Goal: Communication & Community: Share content

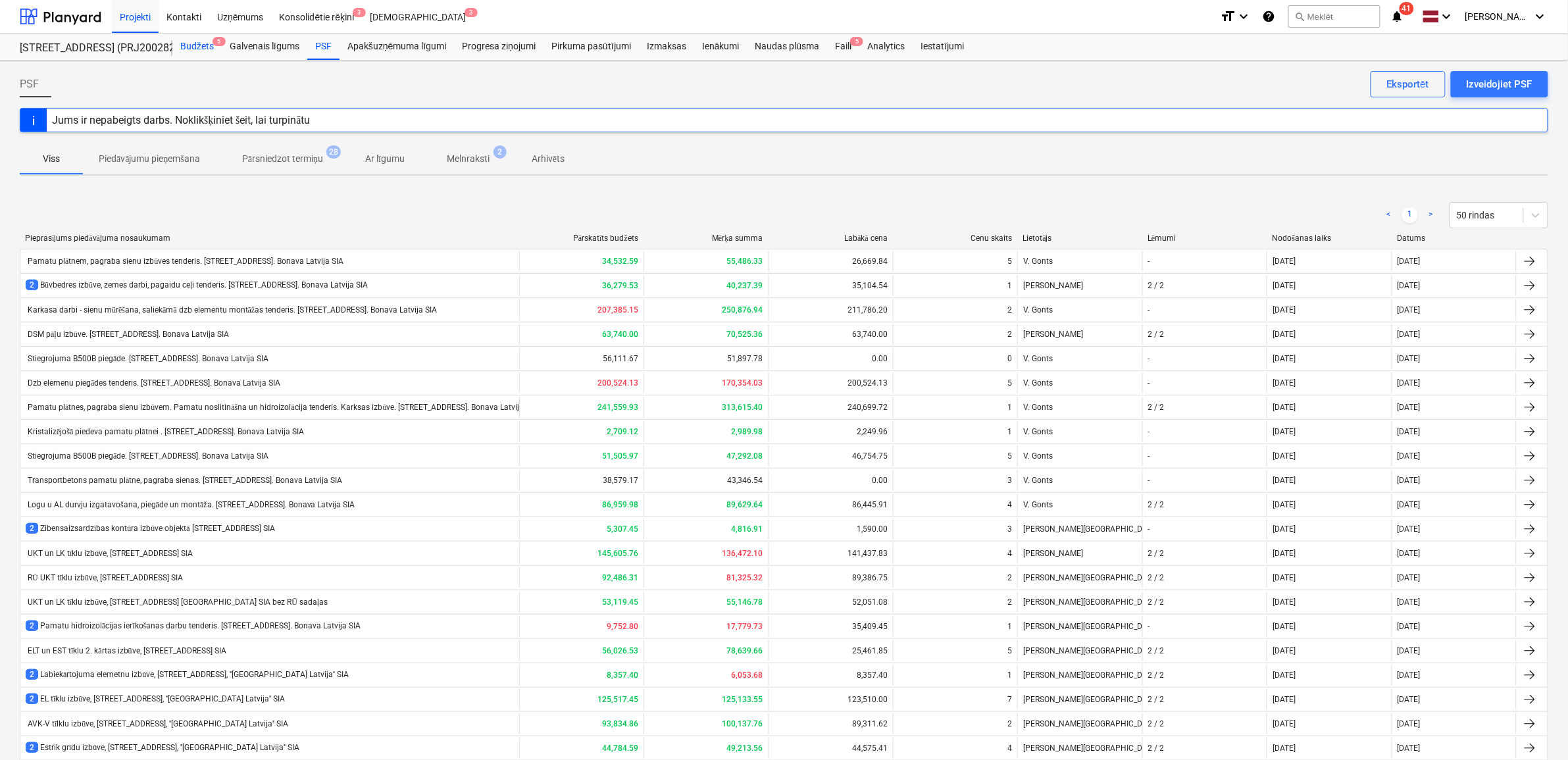
click at [179, 40] on div "Budžets 5" at bounding box center [197, 46] width 49 height 26
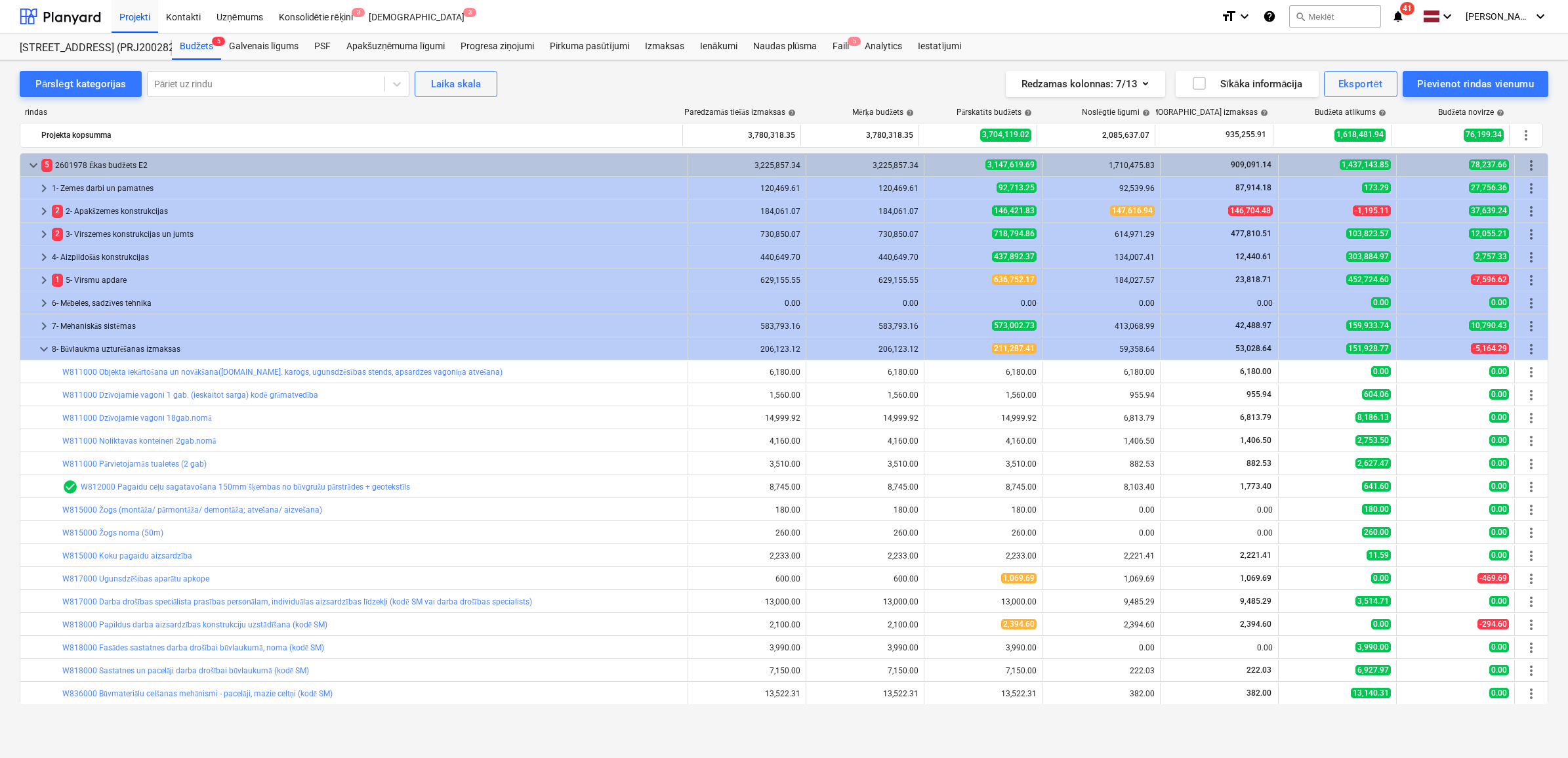
click at [42, 345] on span "keyboard_arrow_down" at bounding box center [44, 349] width 15 height 15
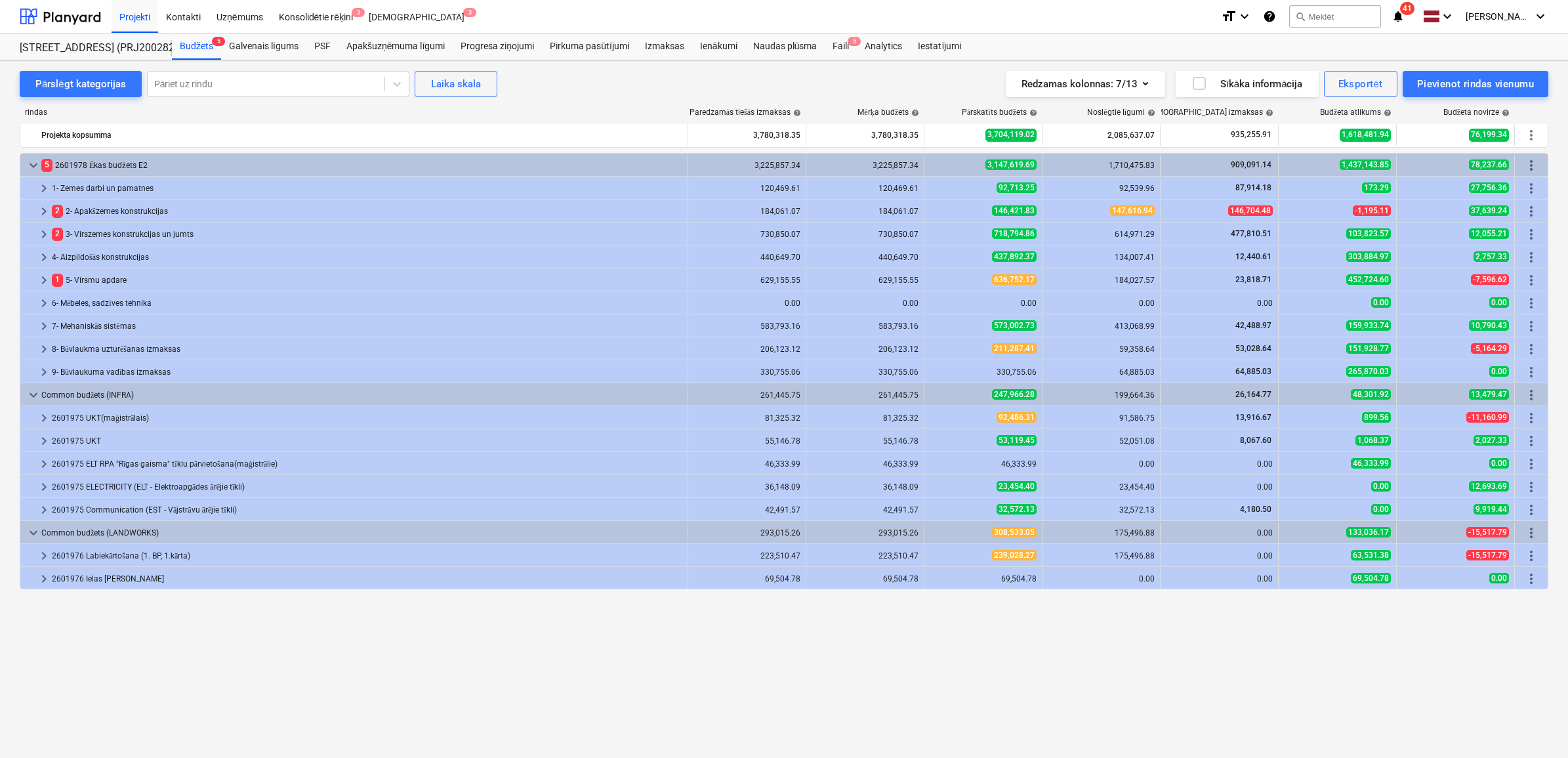
drag, startPoint x: 184, startPoint y: 686, endPoint x: 217, endPoint y: 677, distance: 34.2
click at [184, 686] on div "keyboard_arrow_down 5 2601978 Ēkas budžets E2 3,225,857.34 3,225,857.34 3,147,6…" at bounding box center [784, 428] width 1529 height 551
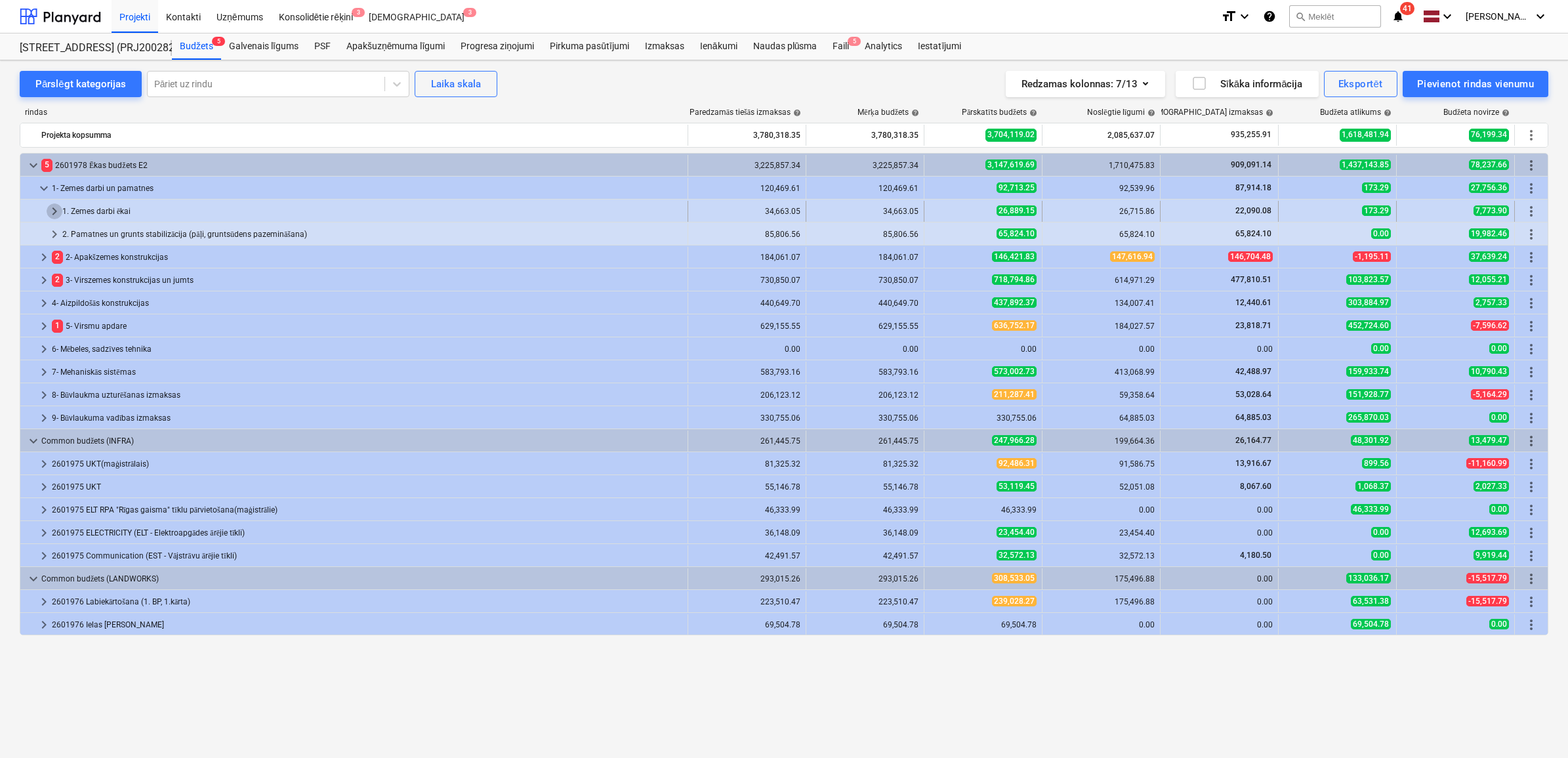
click at [52, 212] on span "keyboard_arrow_right" at bounding box center [54, 211] width 15 height 15
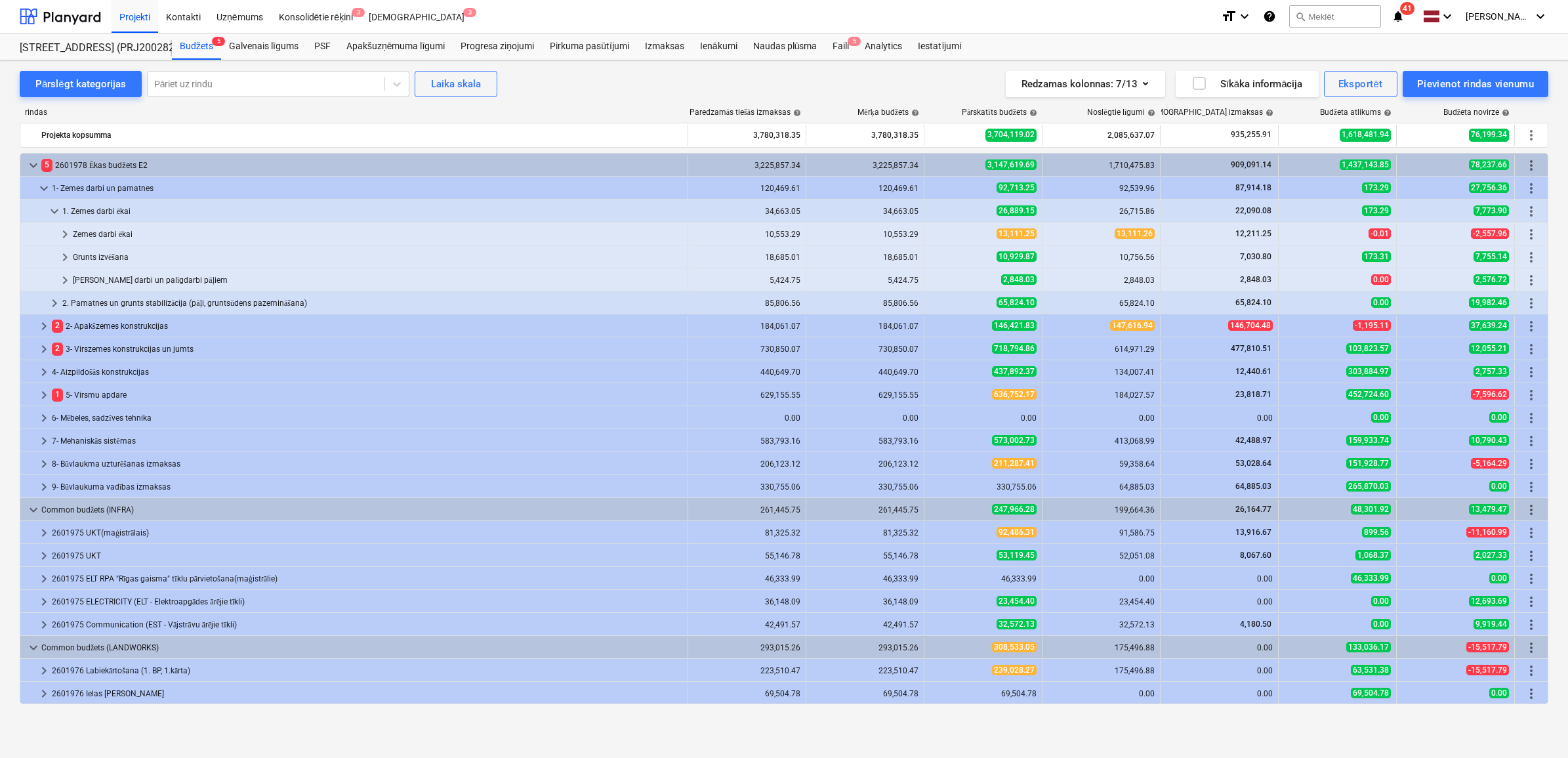
click at [52, 212] on span "keyboard_arrow_down" at bounding box center [54, 211] width 15 height 15
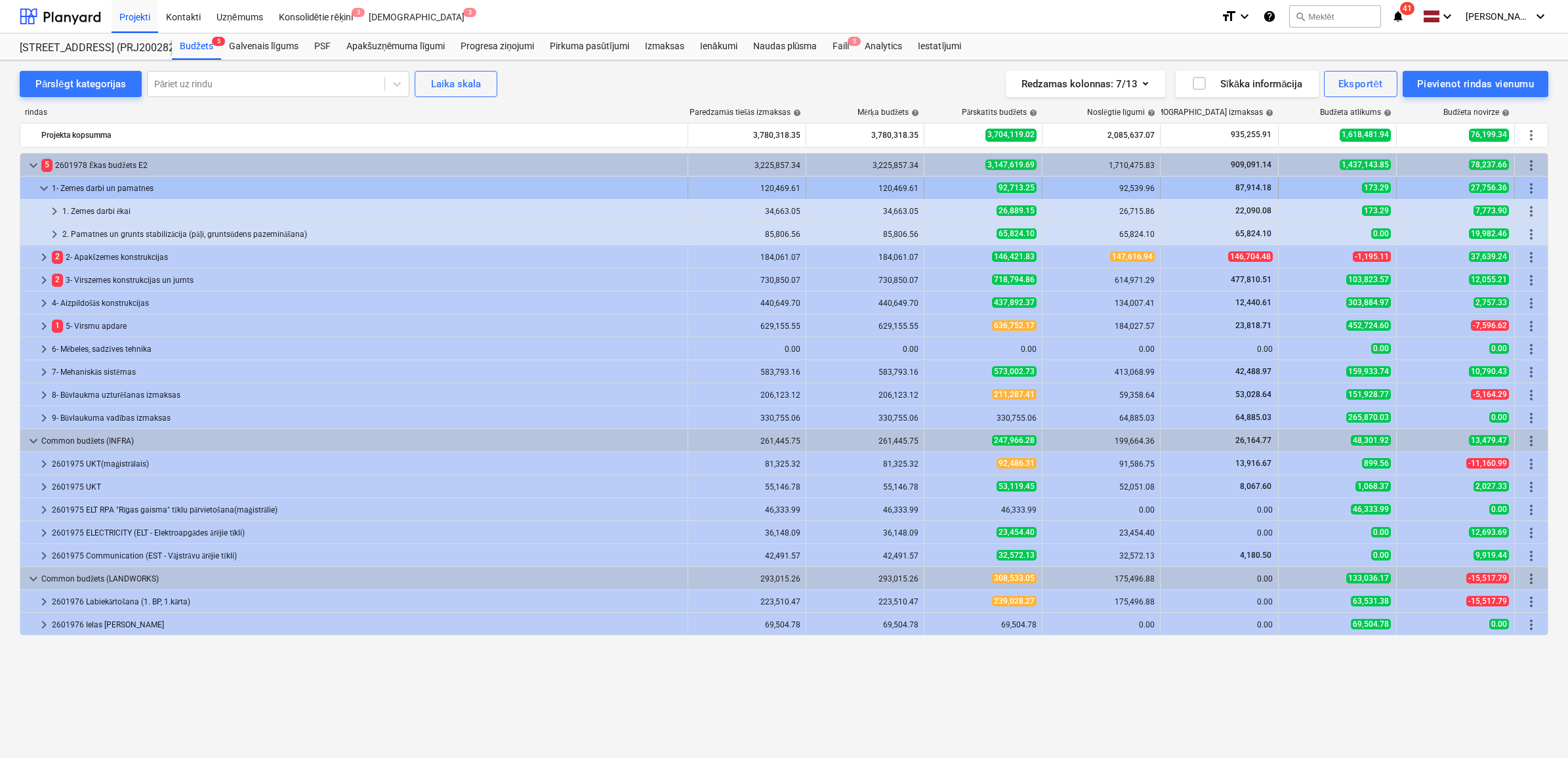
click at [42, 187] on span "keyboard_arrow_down" at bounding box center [44, 188] width 15 height 15
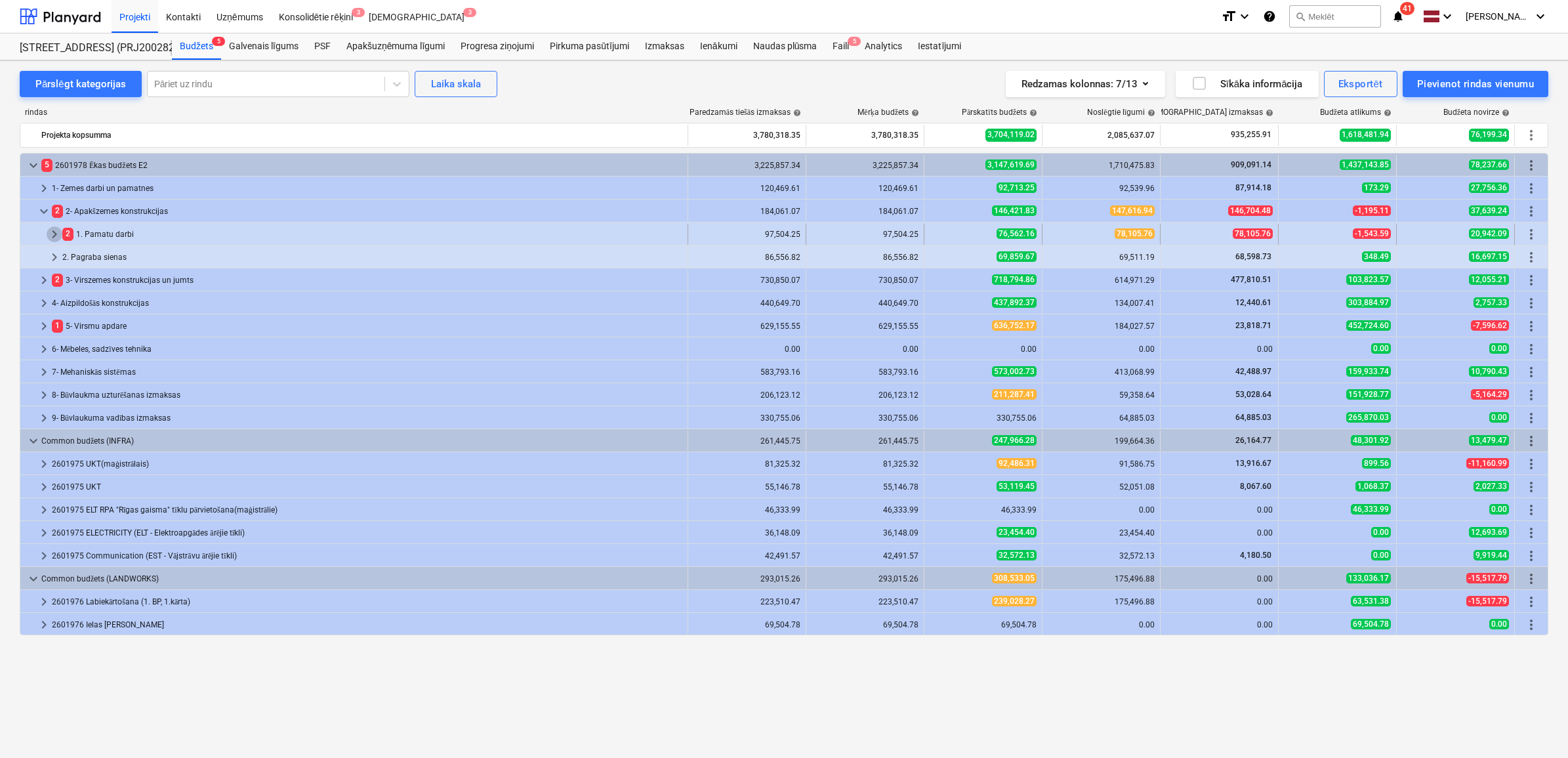
click at [51, 235] on span "keyboard_arrow_right" at bounding box center [54, 234] width 15 height 15
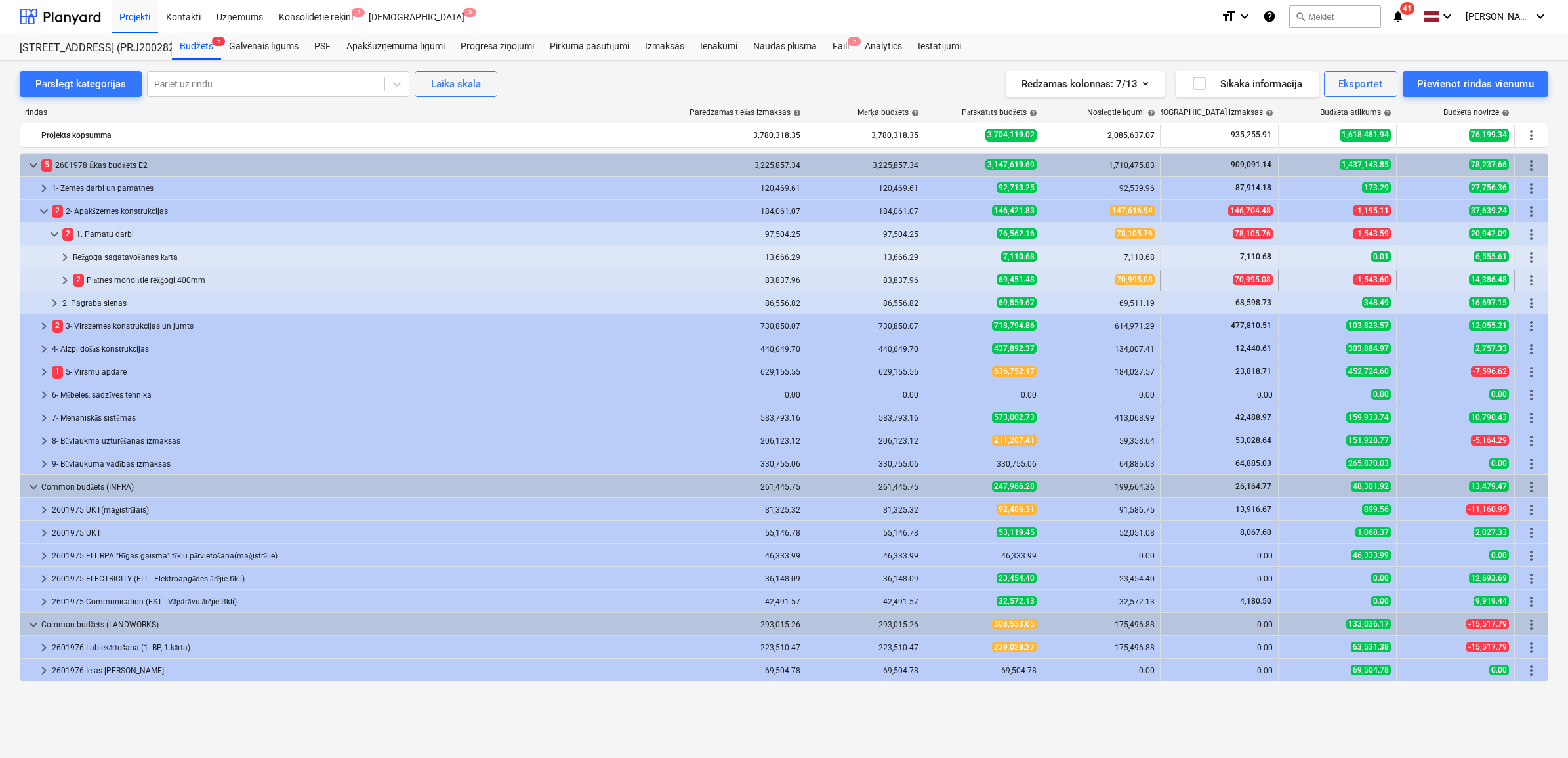
click at [62, 277] on span "keyboard_arrow_right" at bounding box center [65, 280] width 15 height 15
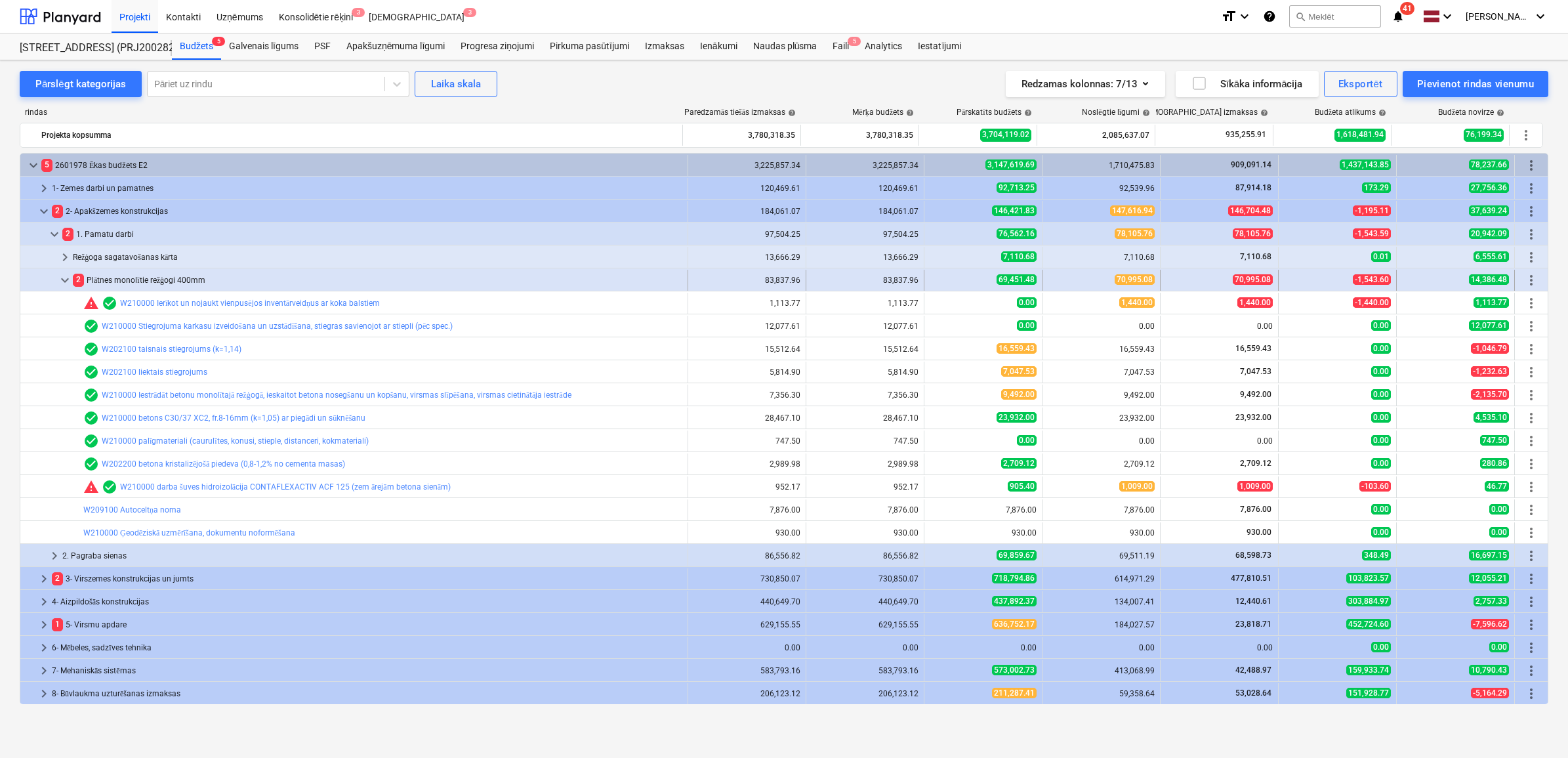
click at [64, 279] on span "keyboard_arrow_down" at bounding box center [65, 280] width 15 height 15
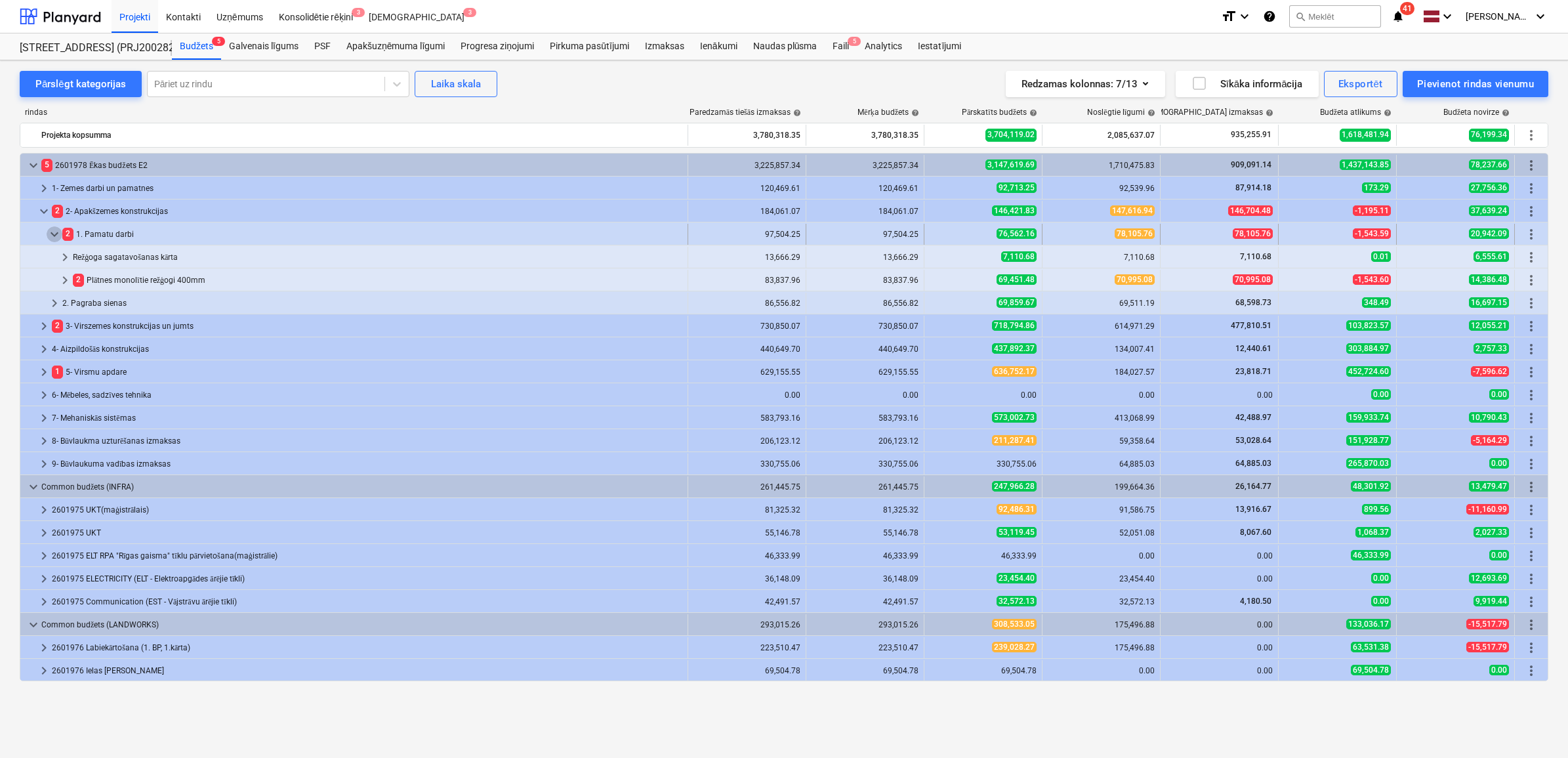
click at [51, 228] on span "keyboard_arrow_down" at bounding box center [54, 234] width 15 height 15
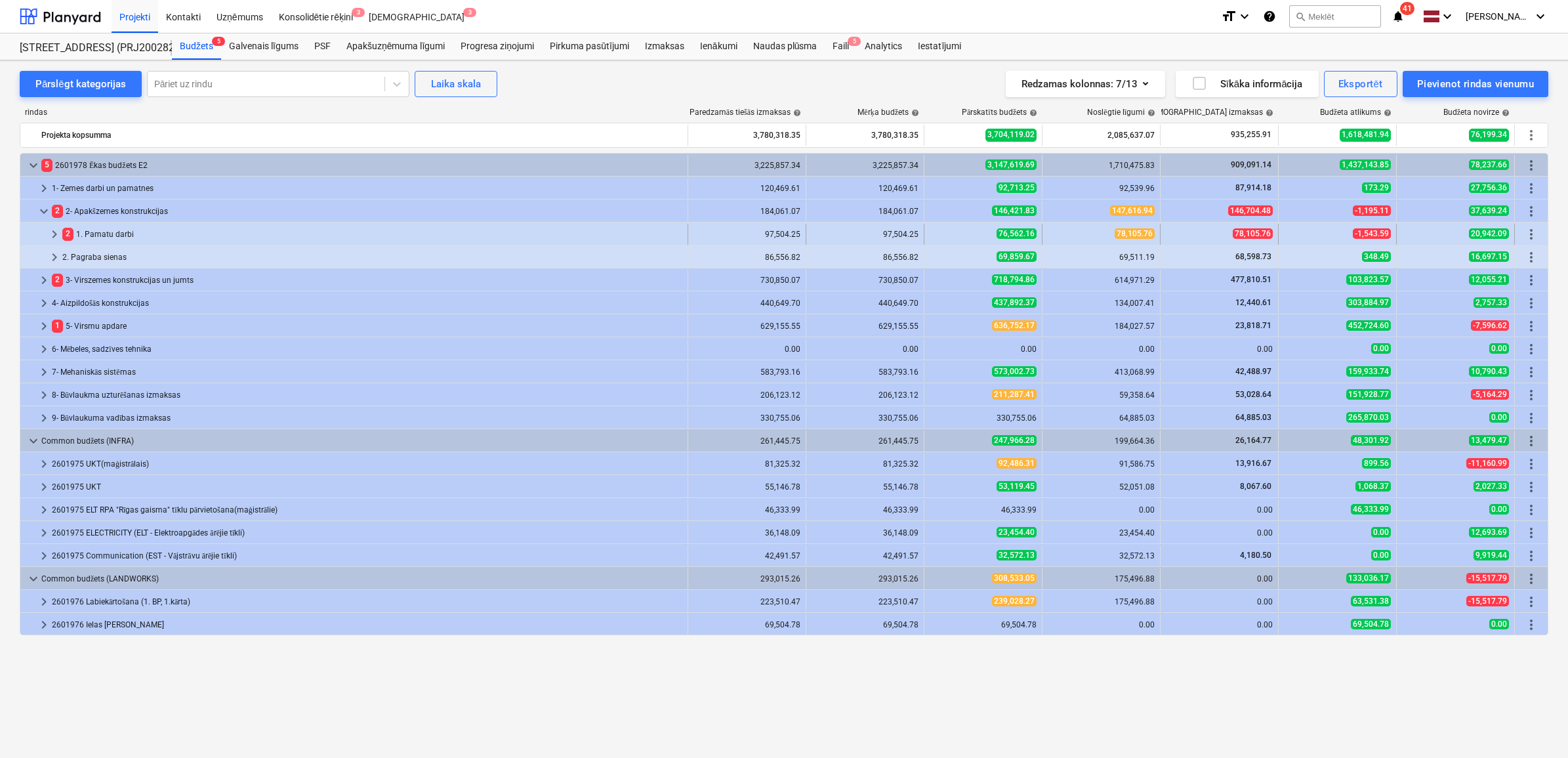
click at [52, 231] on span "keyboard_arrow_right" at bounding box center [54, 234] width 15 height 15
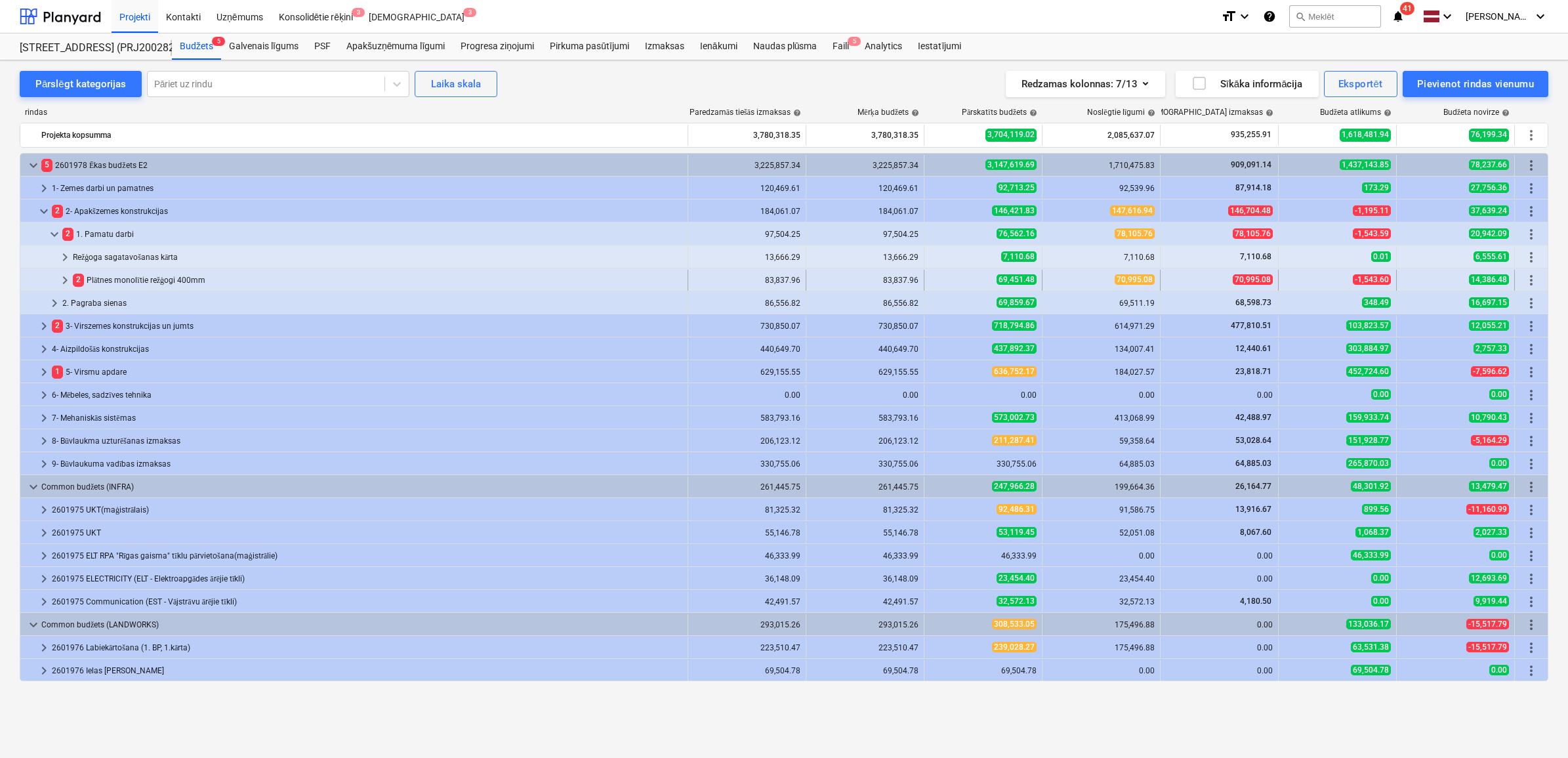
click at [57, 277] on span "keyboard_arrow_right" at bounding box center [65, 280] width 15 height 15
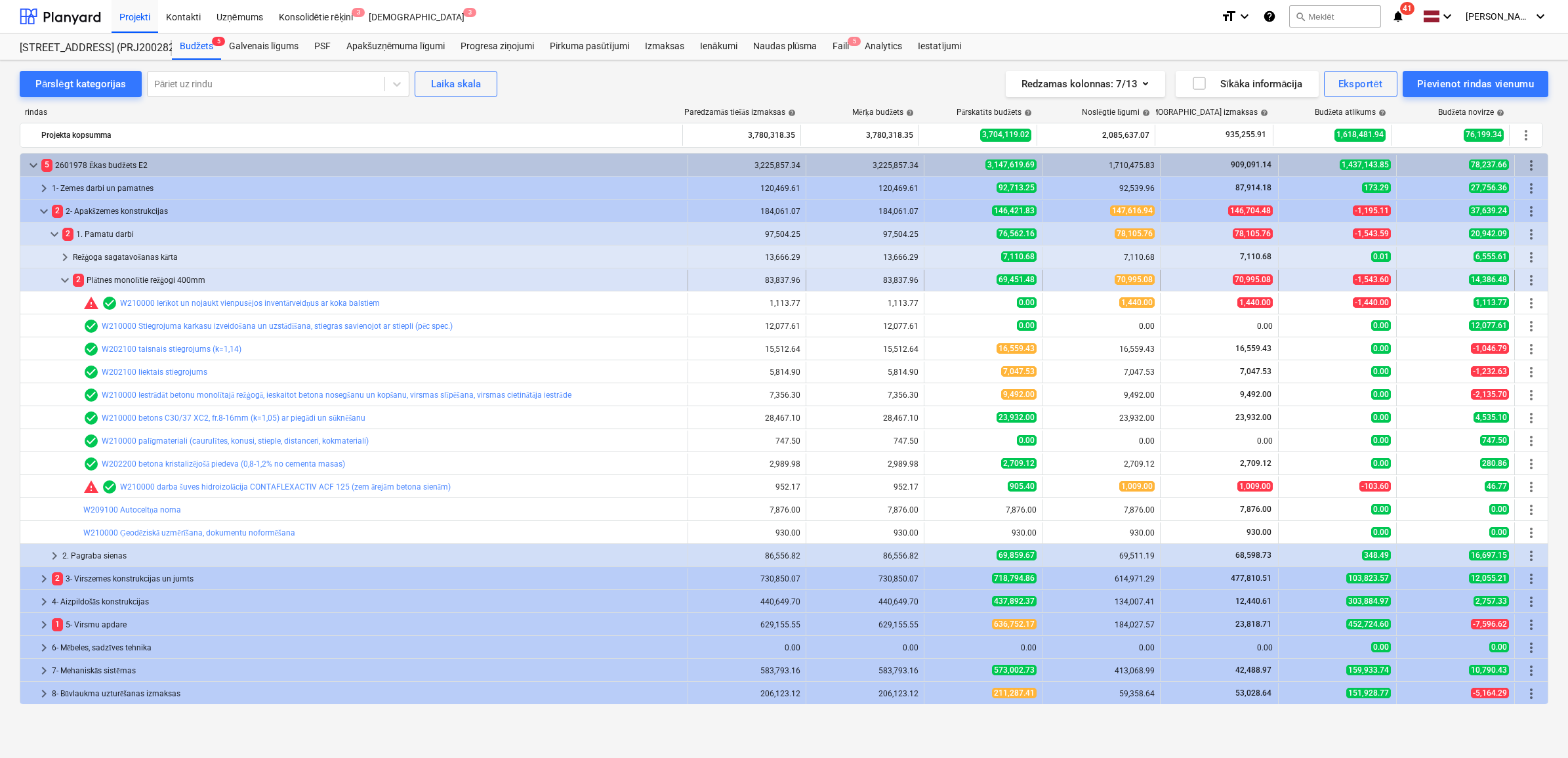
click at [66, 276] on span "keyboard_arrow_down" at bounding box center [65, 280] width 15 height 15
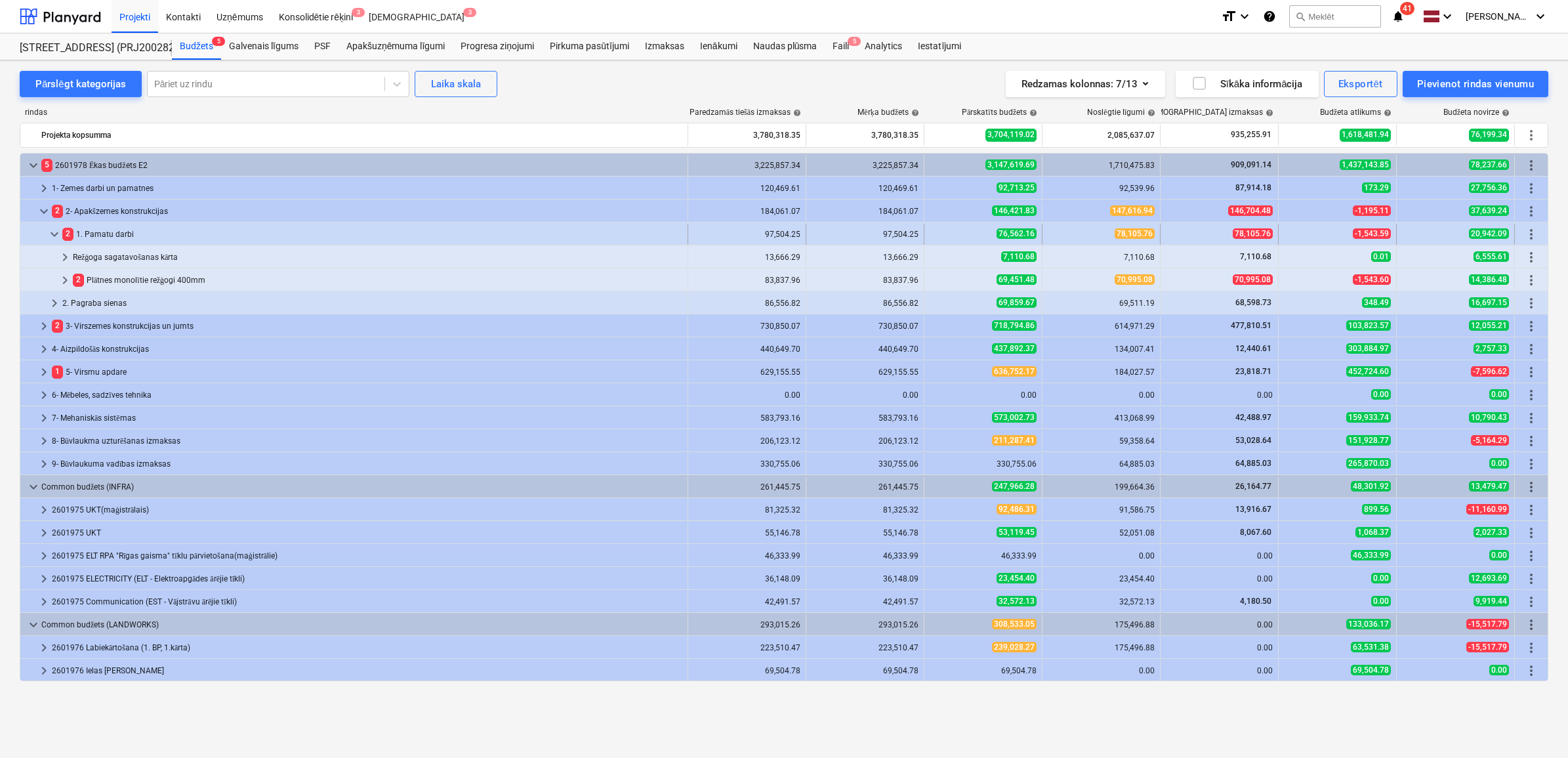
click at [52, 235] on span "keyboard_arrow_down" at bounding box center [54, 234] width 15 height 15
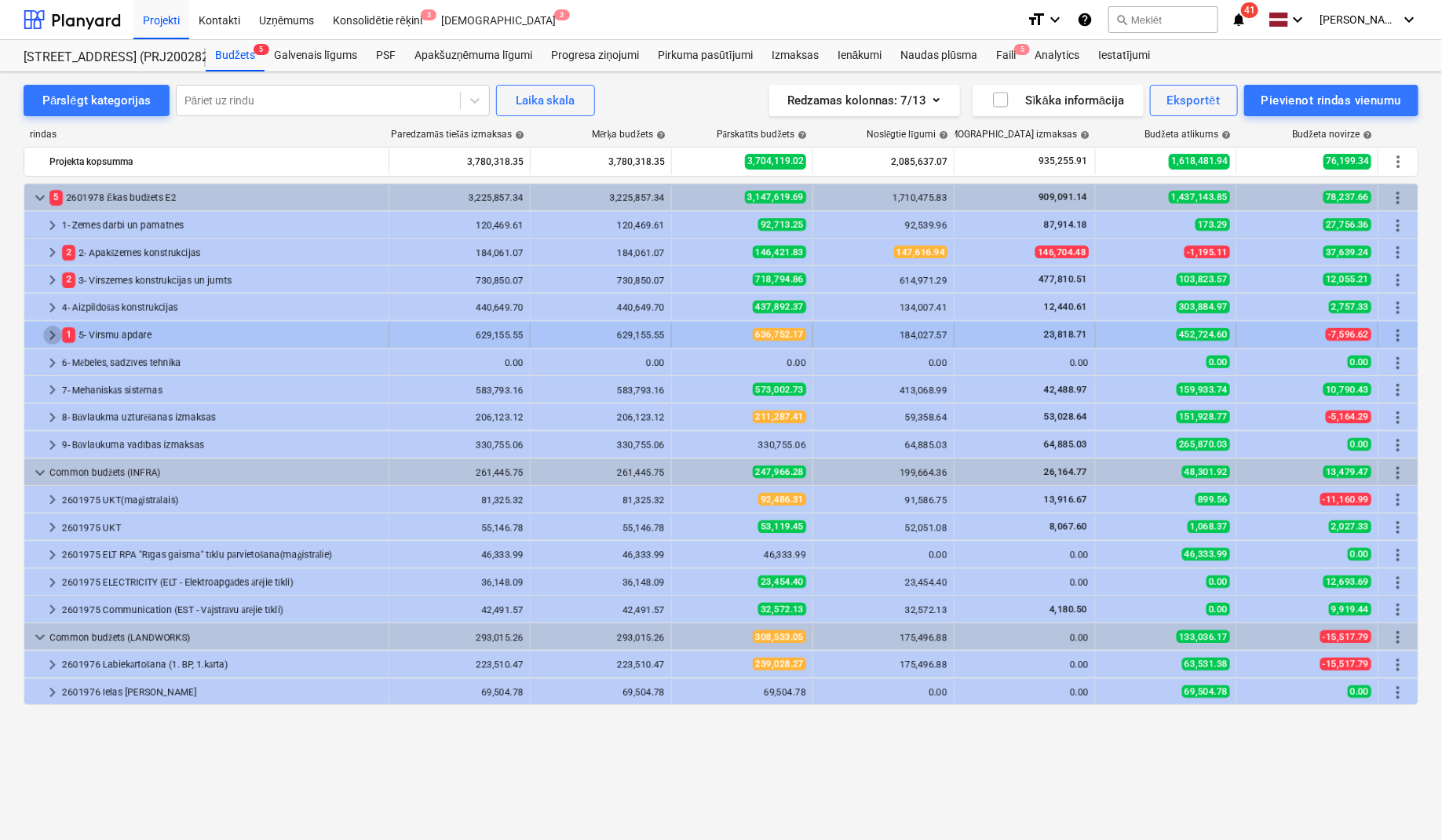
click at [55, 335] on span "keyboard_arrow_right" at bounding box center [53, 335] width 18 height 18
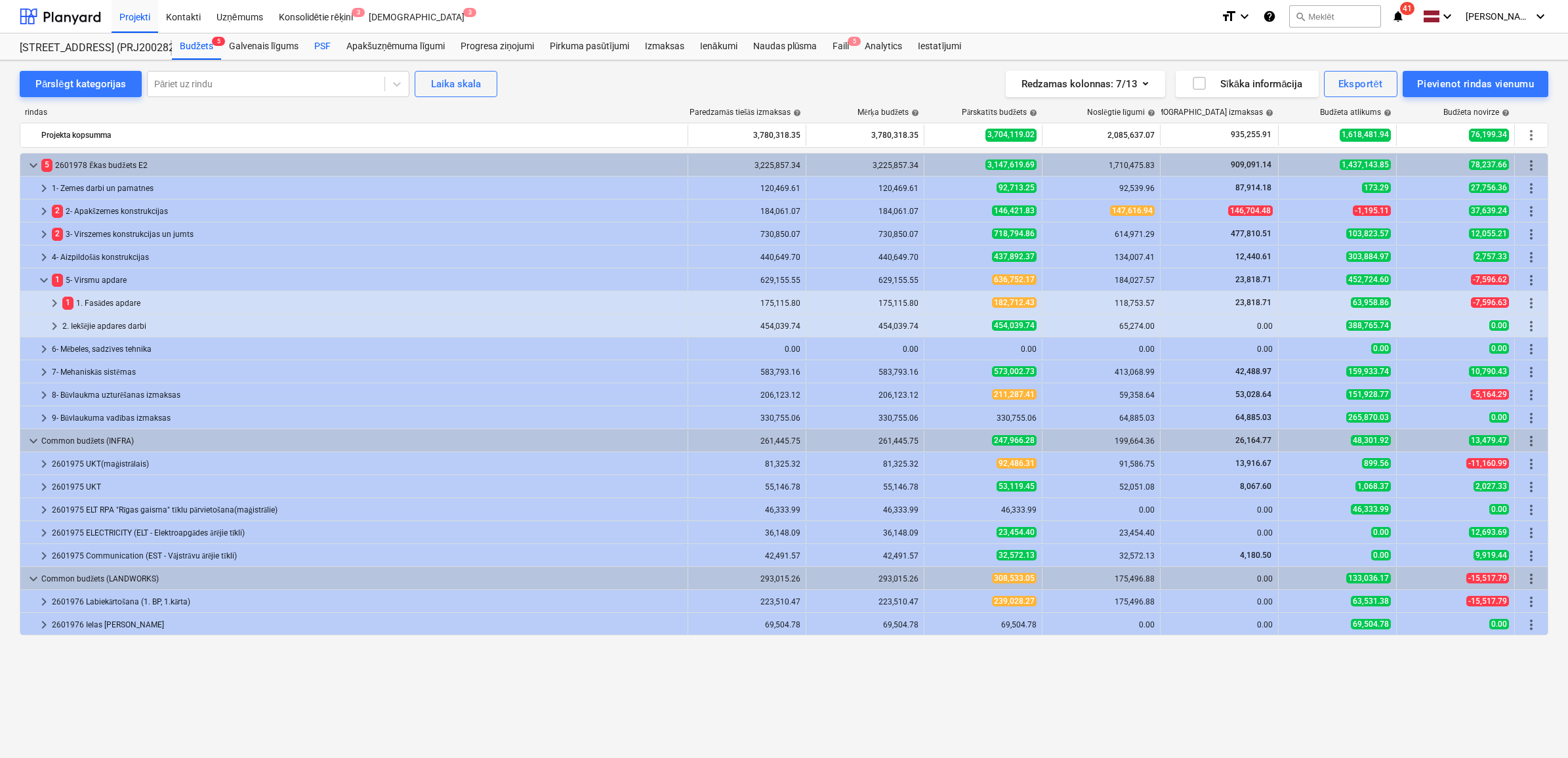
click at [319, 47] on div "PSF" at bounding box center [322, 46] width 32 height 26
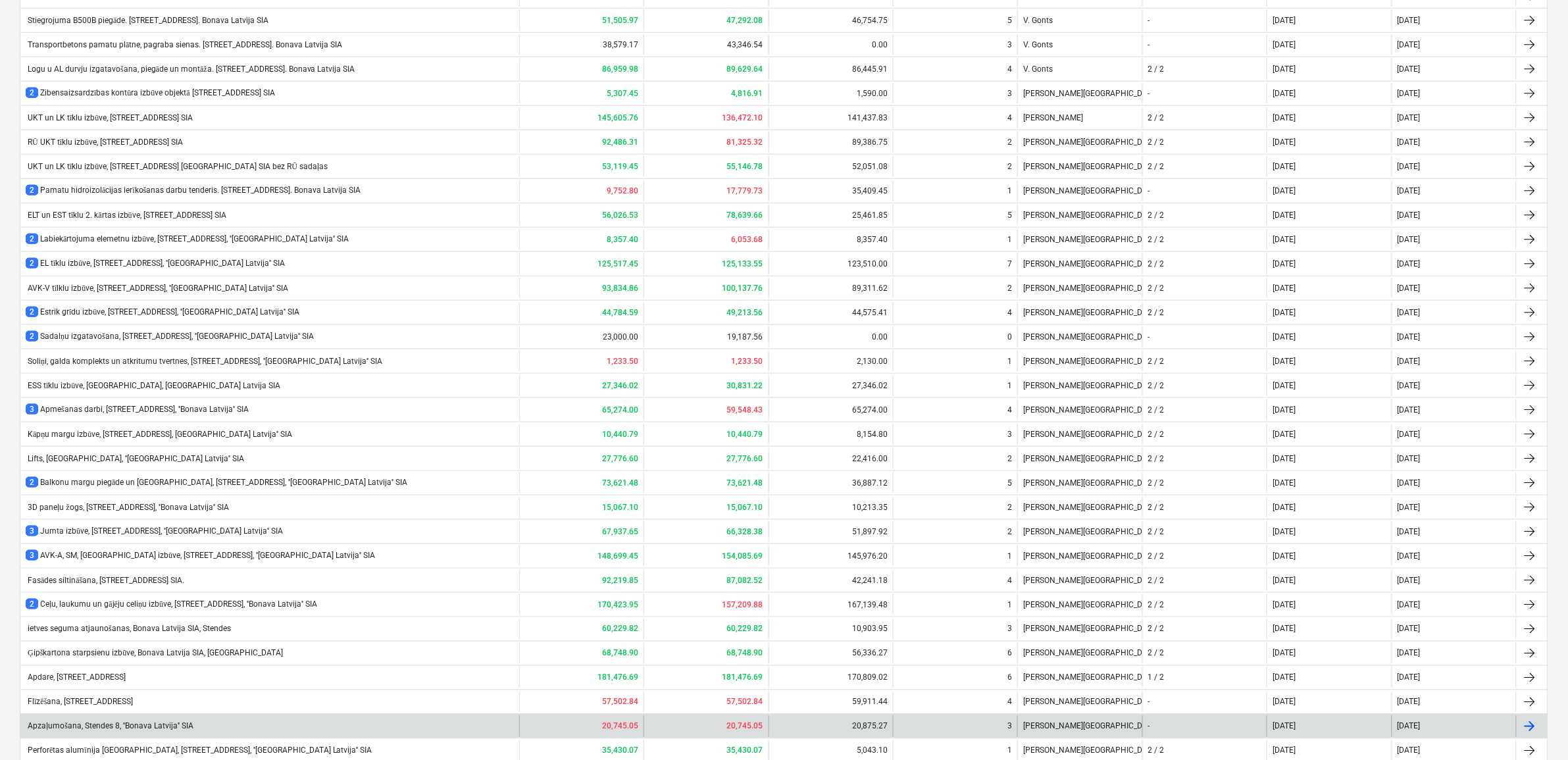
scroll to position [714, 0]
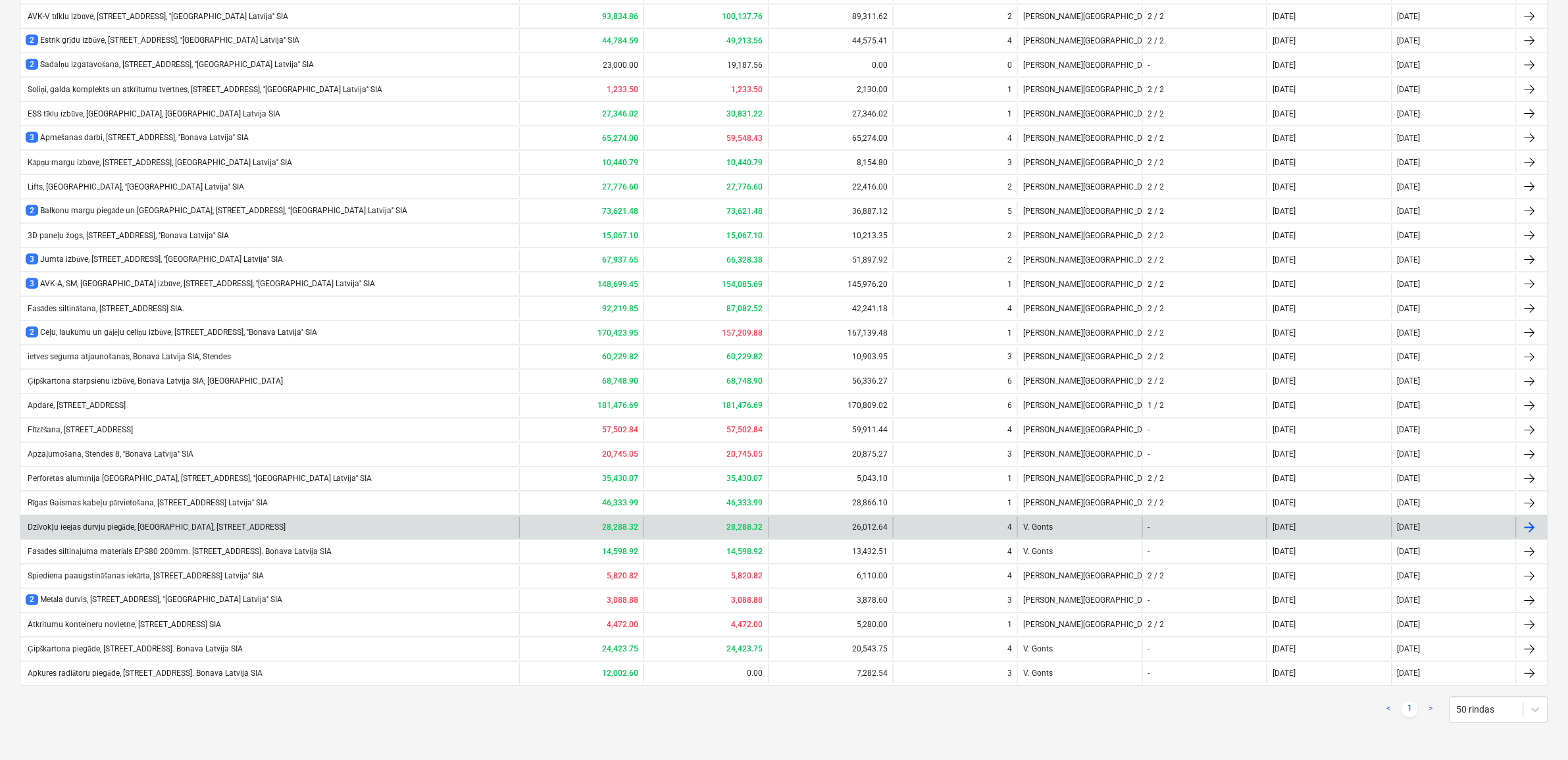
click at [152, 523] on div "Dzīvokļu ieejas durvju piegāde, [GEOGRAPHIC_DATA], [STREET_ADDRESS]" at bounding box center [155, 528] width 260 height 10
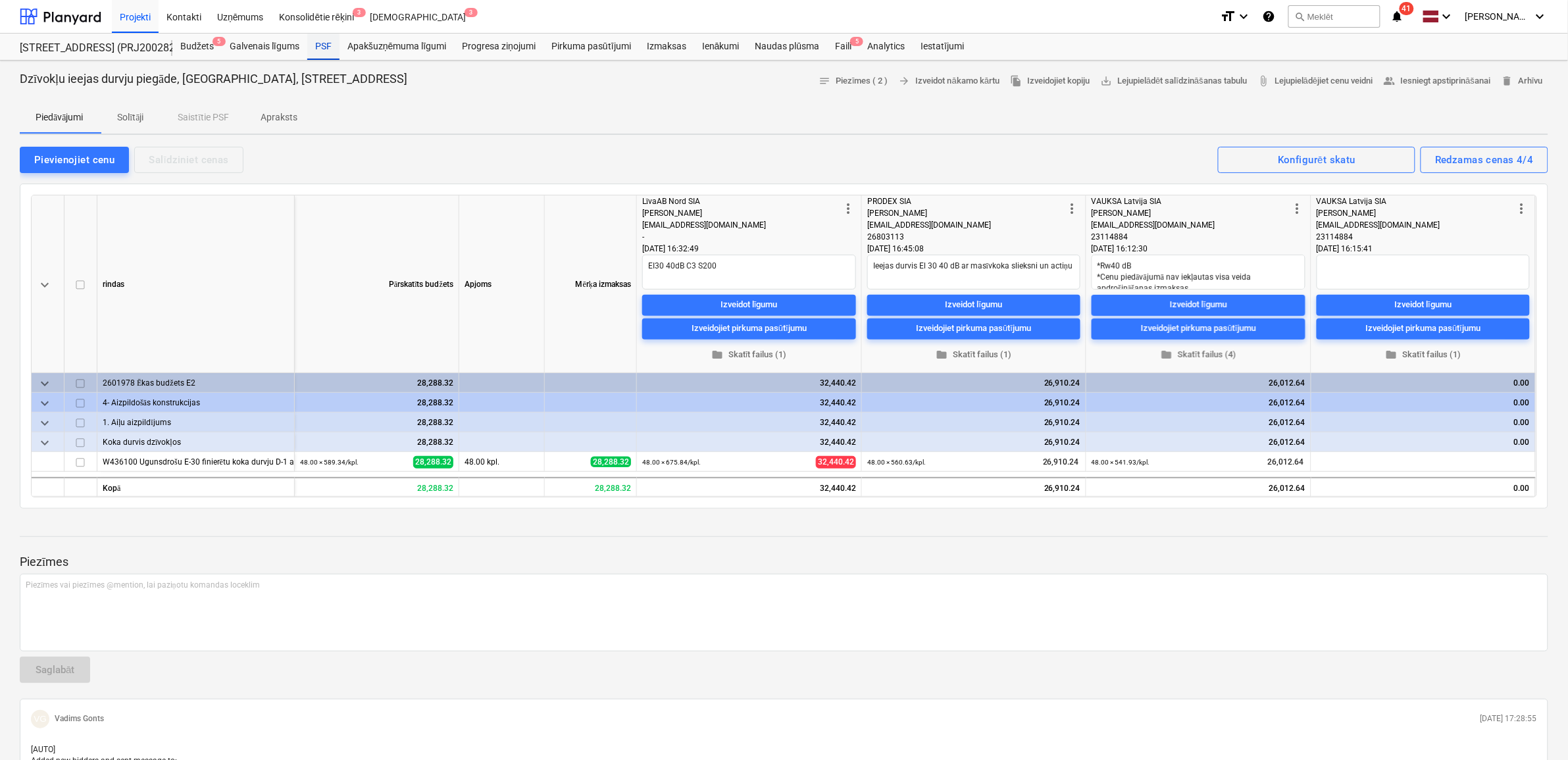
click at [319, 45] on div "PSF" at bounding box center [323, 46] width 32 height 26
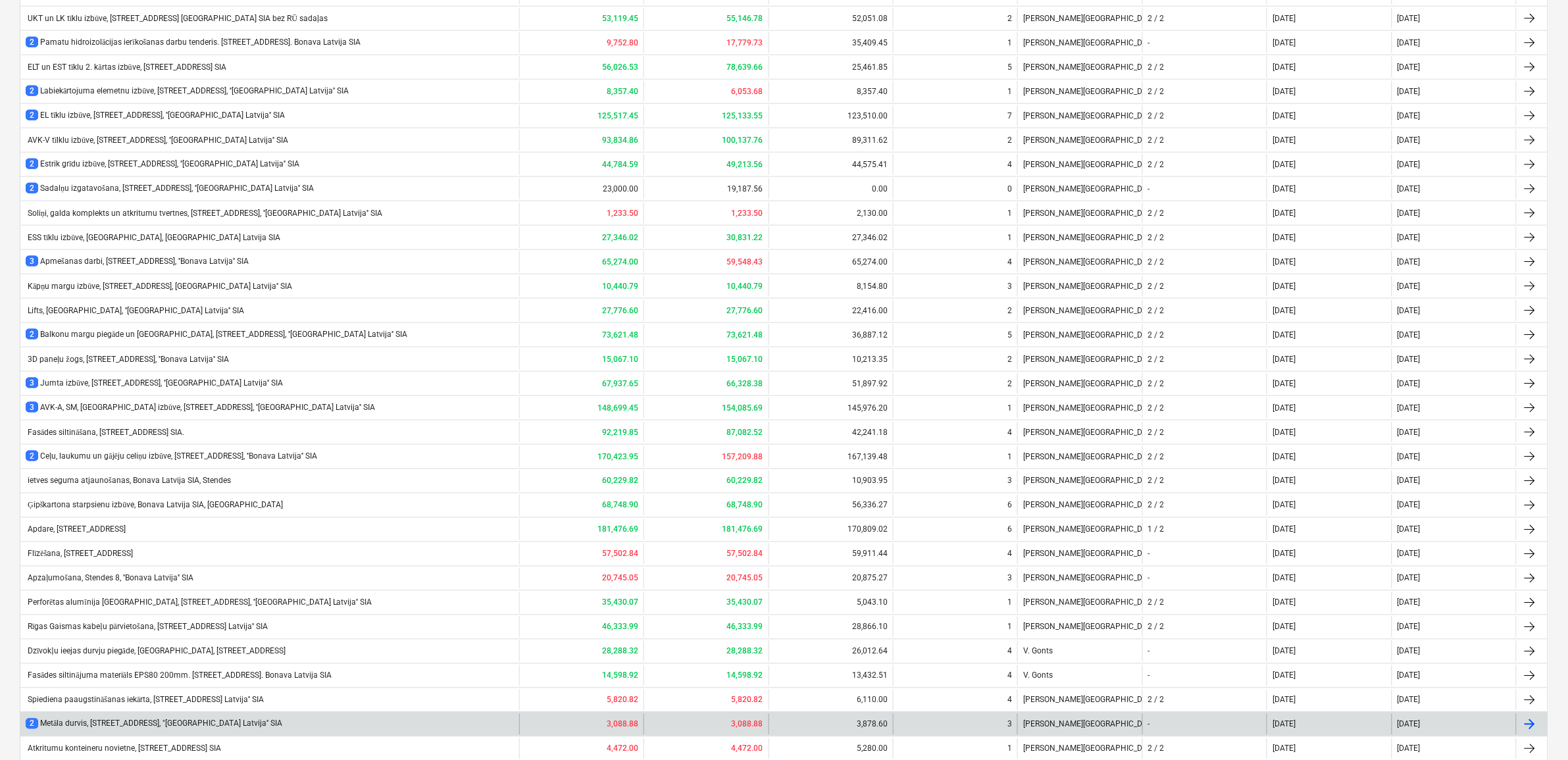
scroll to position [714, 0]
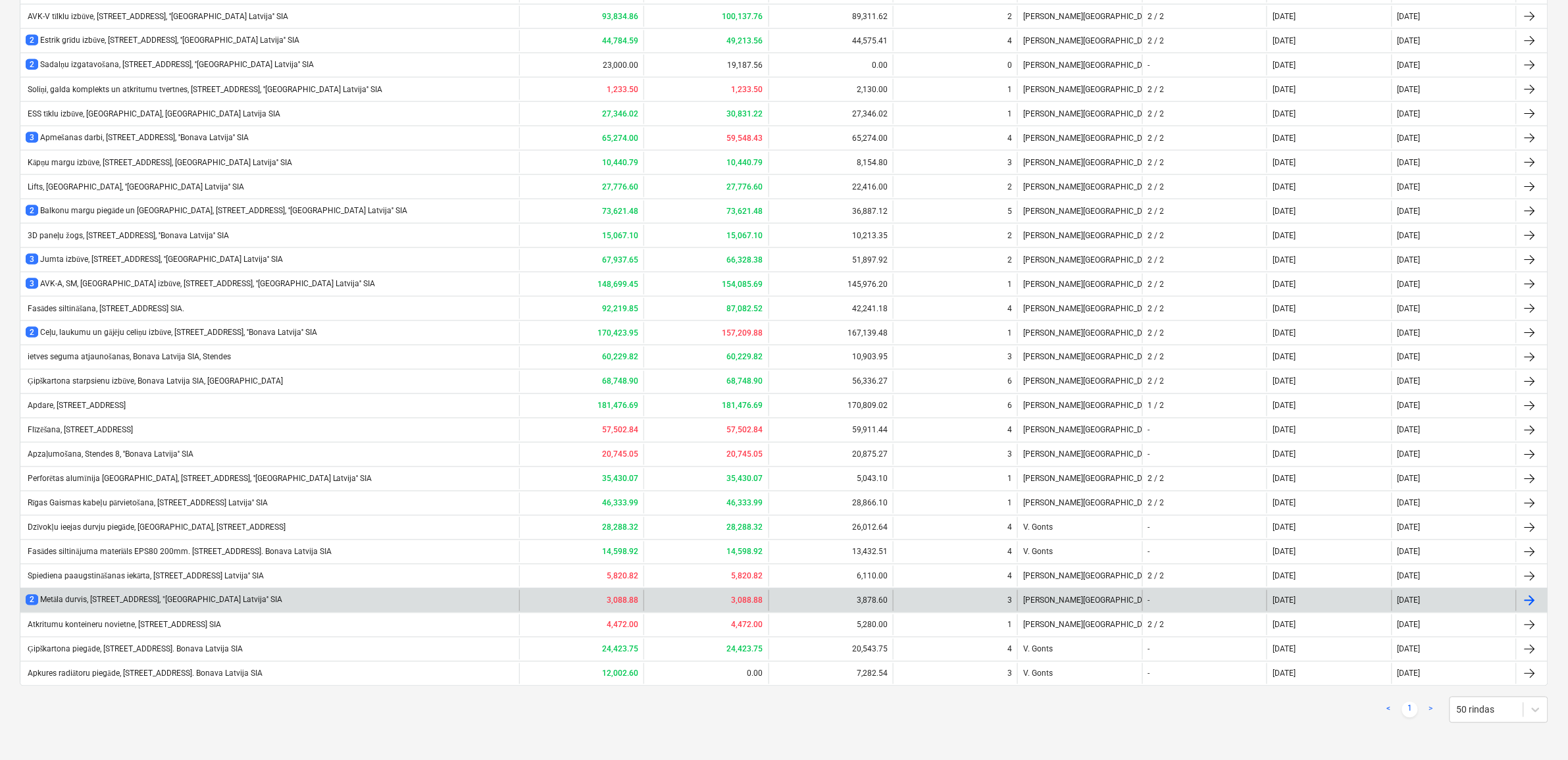
click at [169, 602] on div "2 Metāla durvis, [STREET_ADDRESS], "[GEOGRAPHIC_DATA] Latvija'' SIA" at bounding box center [154, 600] width 257 height 11
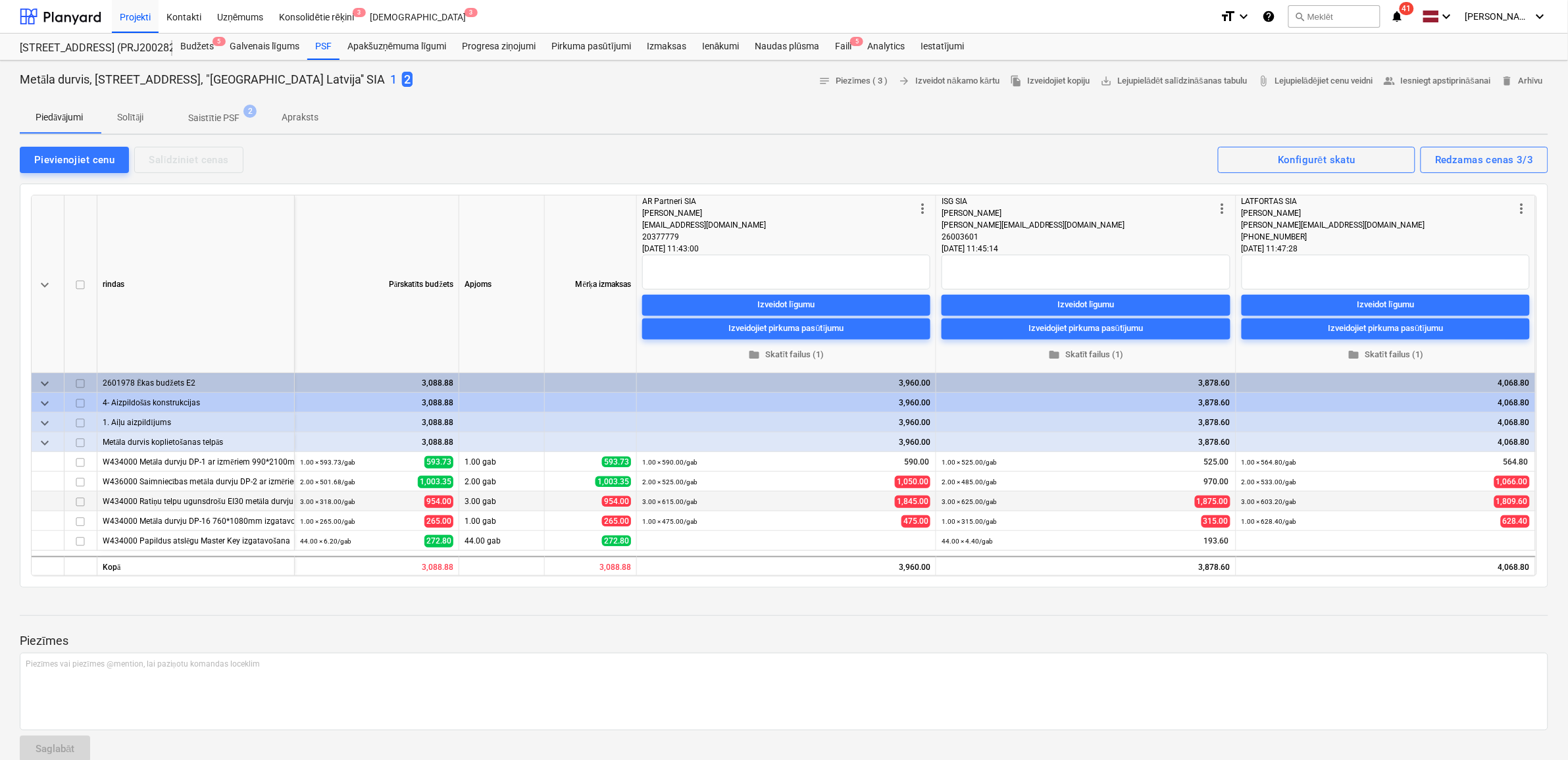
click at [360, 503] on div "3.00 × 318.00 / gab 954.00" at bounding box center [377, 502] width 153 height 20
drag, startPoint x: 194, startPoint y: 43, endPoint x: 533, endPoint y: 10, distance: 340.6
click at [194, 46] on div "Budžets 5" at bounding box center [197, 46] width 49 height 26
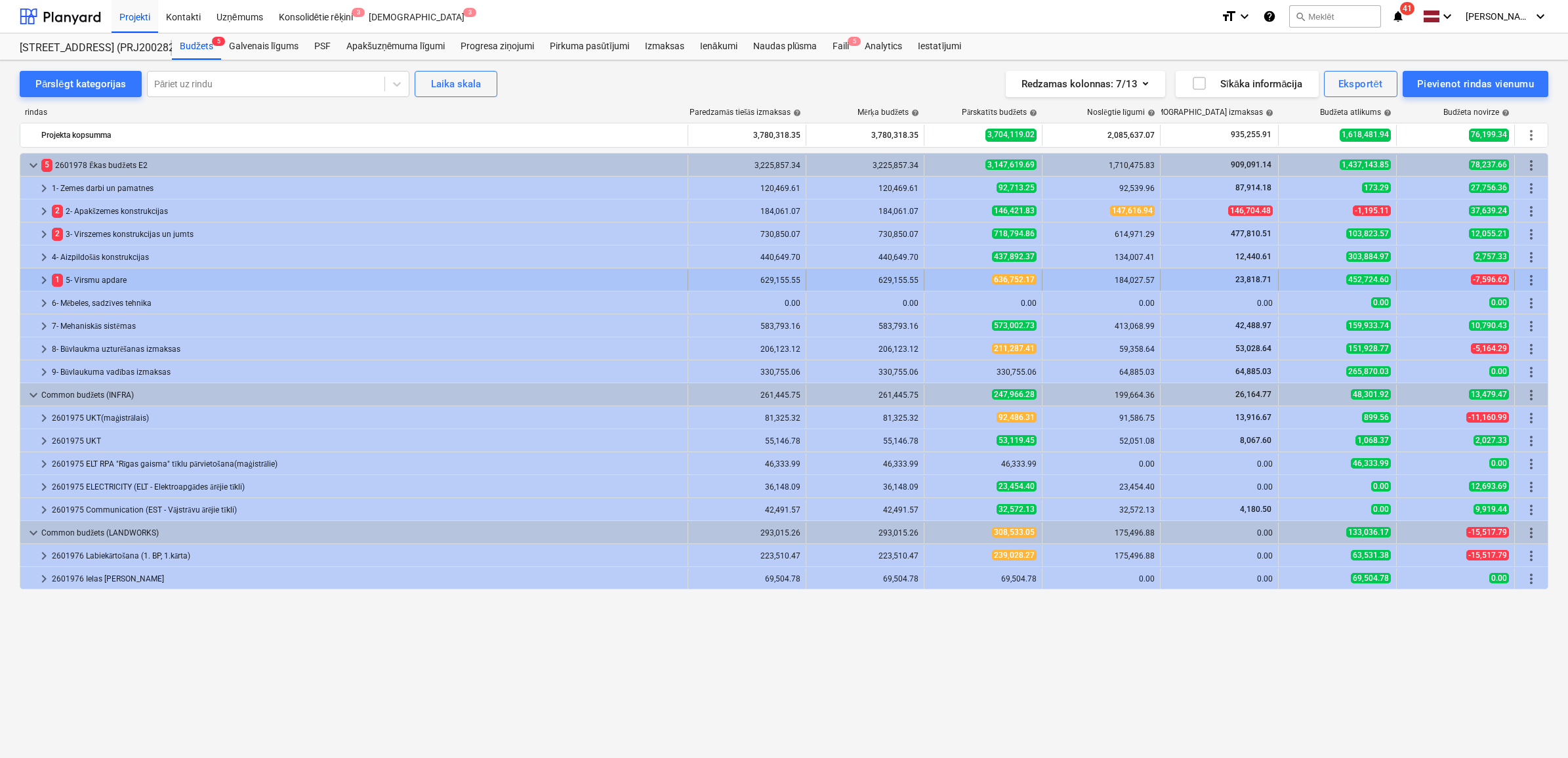
click at [42, 282] on span "keyboard_arrow_right" at bounding box center [44, 280] width 15 height 15
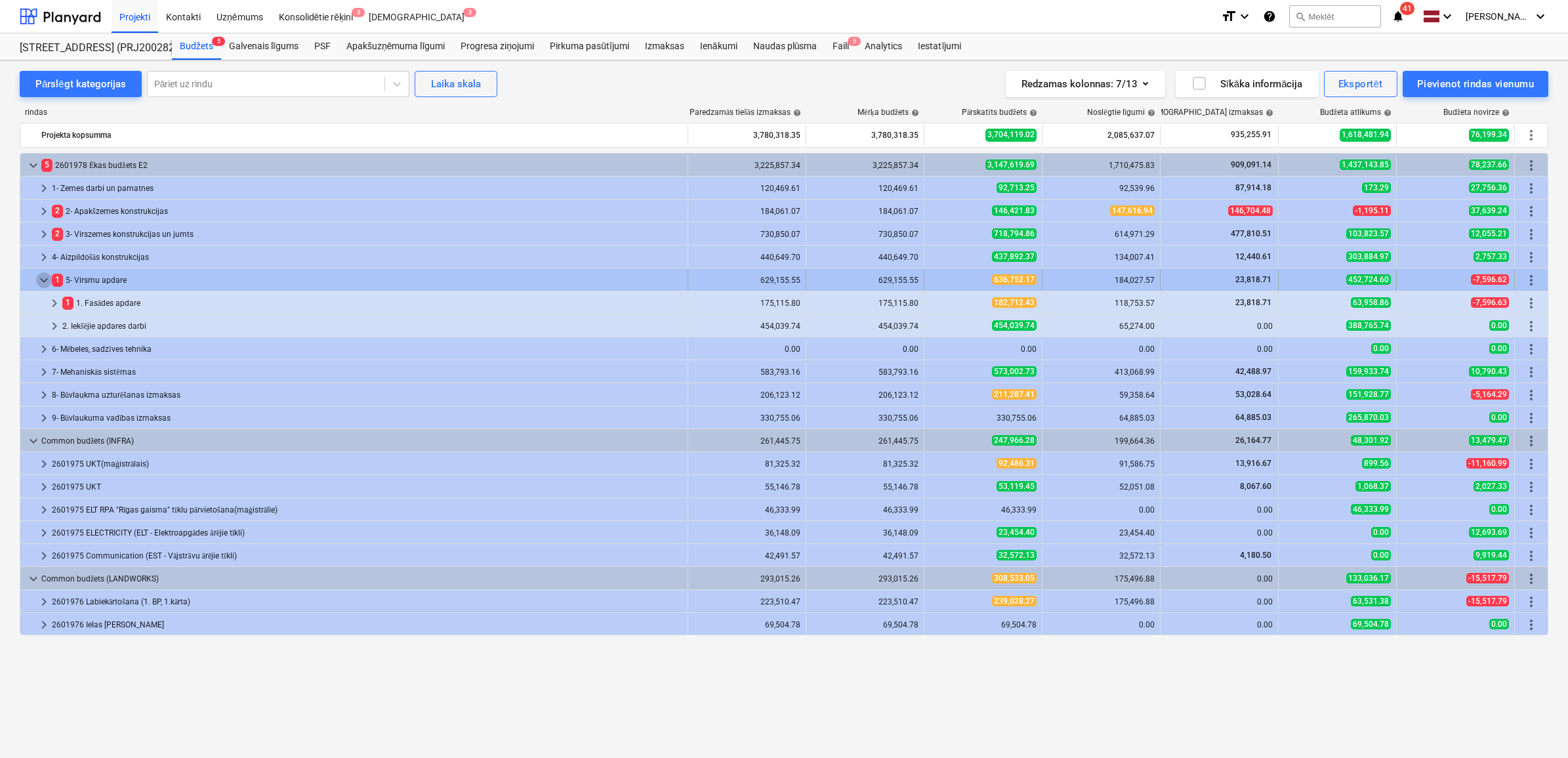
click at [46, 275] on span "keyboard_arrow_down" at bounding box center [44, 280] width 15 height 15
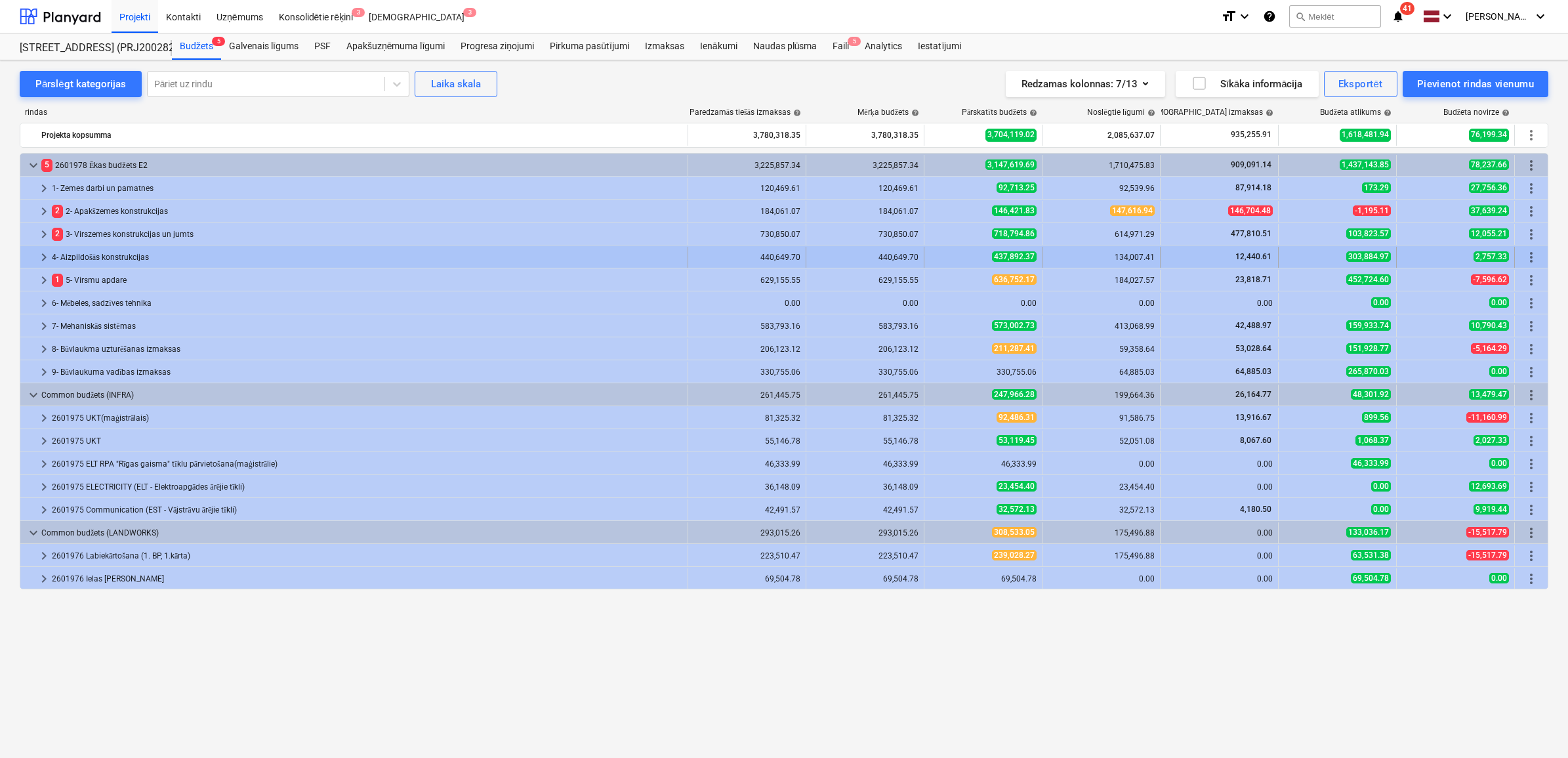
click at [43, 261] on span "keyboard_arrow_right" at bounding box center [44, 257] width 15 height 15
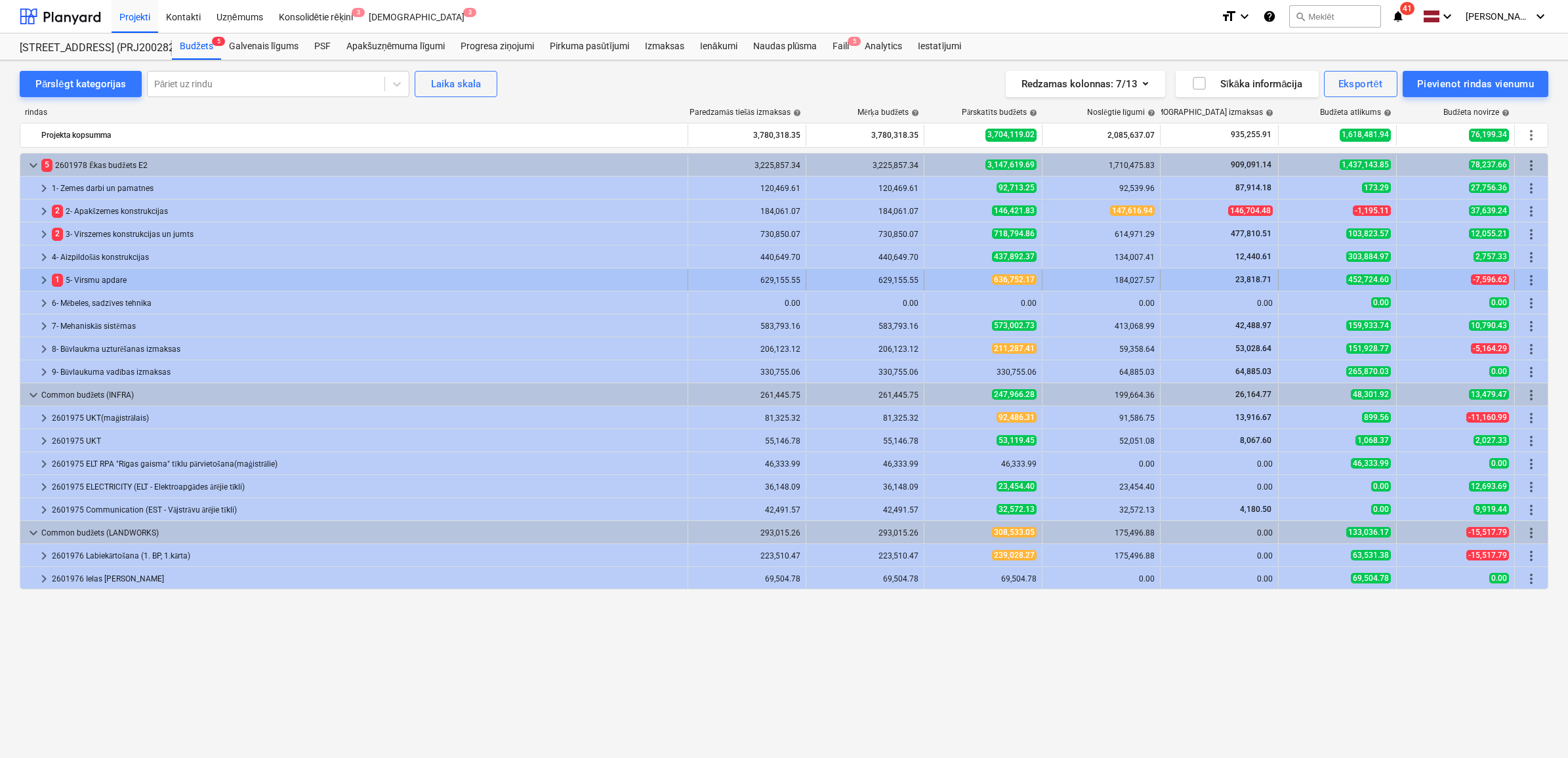
click at [40, 275] on span "keyboard_arrow_right" at bounding box center [44, 280] width 15 height 15
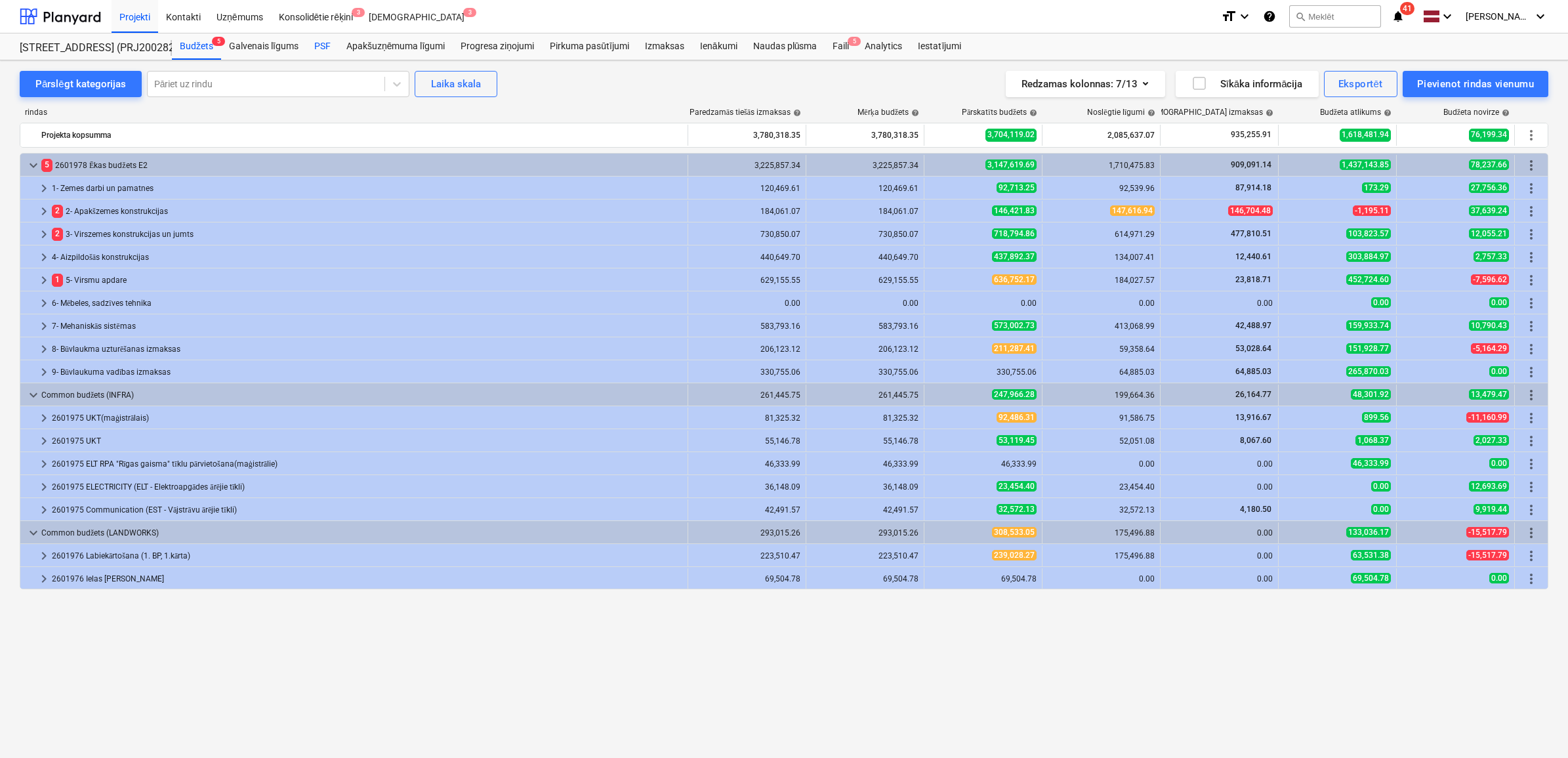
drag, startPoint x: 320, startPoint y: 46, endPoint x: 320, endPoint y: 56, distance: 10.0
click at [320, 46] on div "PSF" at bounding box center [322, 46] width 32 height 26
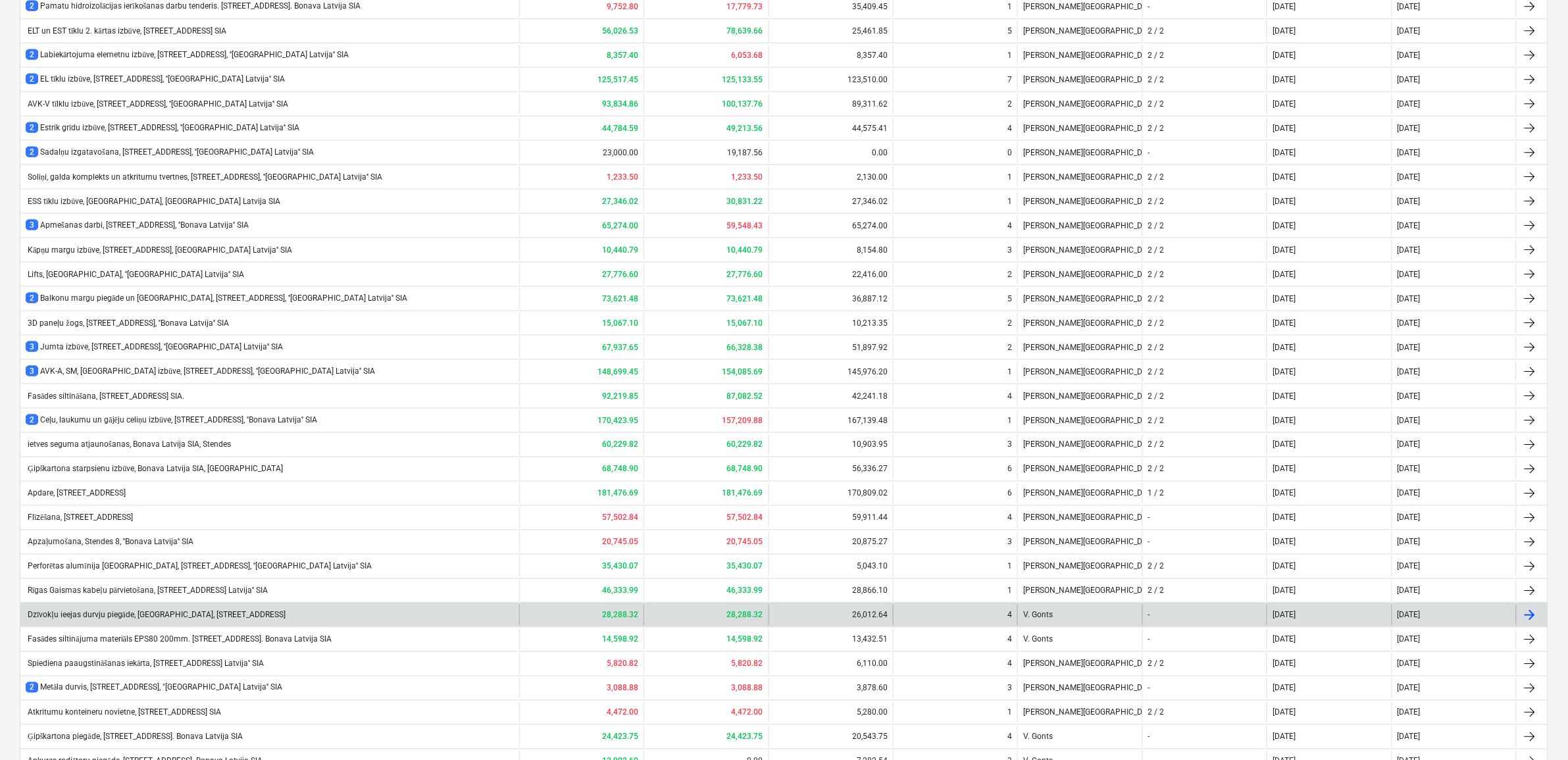
scroll to position [714, 0]
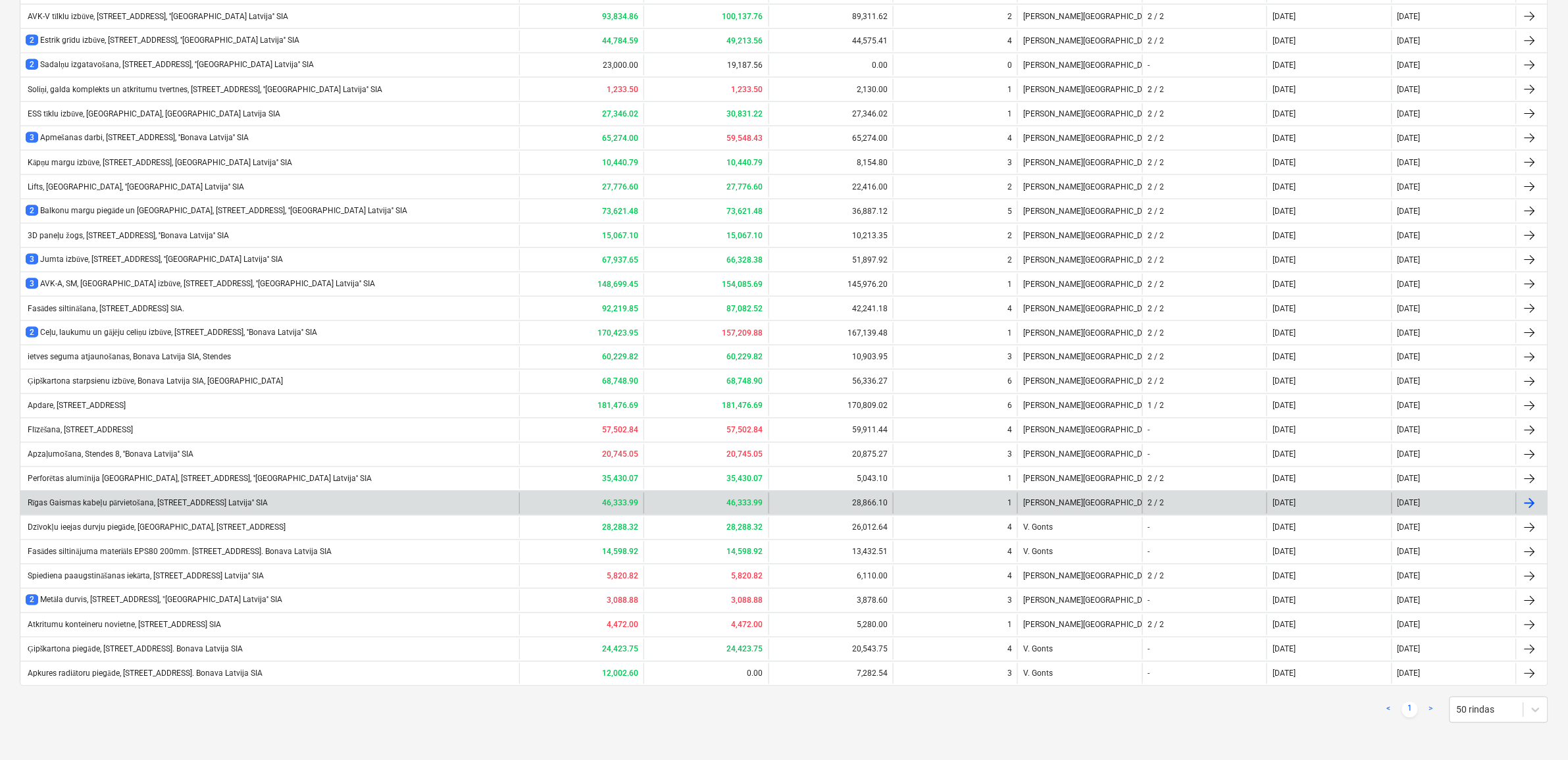
click at [148, 504] on div "Rīgas Gaismas kabeļu pārvietošana, [STREET_ADDRESS] Latvija'' SIA" at bounding box center [146, 503] width 242 height 10
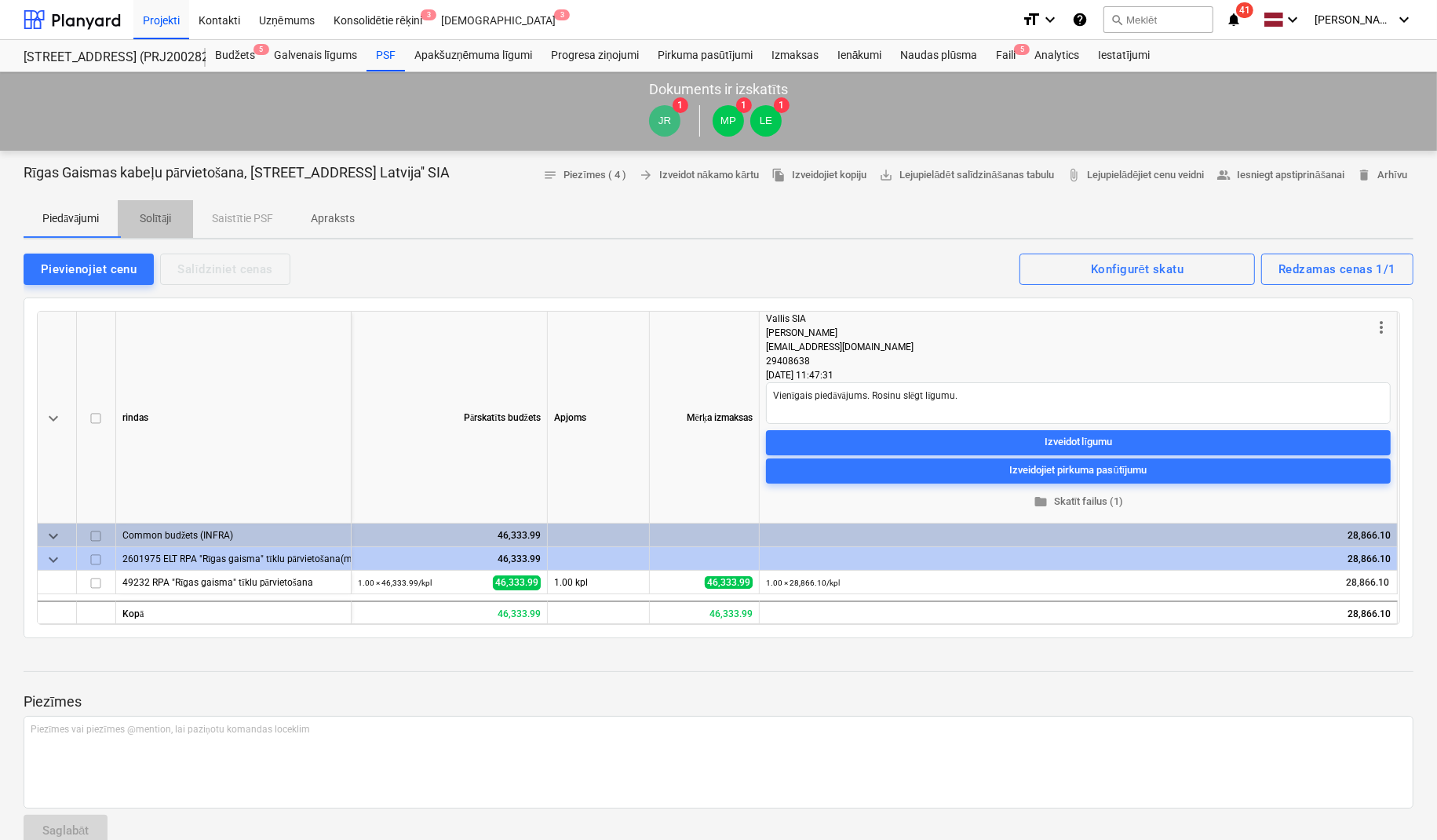
click at [139, 218] on p "Solītāji" at bounding box center [155, 219] width 38 height 17
type textarea "x"
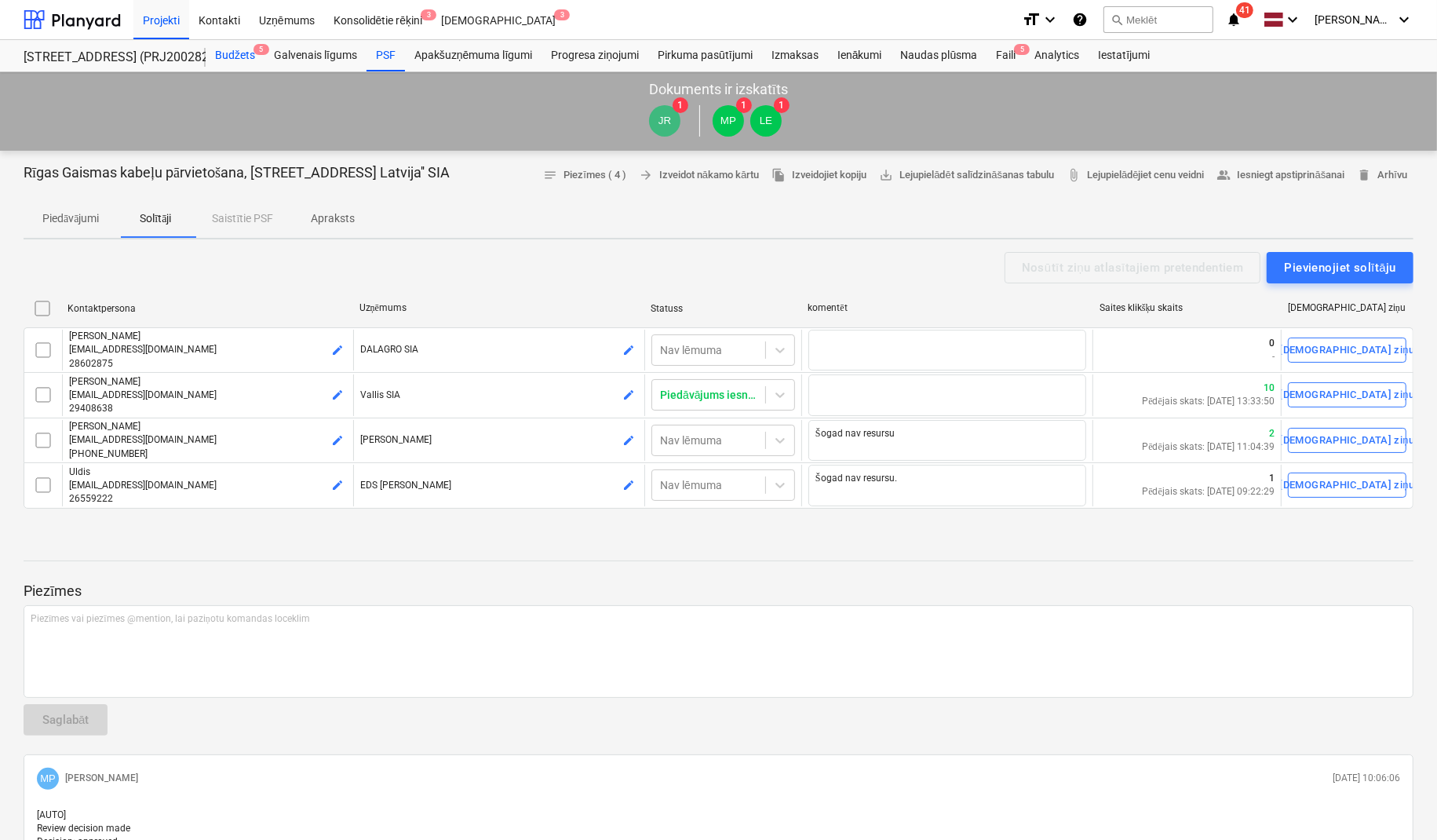
click at [228, 55] on div "Budžets 5" at bounding box center [235, 55] width 59 height 31
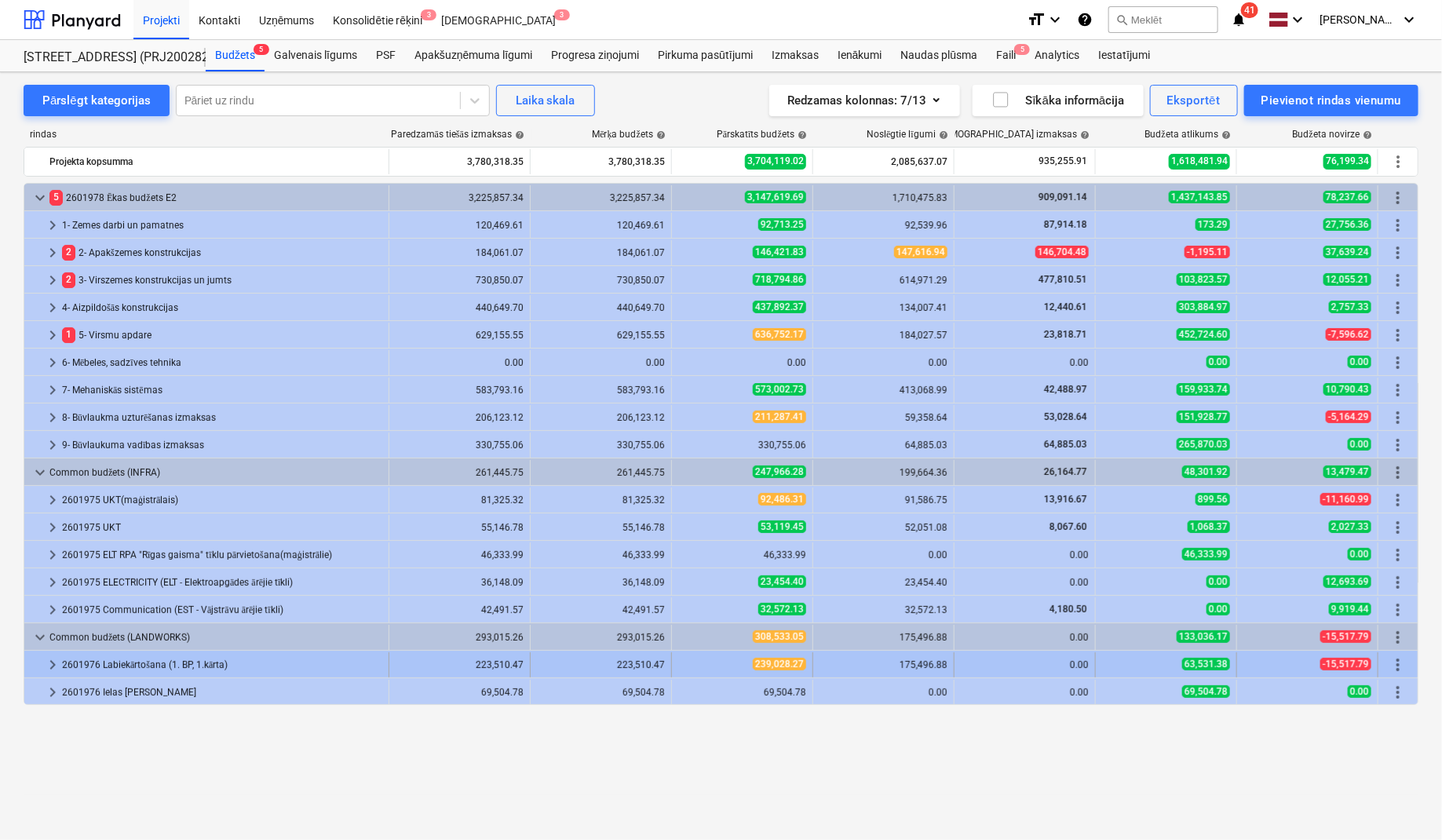
click at [53, 661] on span "keyboard_arrow_right" at bounding box center [53, 665] width 18 height 18
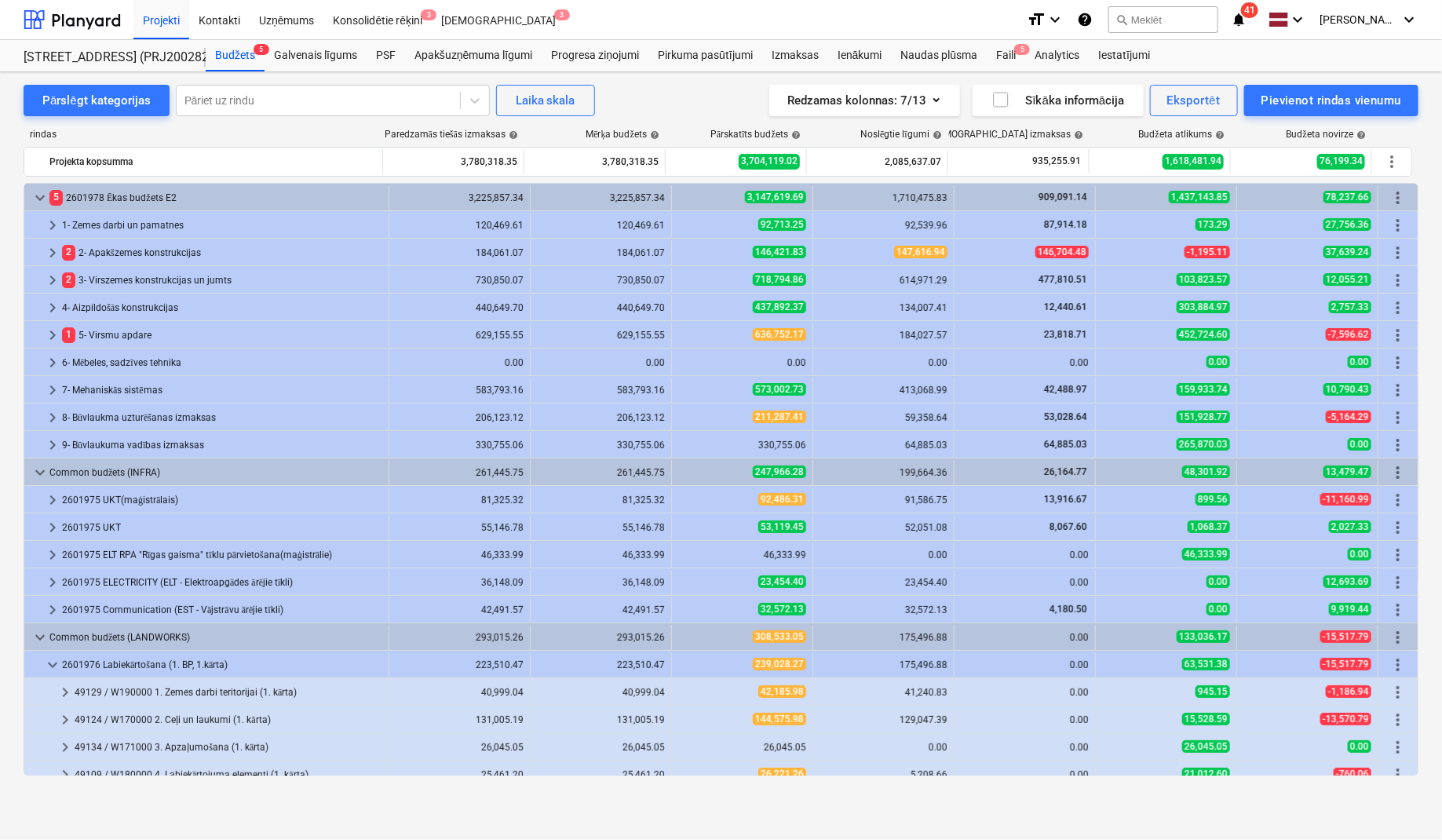
scroll to position [40, 0]
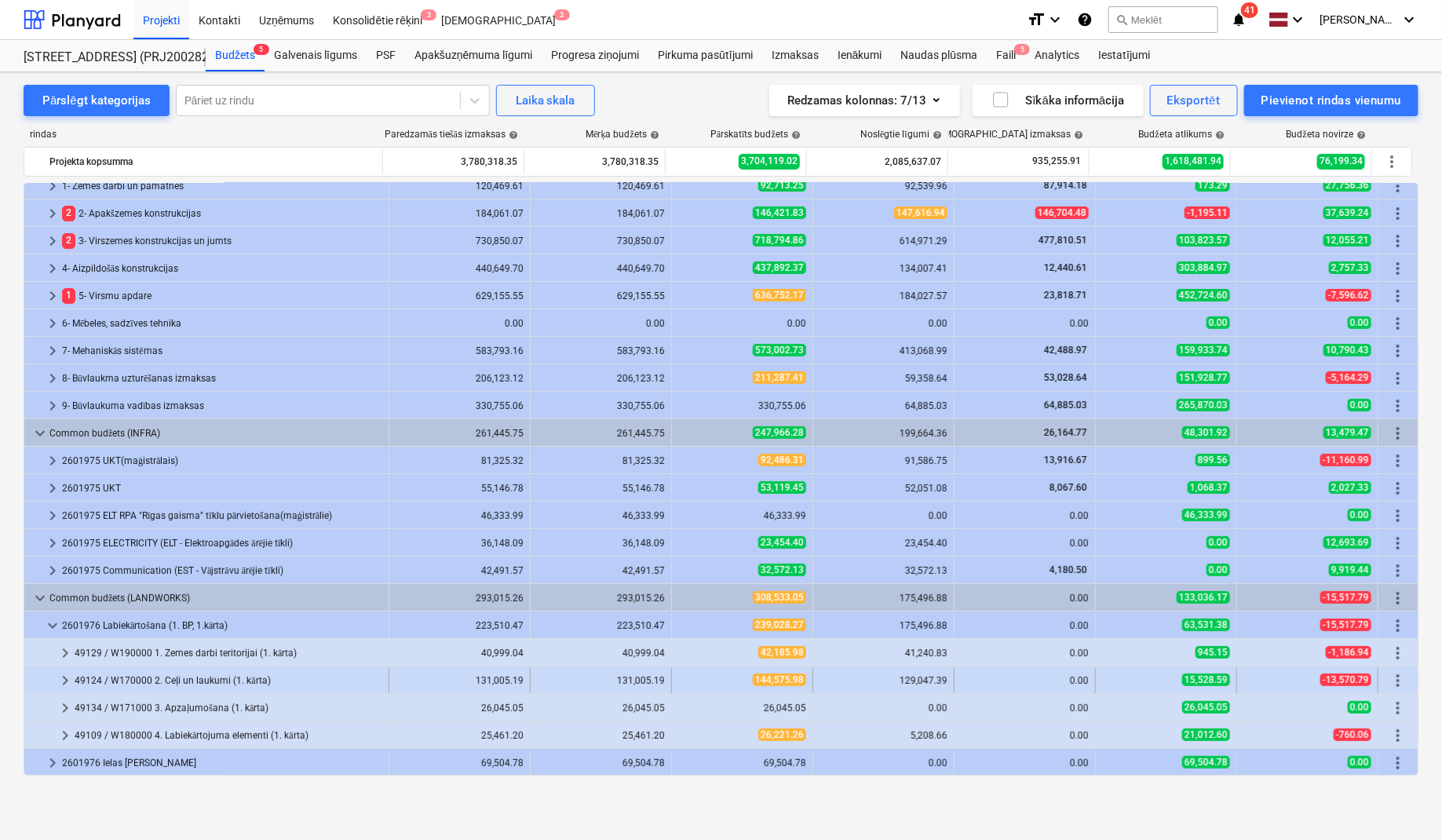
click at [67, 679] on span "keyboard_arrow_right" at bounding box center [65, 680] width 18 height 18
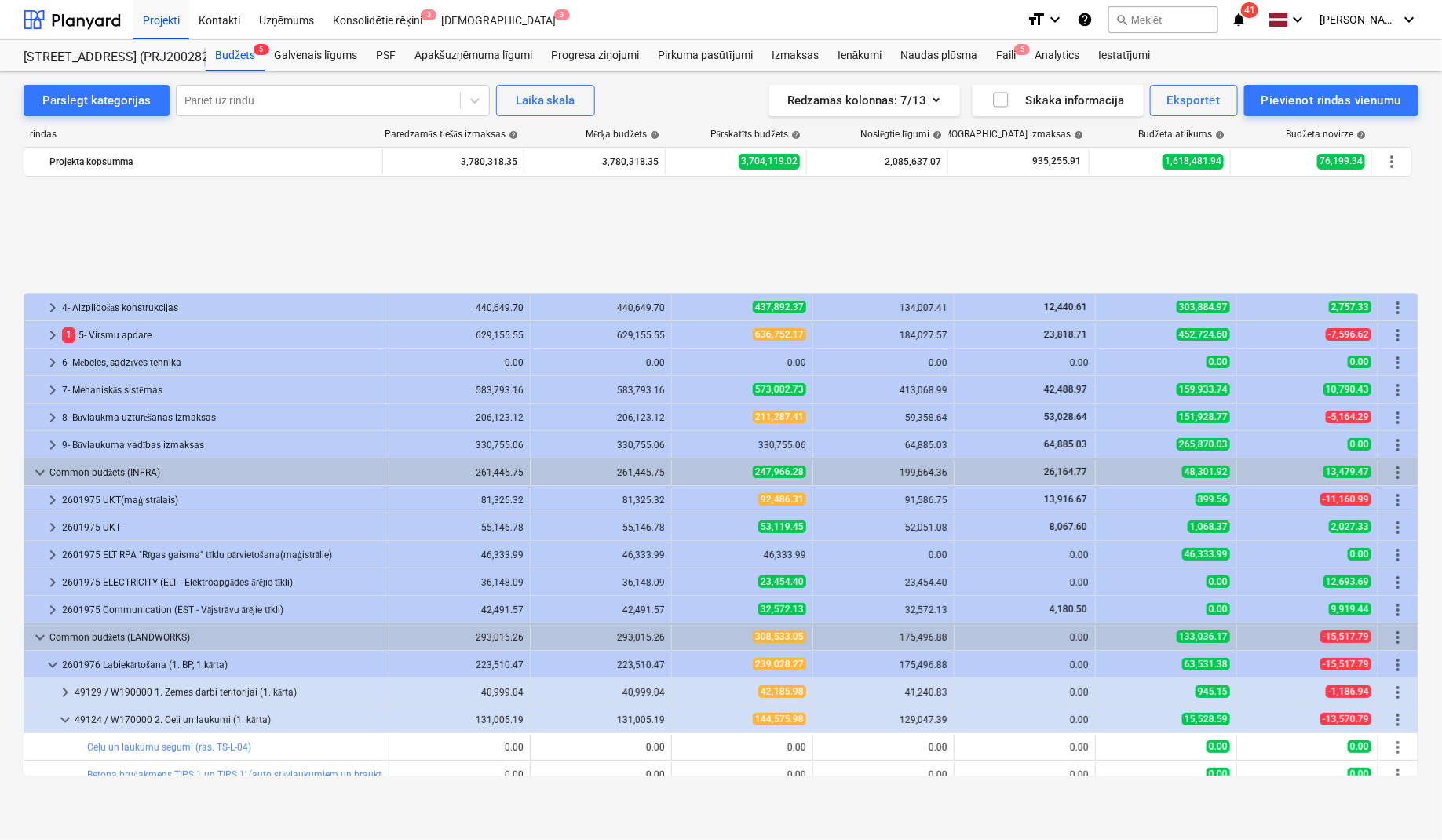
scroll to position [294, 0]
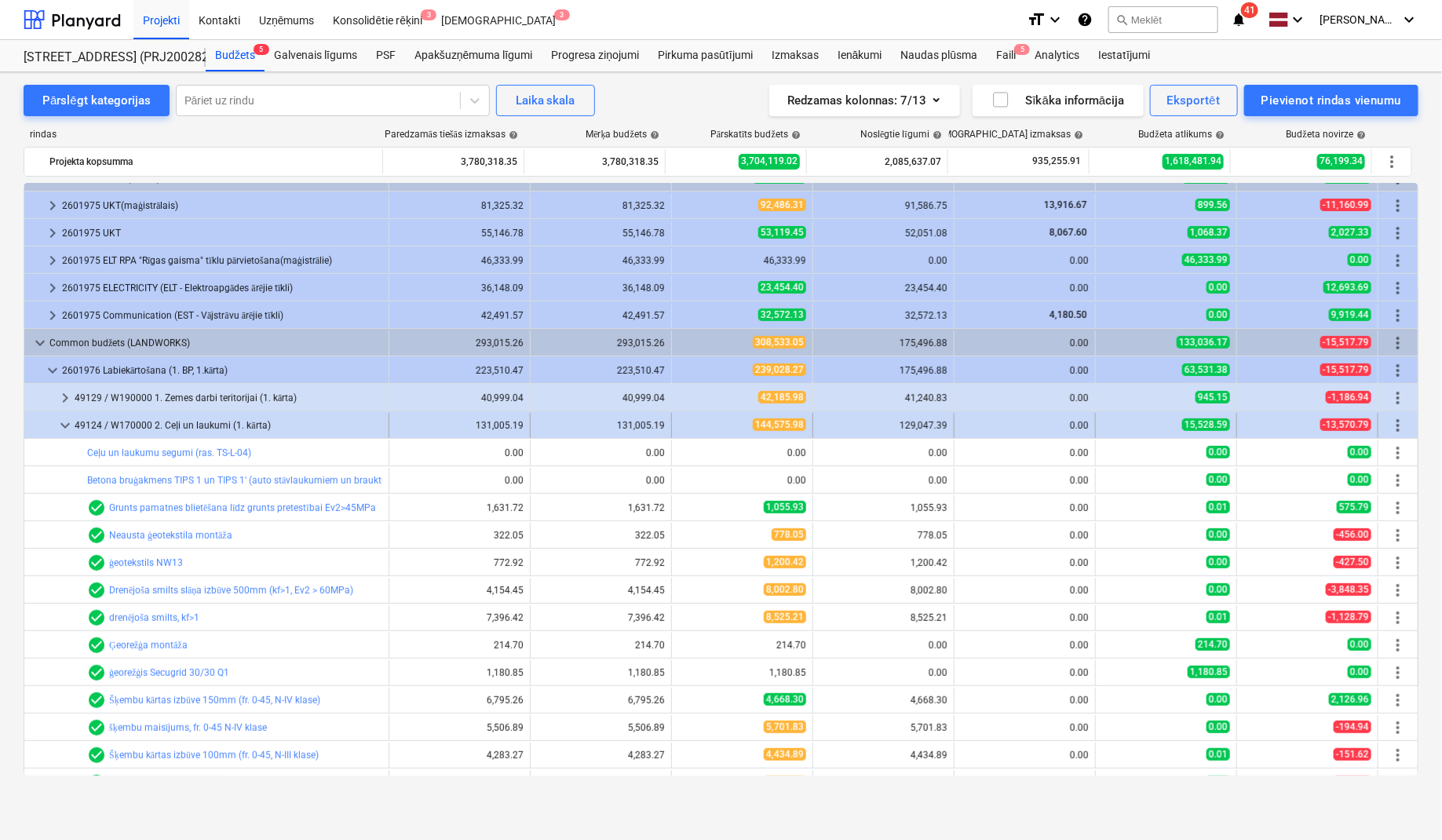
click at [63, 424] on span "keyboard_arrow_down" at bounding box center [65, 425] width 18 height 18
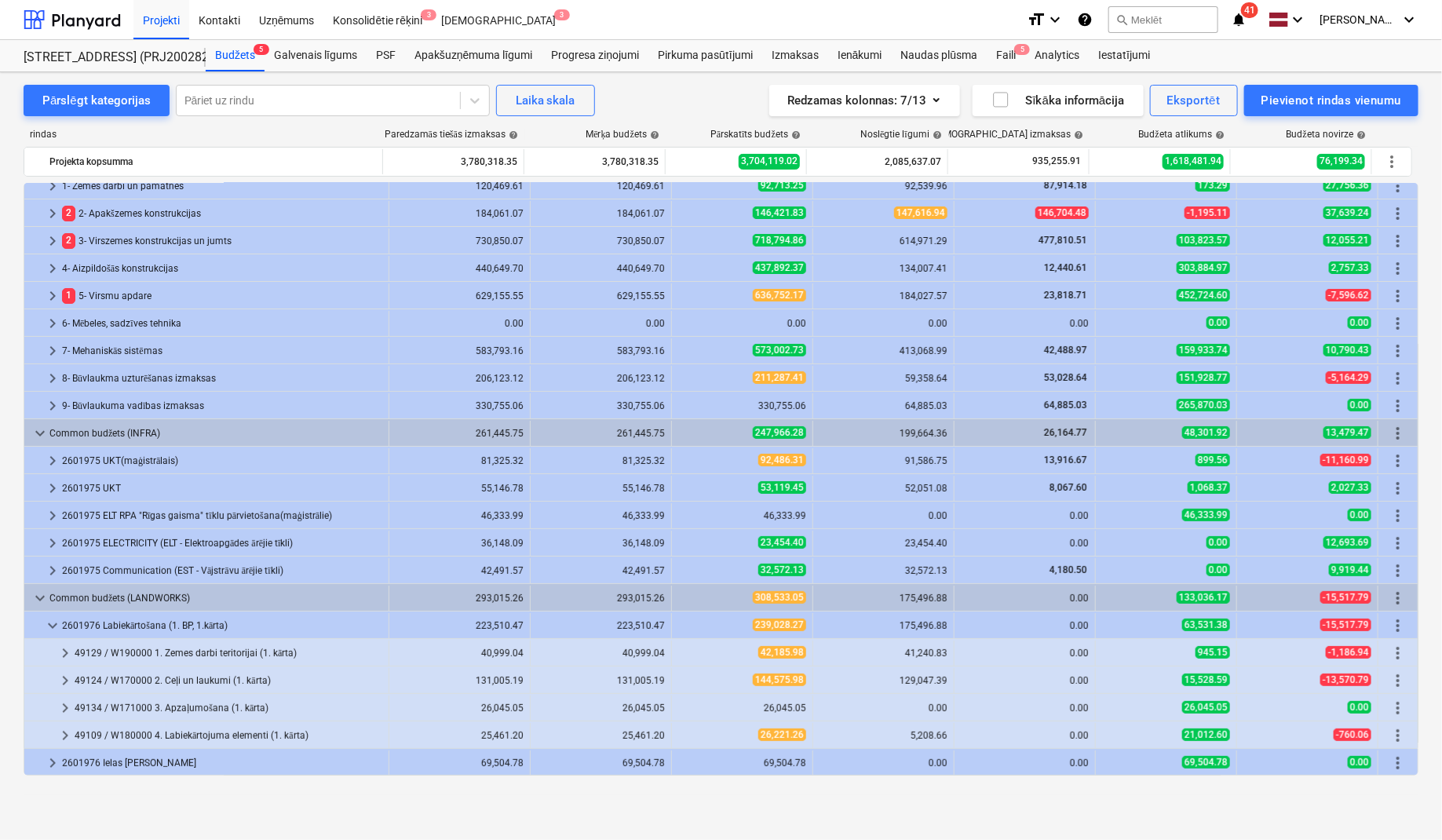
scroll to position [40, 0]
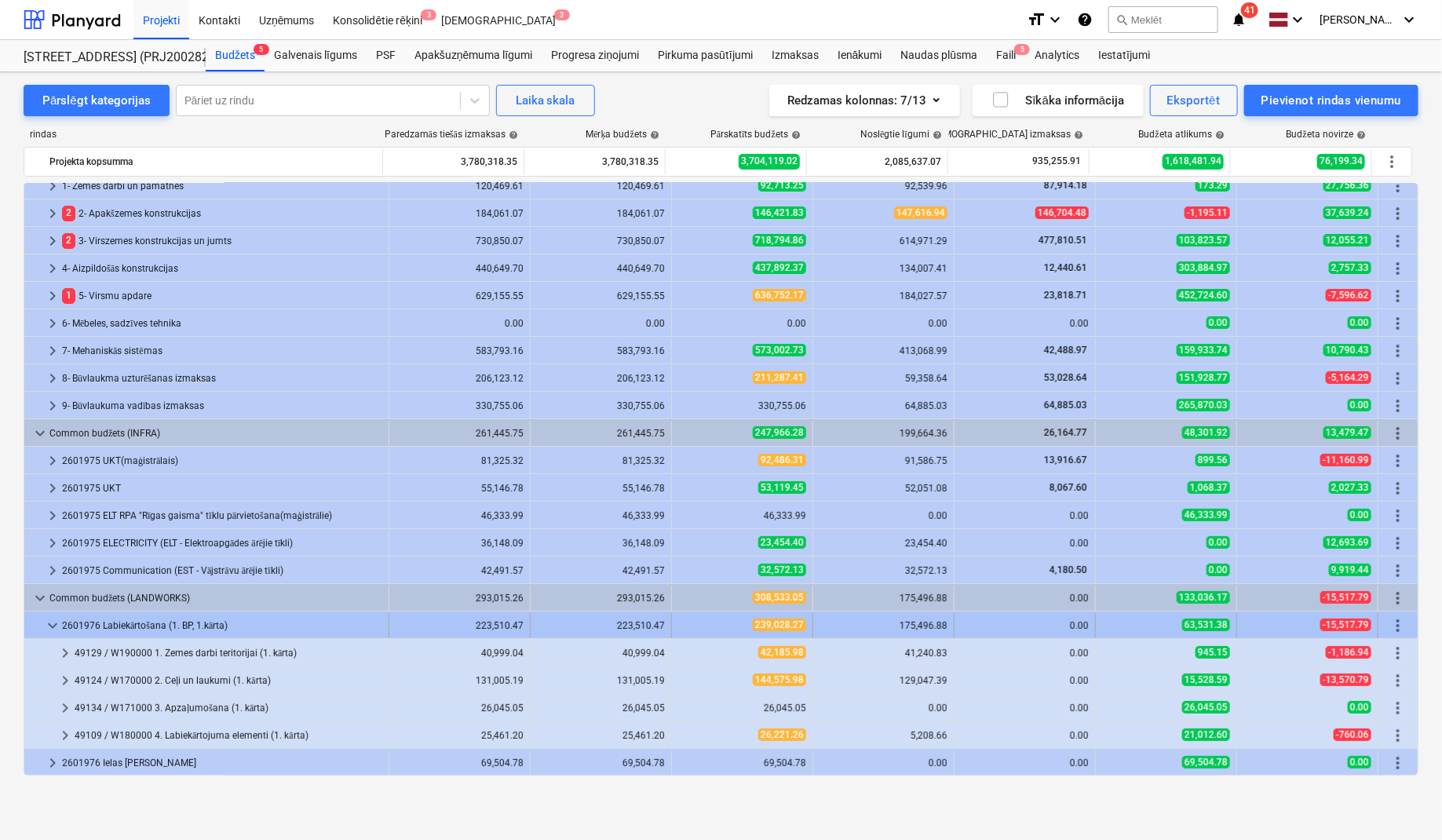
click at [45, 616] on span "keyboard_arrow_down" at bounding box center [53, 625] width 18 height 18
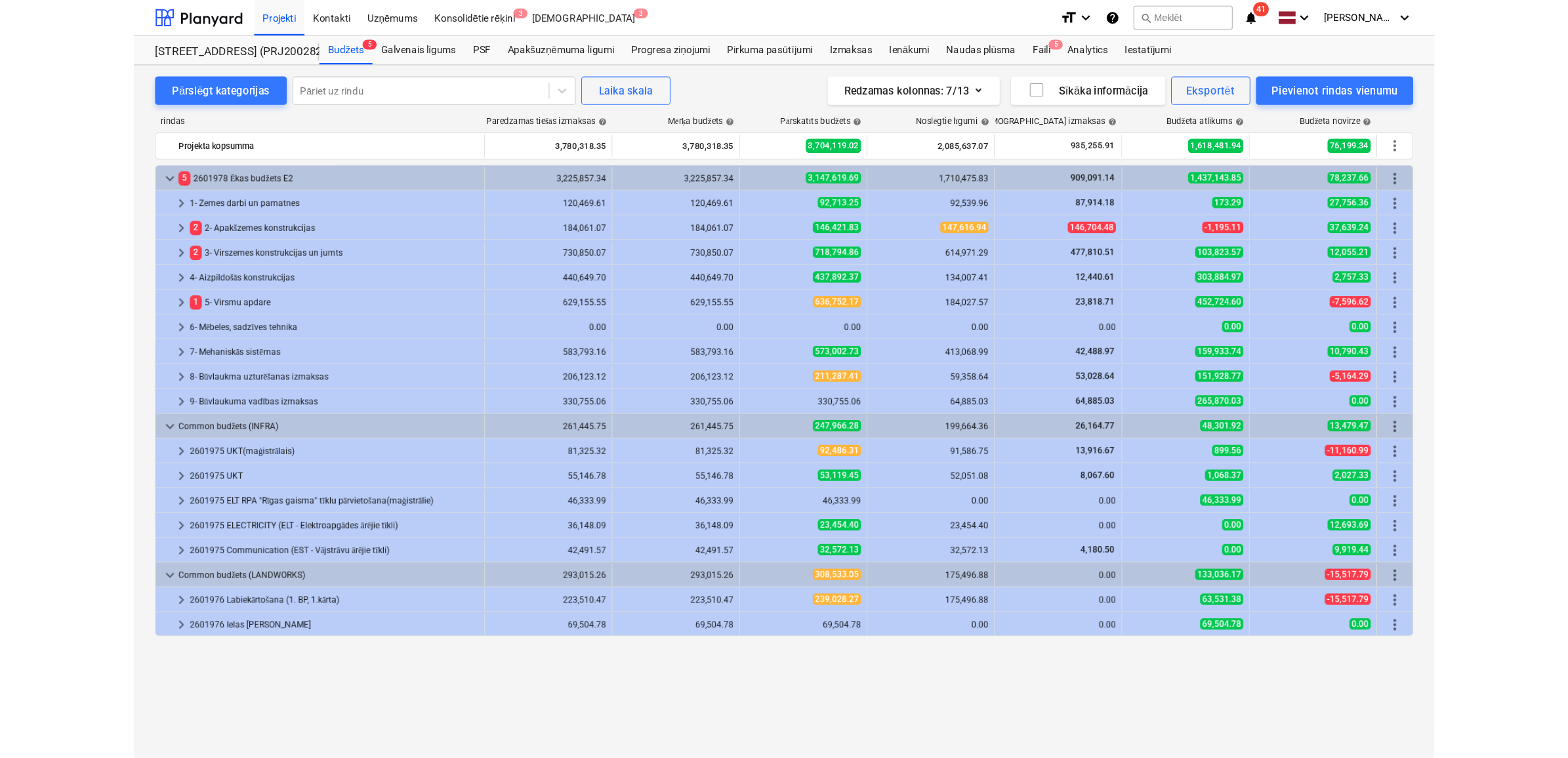
scroll to position [0, 0]
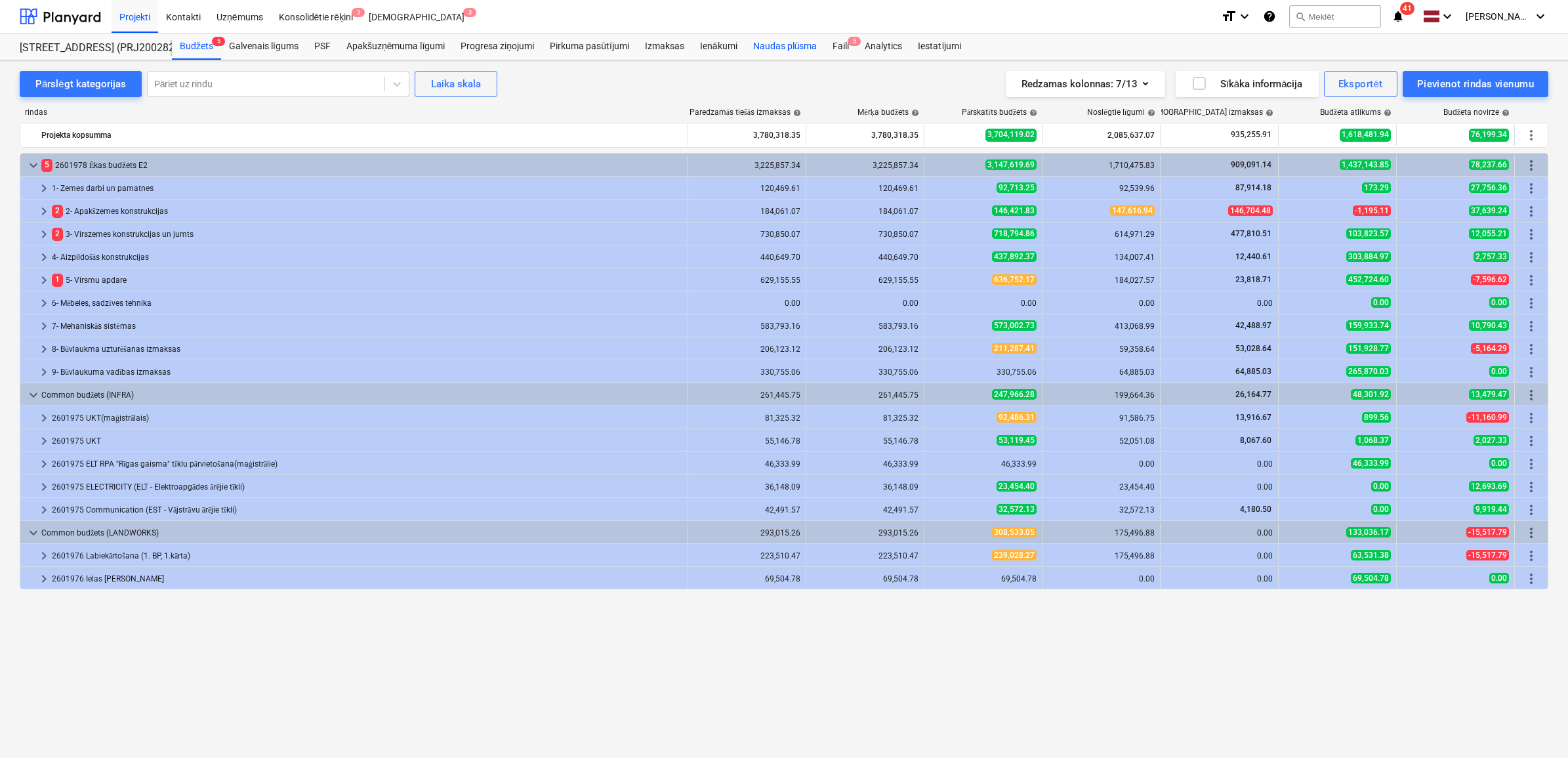
click at [778, 44] on div "Naudas plūsma" at bounding box center [786, 46] width 80 height 26
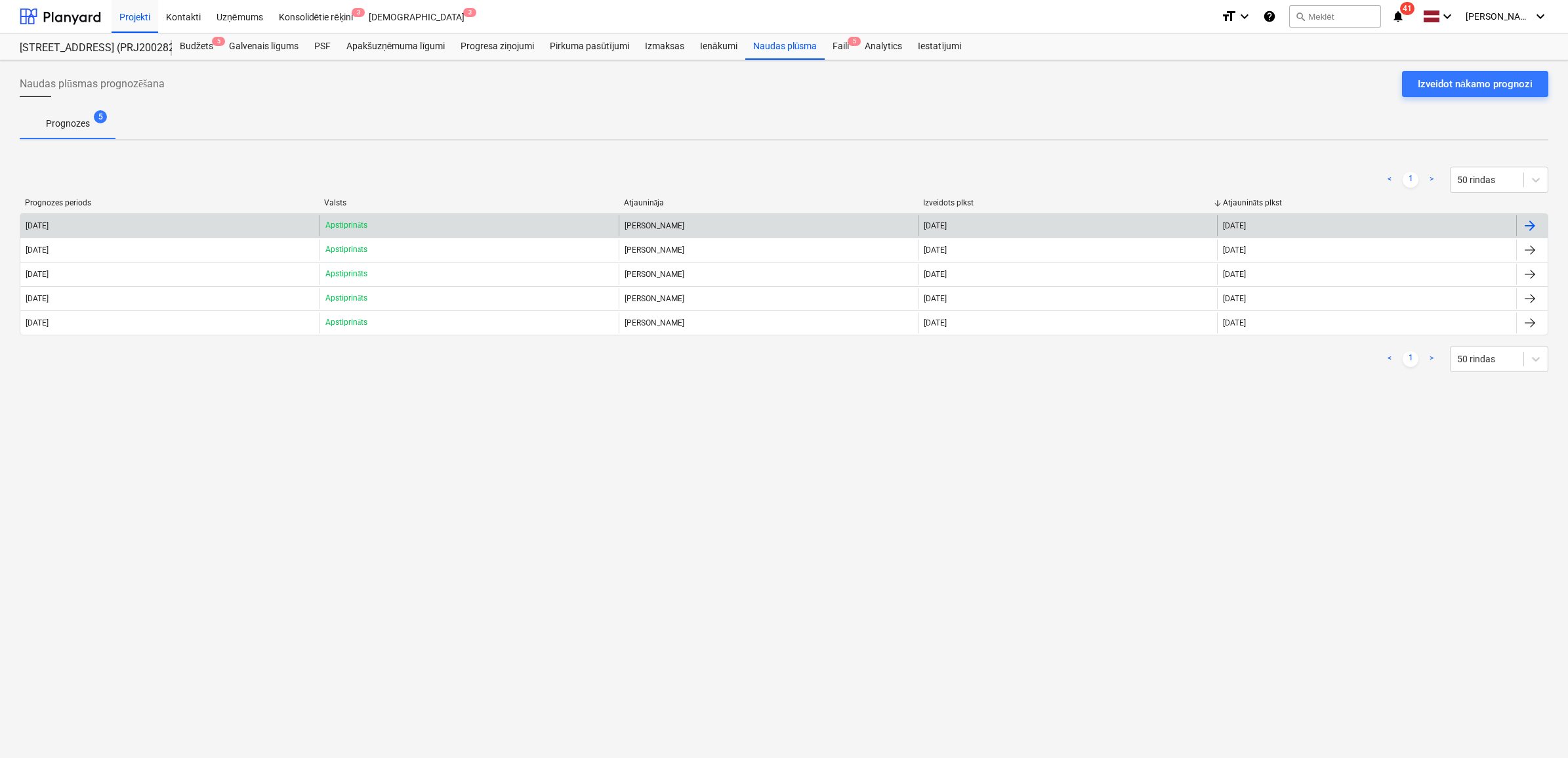
click at [522, 220] on div "Apstiprināts" at bounding box center [469, 225] width 299 height 21
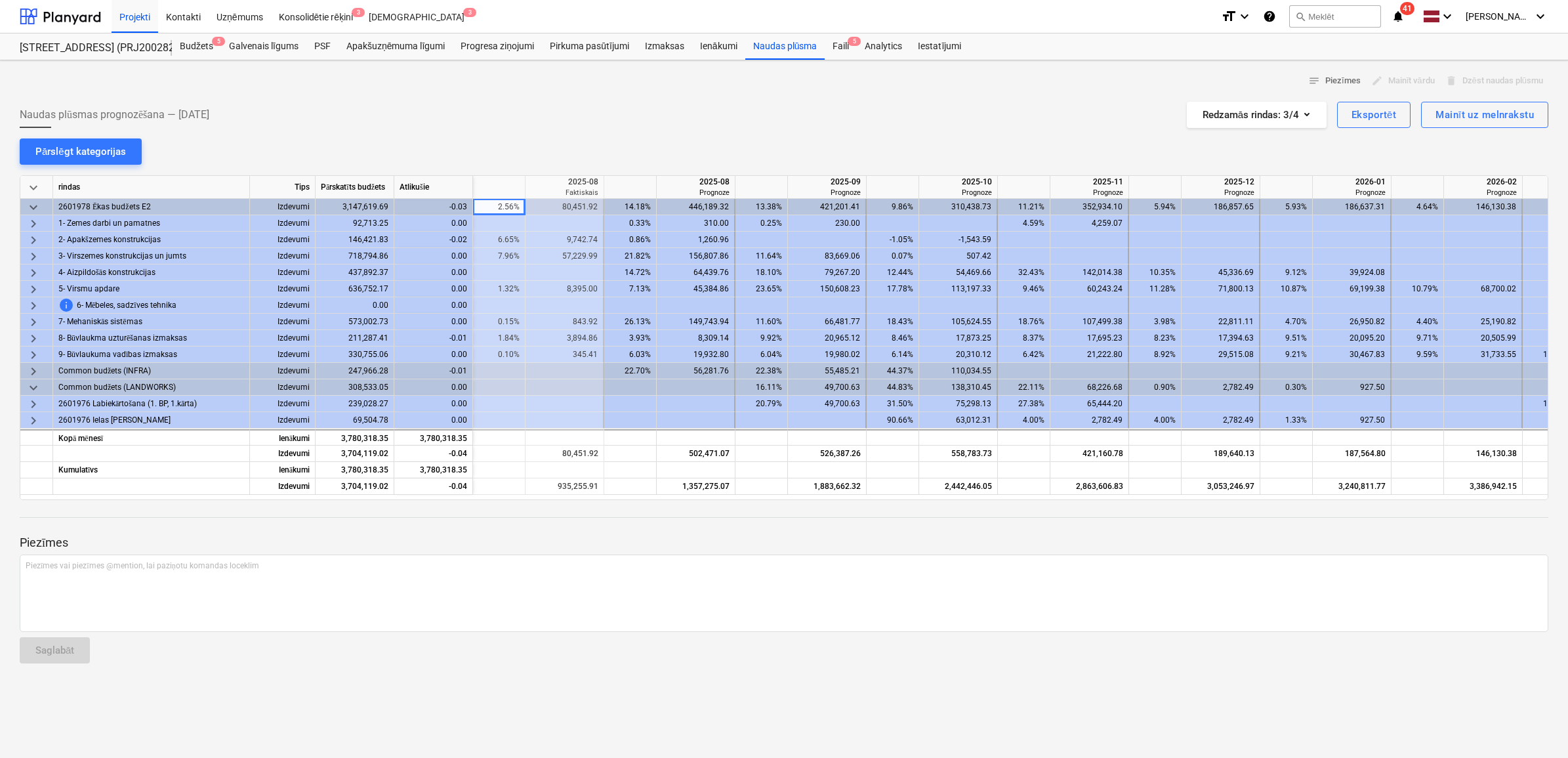
scroll to position [0, 656]
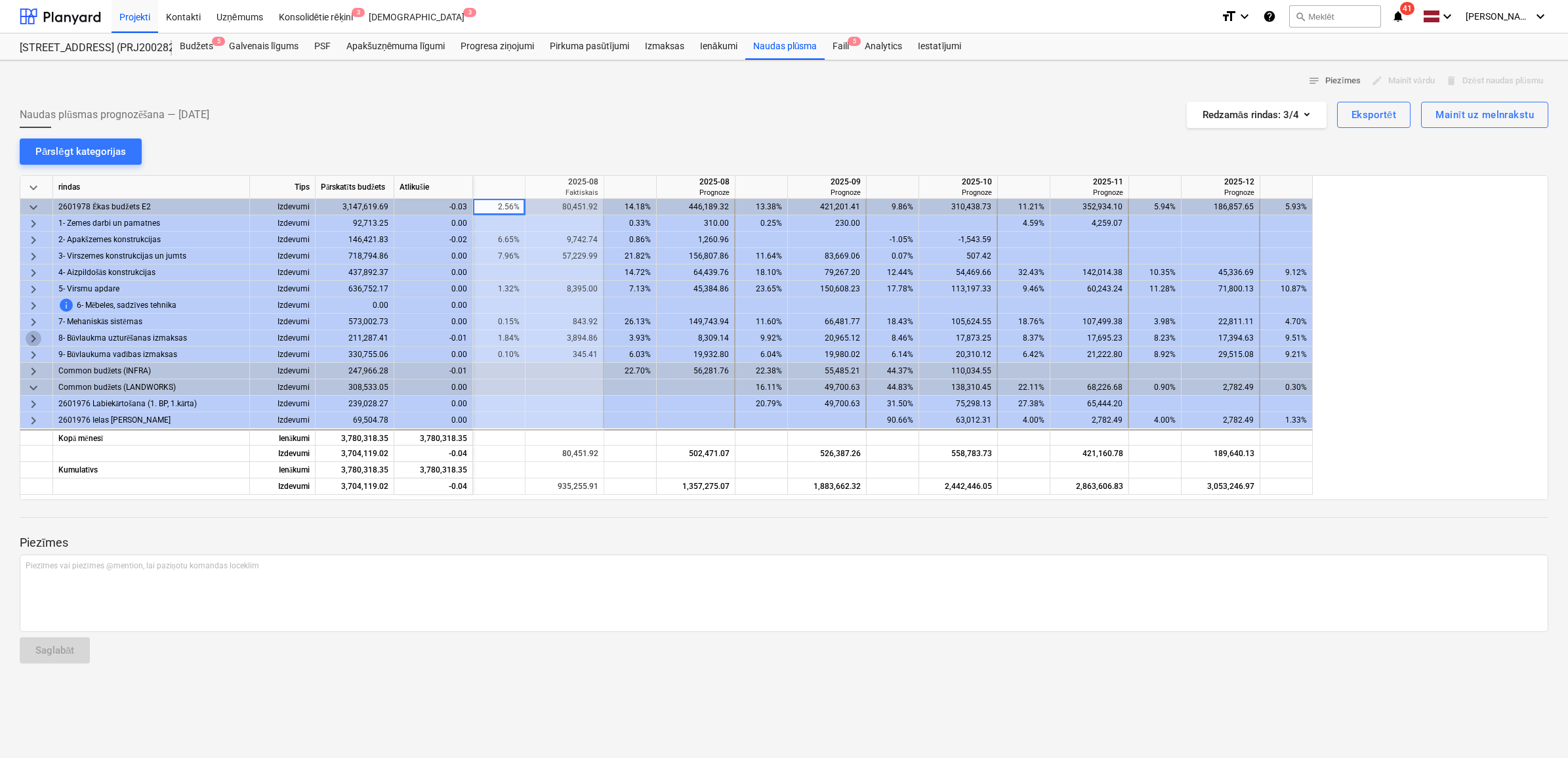
click at [28, 333] on span "keyboard_arrow_right" at bounding box center [33, 339] width 15 height 15
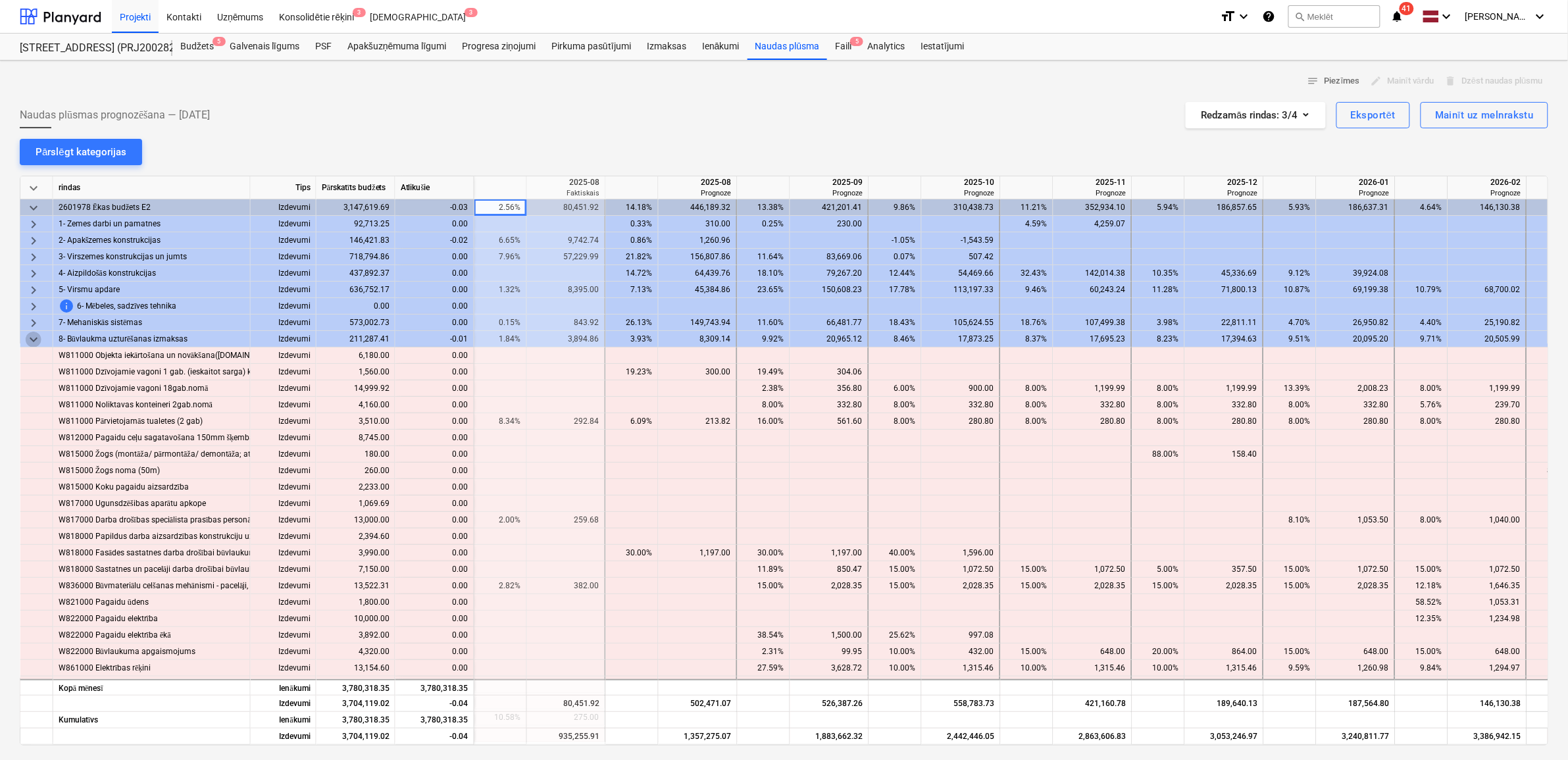
drag, startPoint x: 40, startPoint y: 340, endPoint x: 46, endPoint y: 343, distance: 6.7
click at [40, 341] on span "keyboard_arrow_down" at bounding box center [33, 339] width 15 height 15
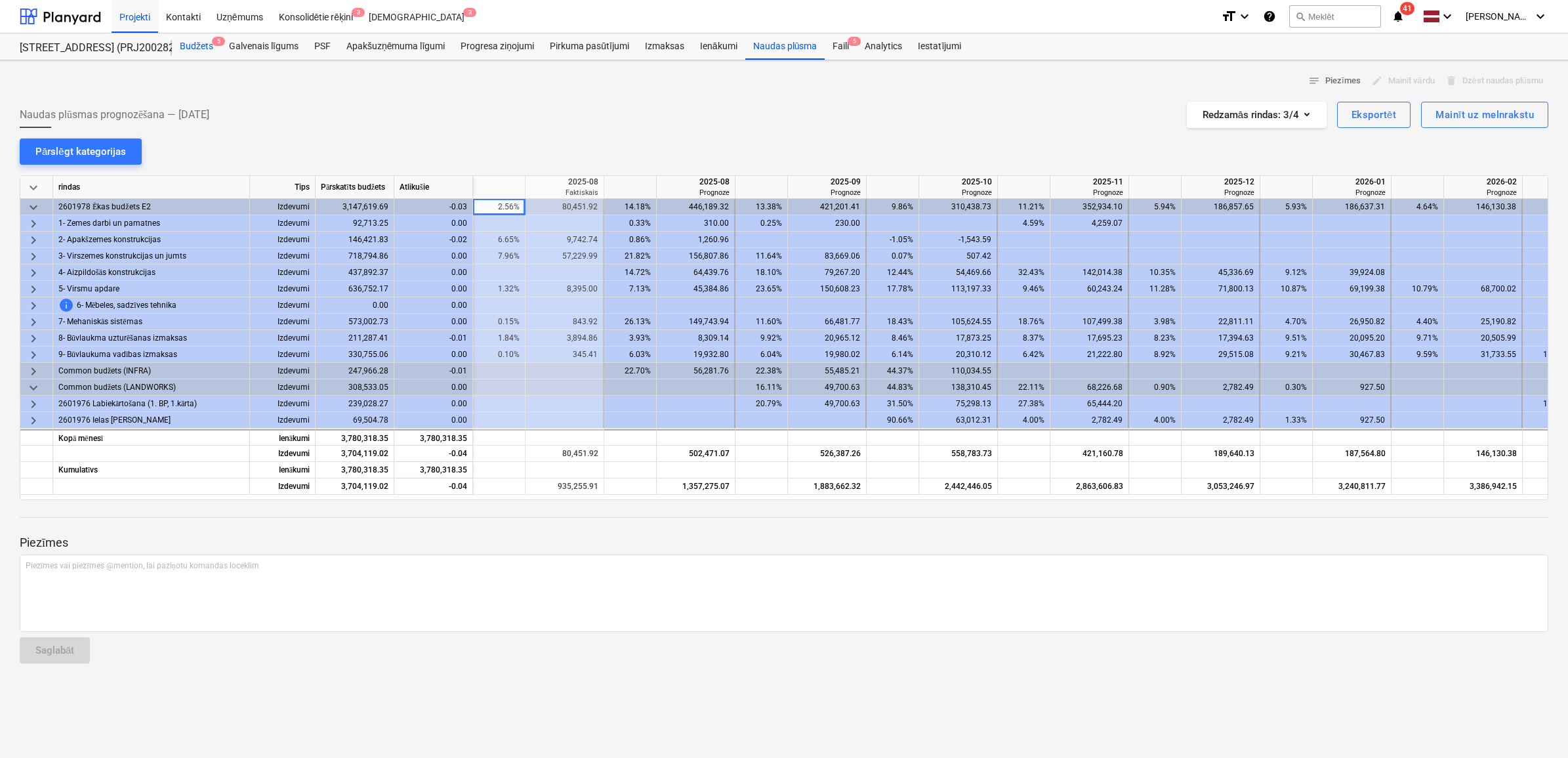
click at [200, 43] on div "Budžets 5" at bounding box center [197, 46] width 49 height 26
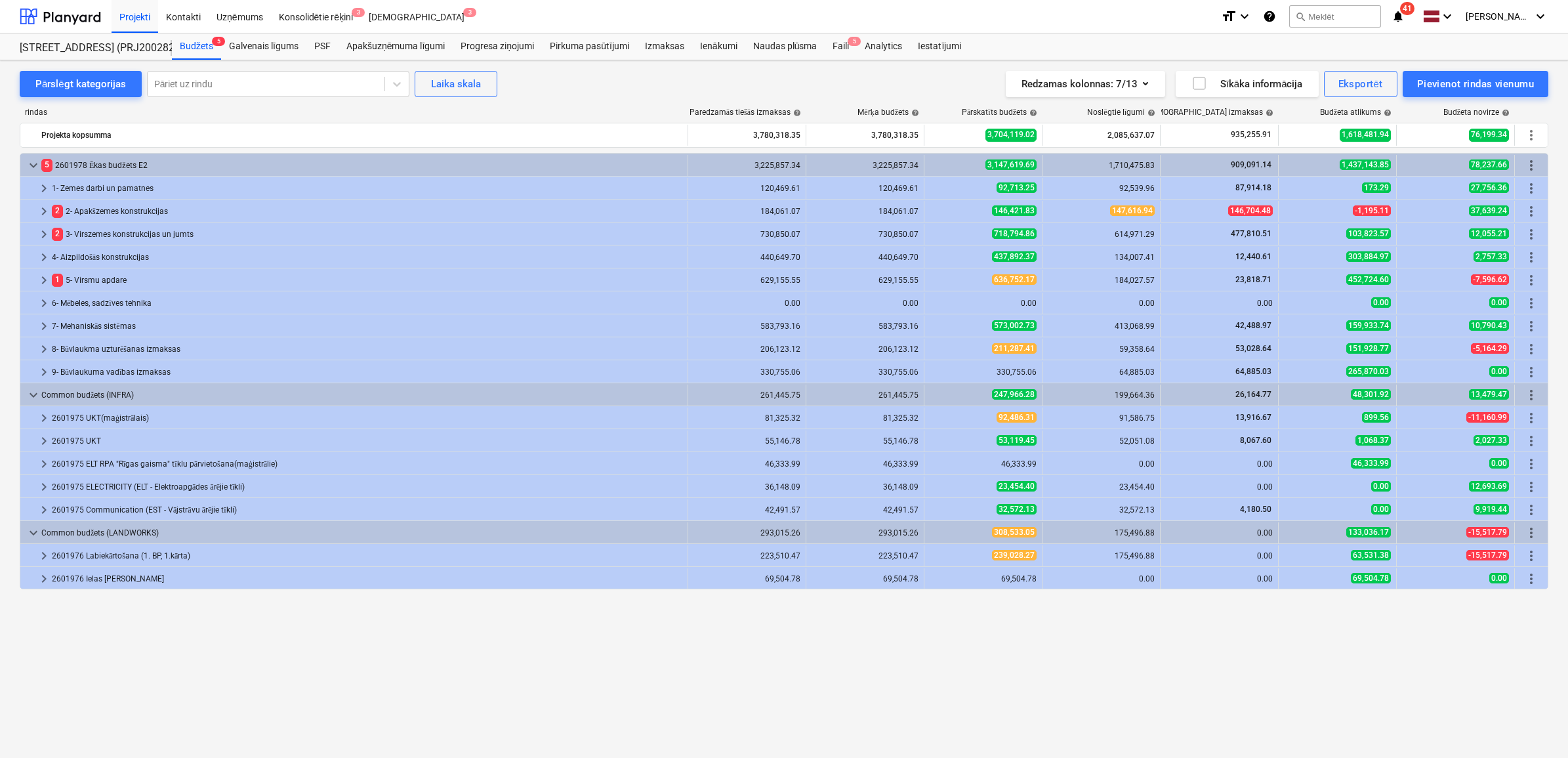
click at [36, 353] on span "keyboard_arrow_right" at bounding box center [44, 349] width 15 height 15
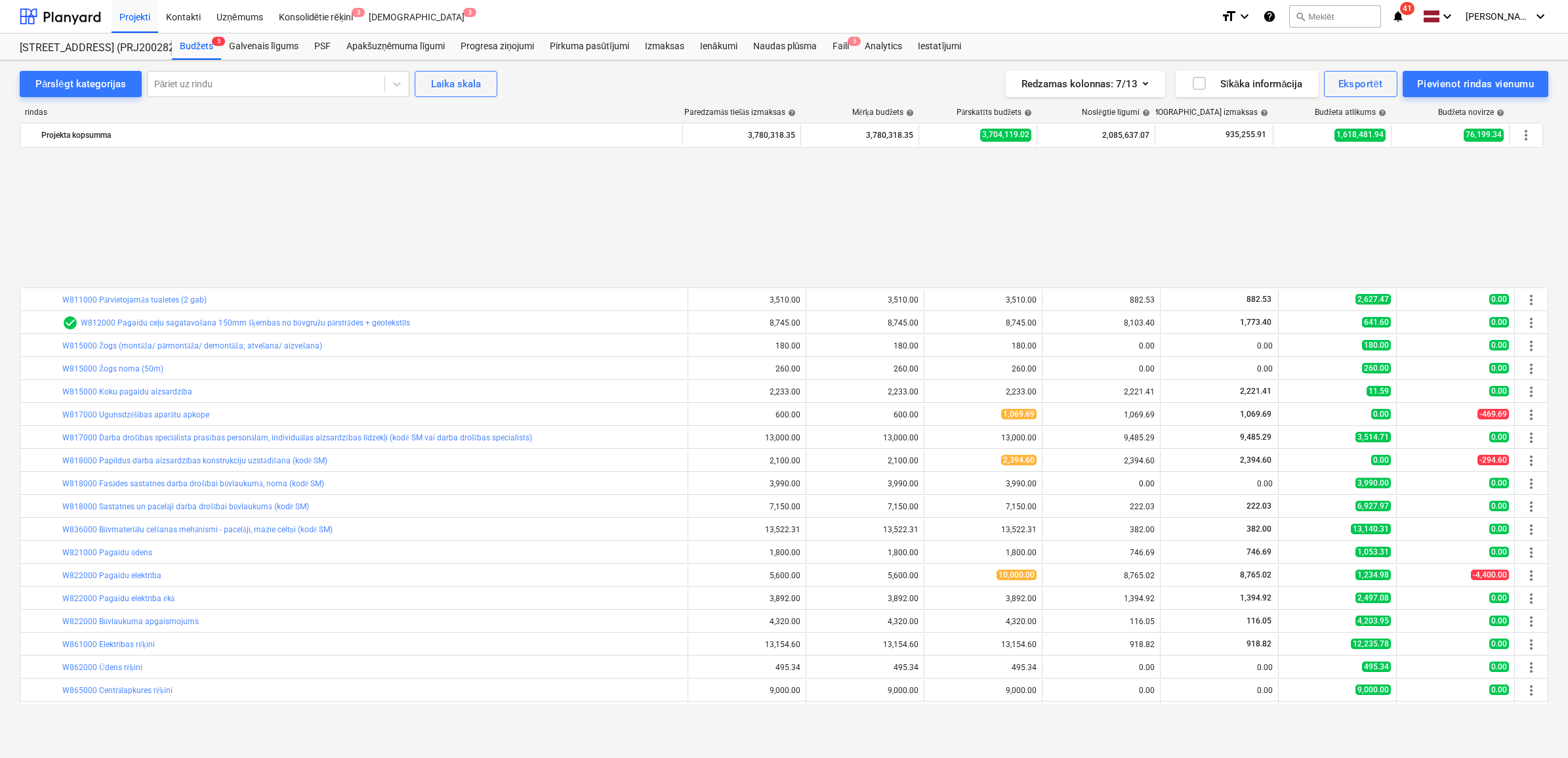
scroll to position [328, 0]
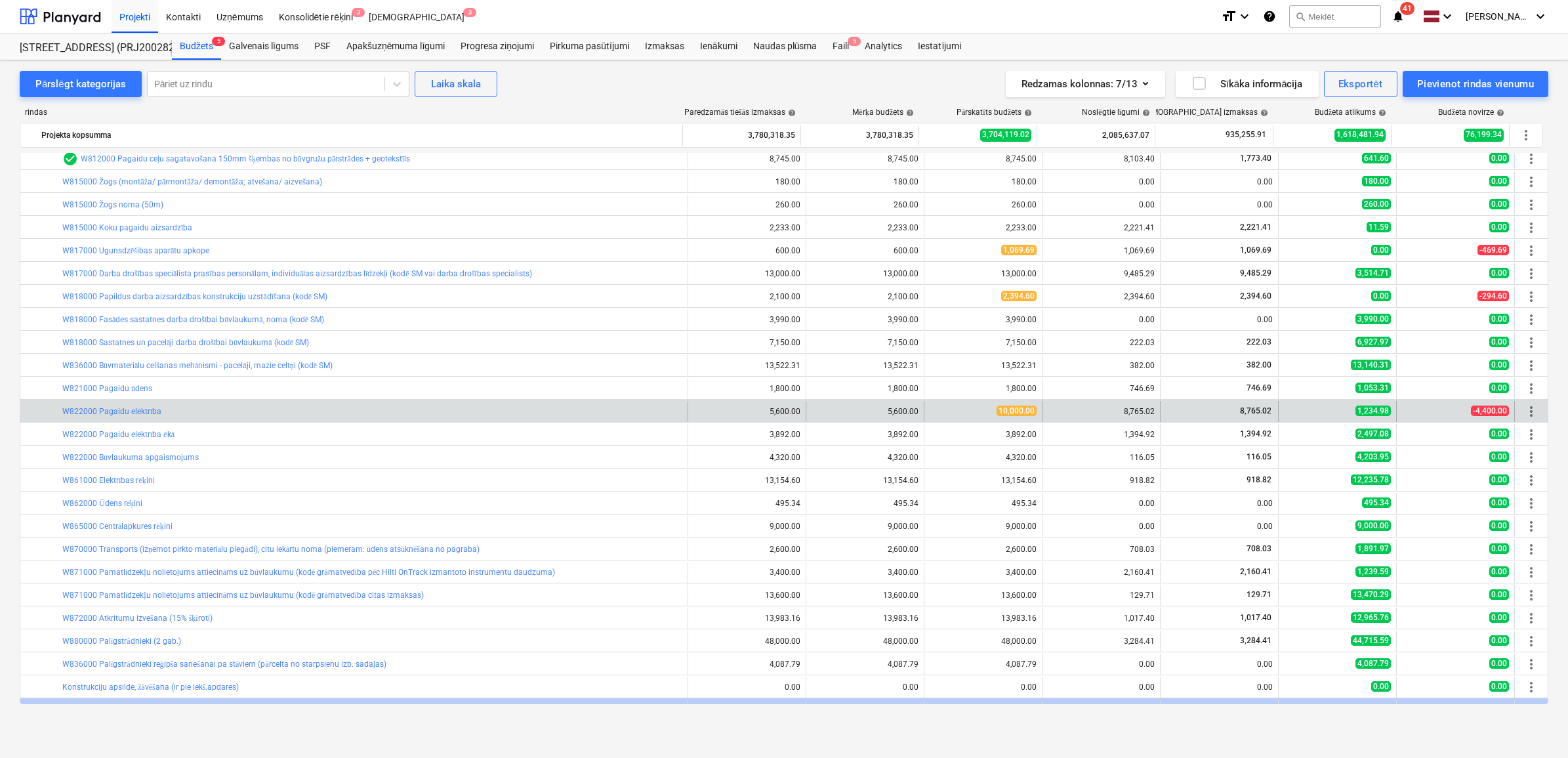
click at [1447, 408] on div "-4,400.00" at bounding box center [1455, 411] width 107 height 11
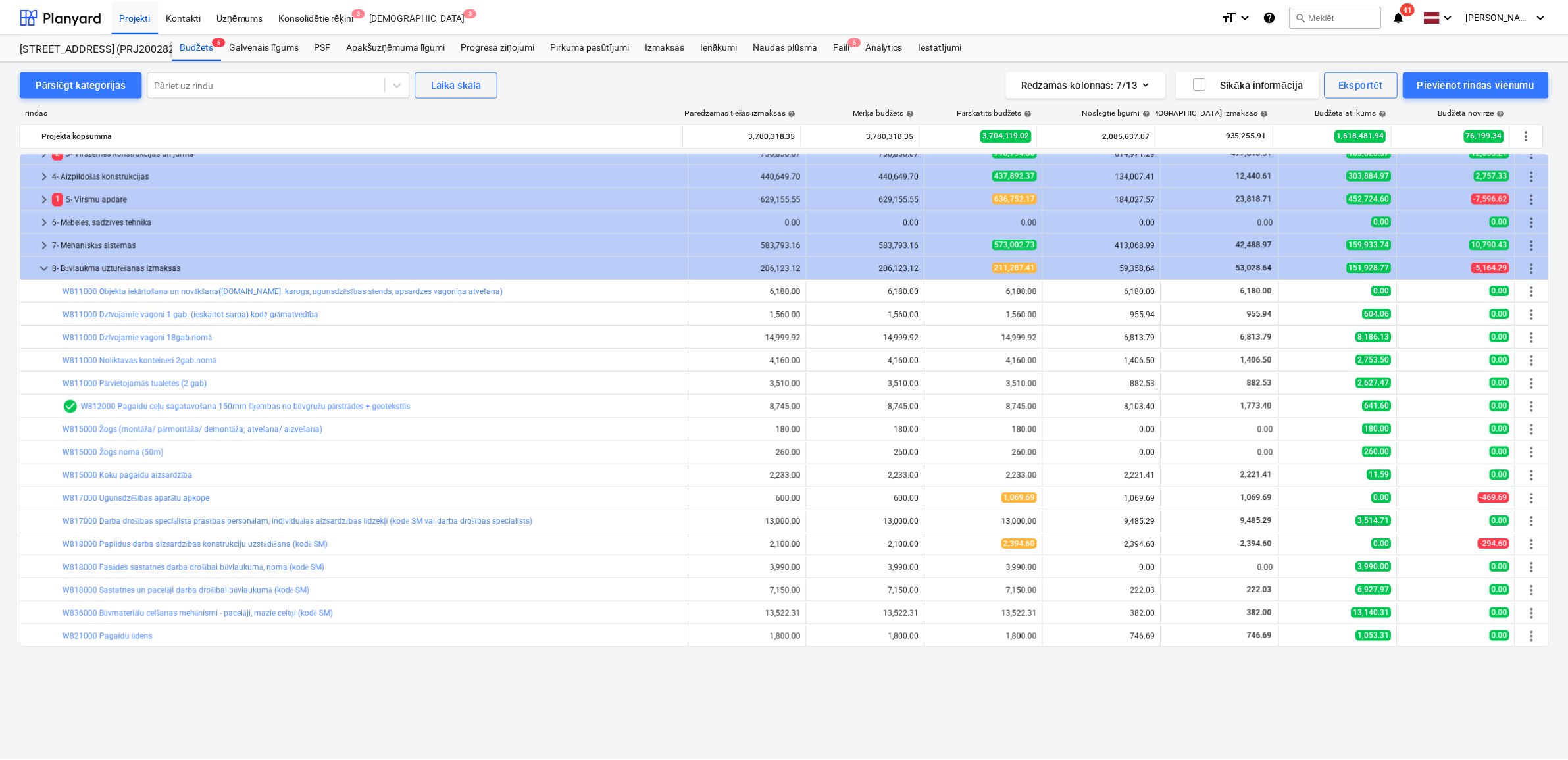
scroll to position [0, 0]
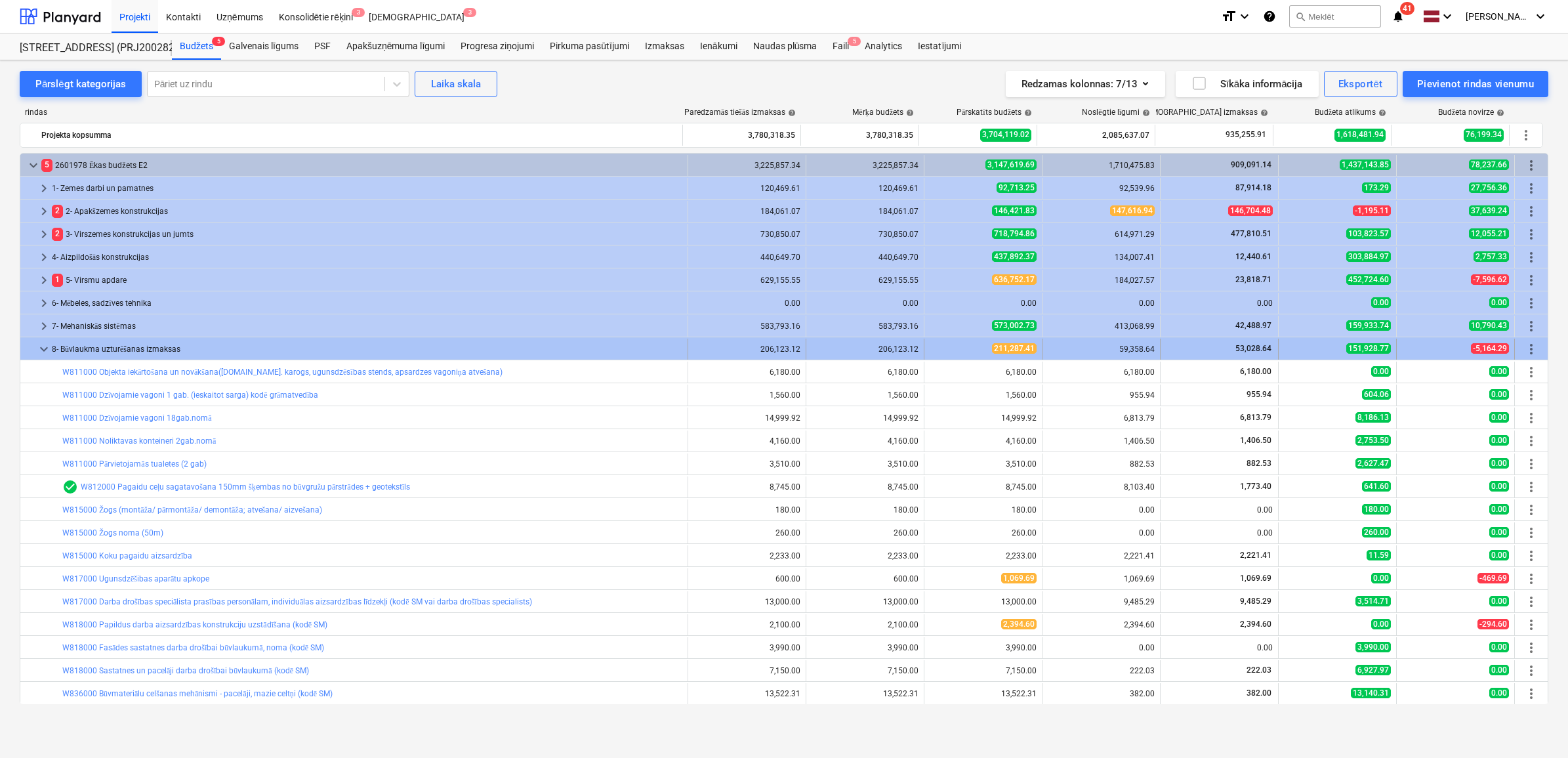
click at [35, 346] on div at bounding box center [31, 349] width 11 height 21
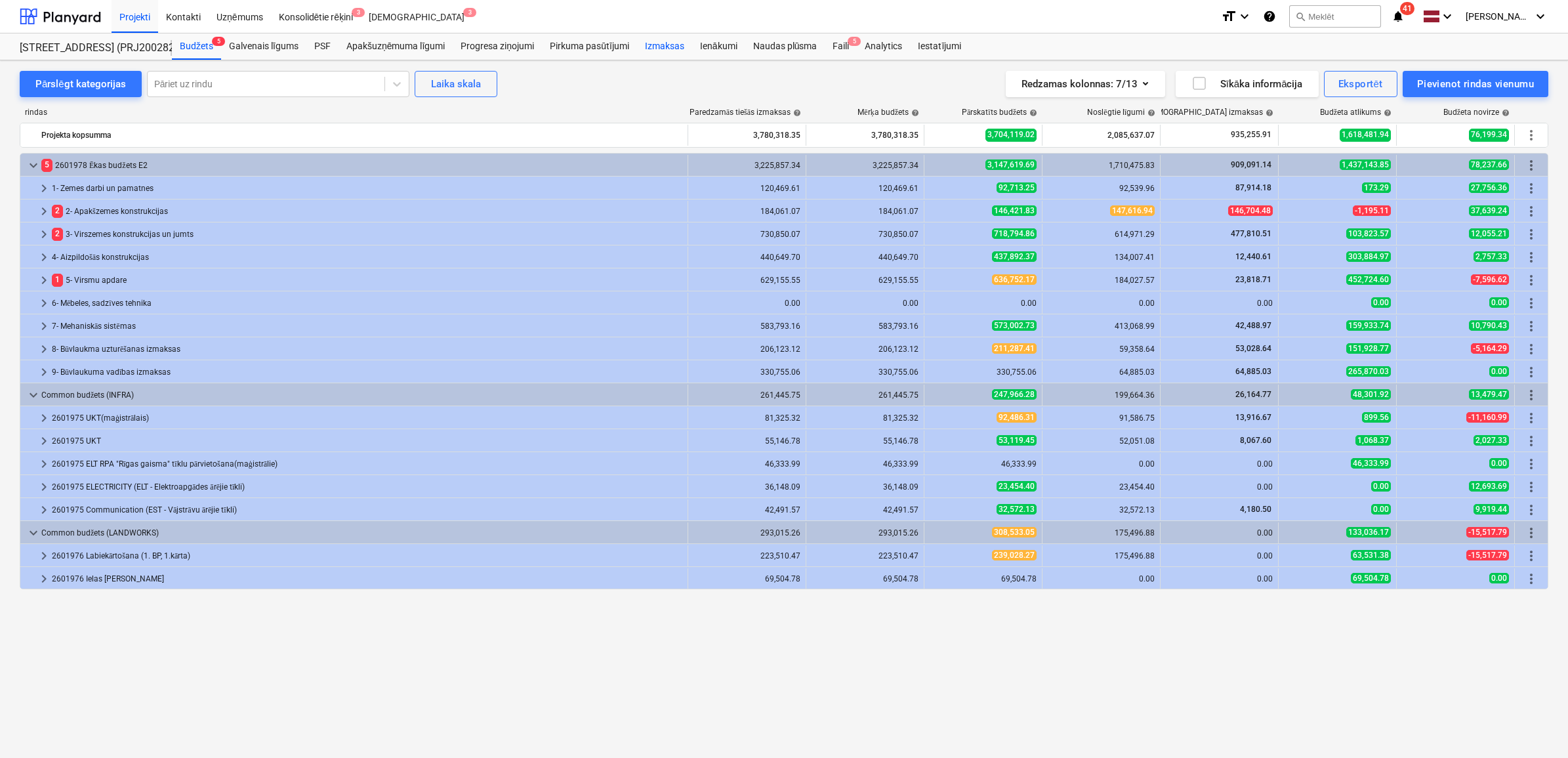
click at [657, 51] on div "Izmaksas" at bounding box center [664, 46] width 55 height 26
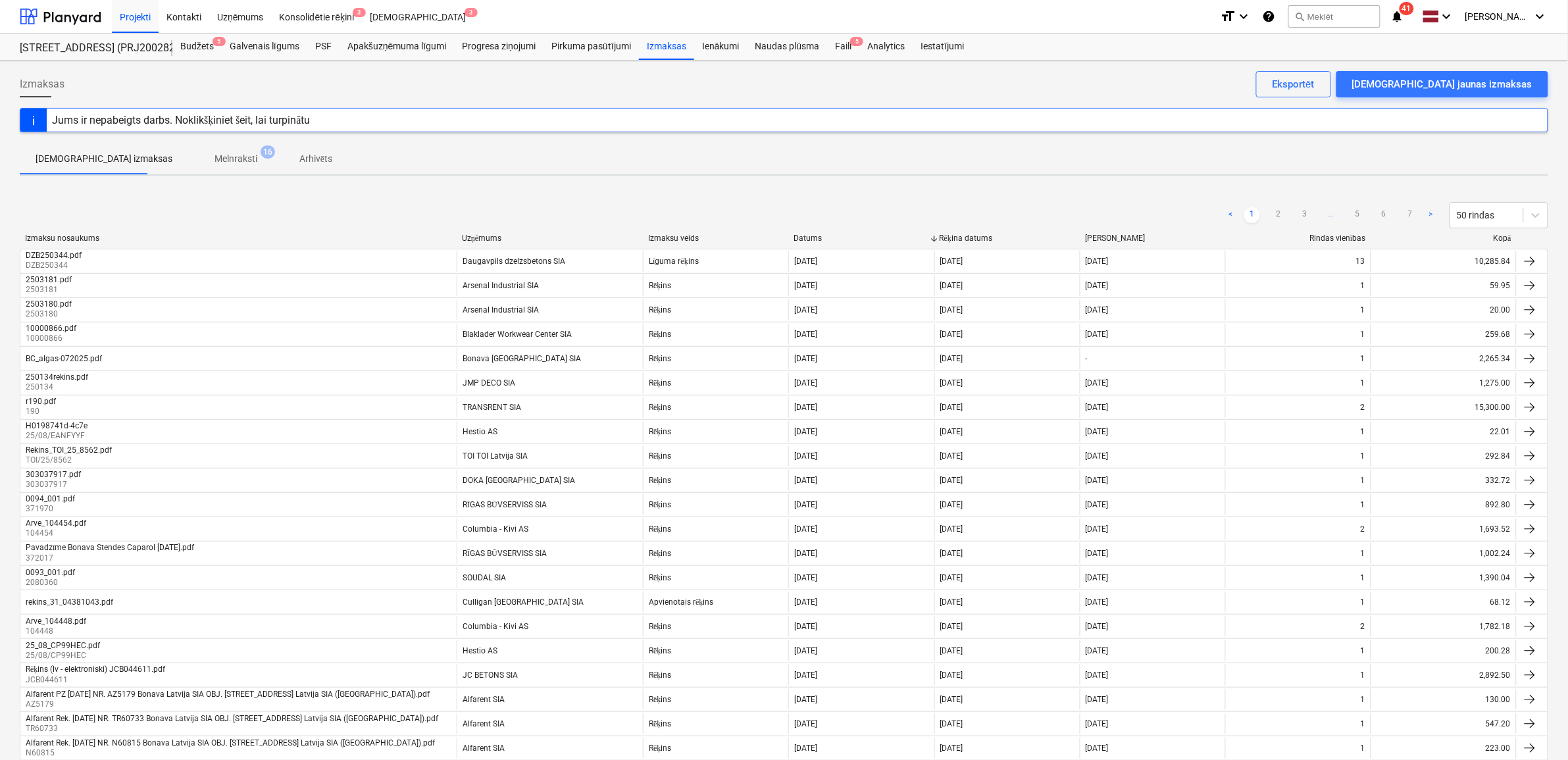
click at [70, 158] on p "[DEMOGRAPHIC_DATA] izmaksas" at bounding box center [104, 159] width 137 height 14
drag, startPoint x: 199, startPoint y: 44, endPoint x: 204, endPoint y: 56, distance: 13.0
click at [199, 44] on div "Budžets 5" at bounding box center [197, 46] width 49 height 26
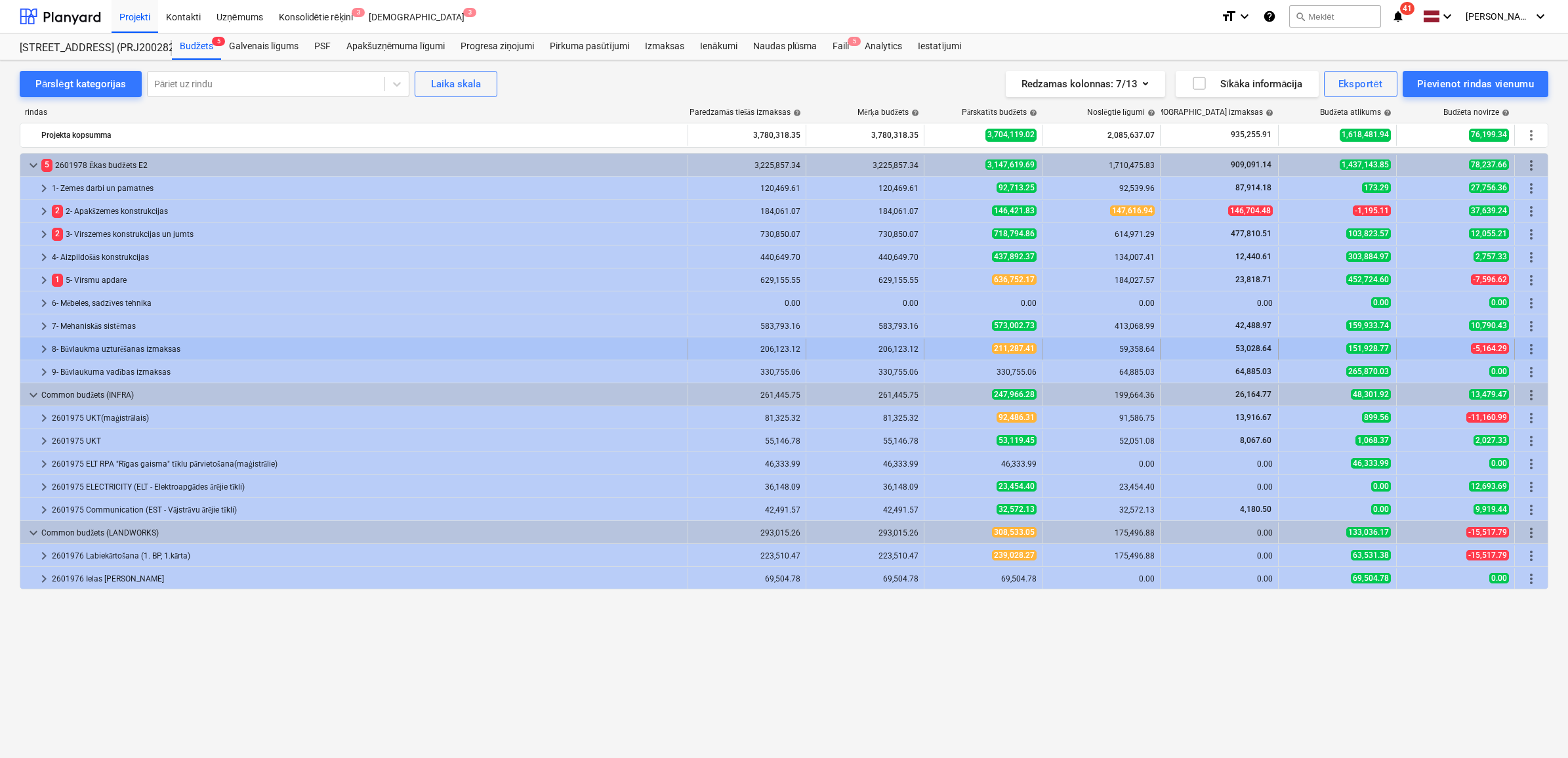
click at [241, 346] on div "8- Būvlaukma uzturēšanas izmaksas" at bounding box center [367, 349] width 631 height 21
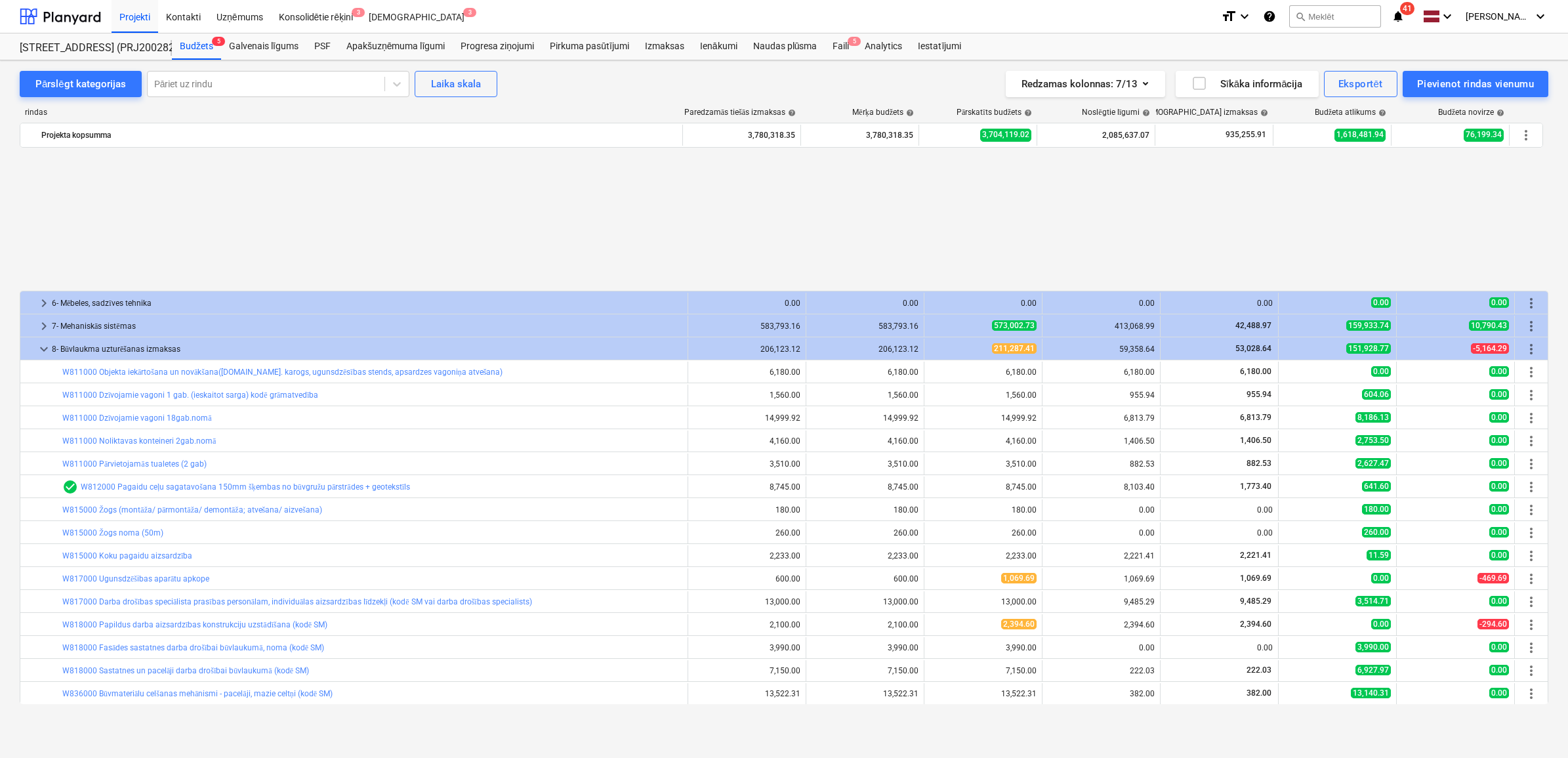
scroll to position [164, 0]
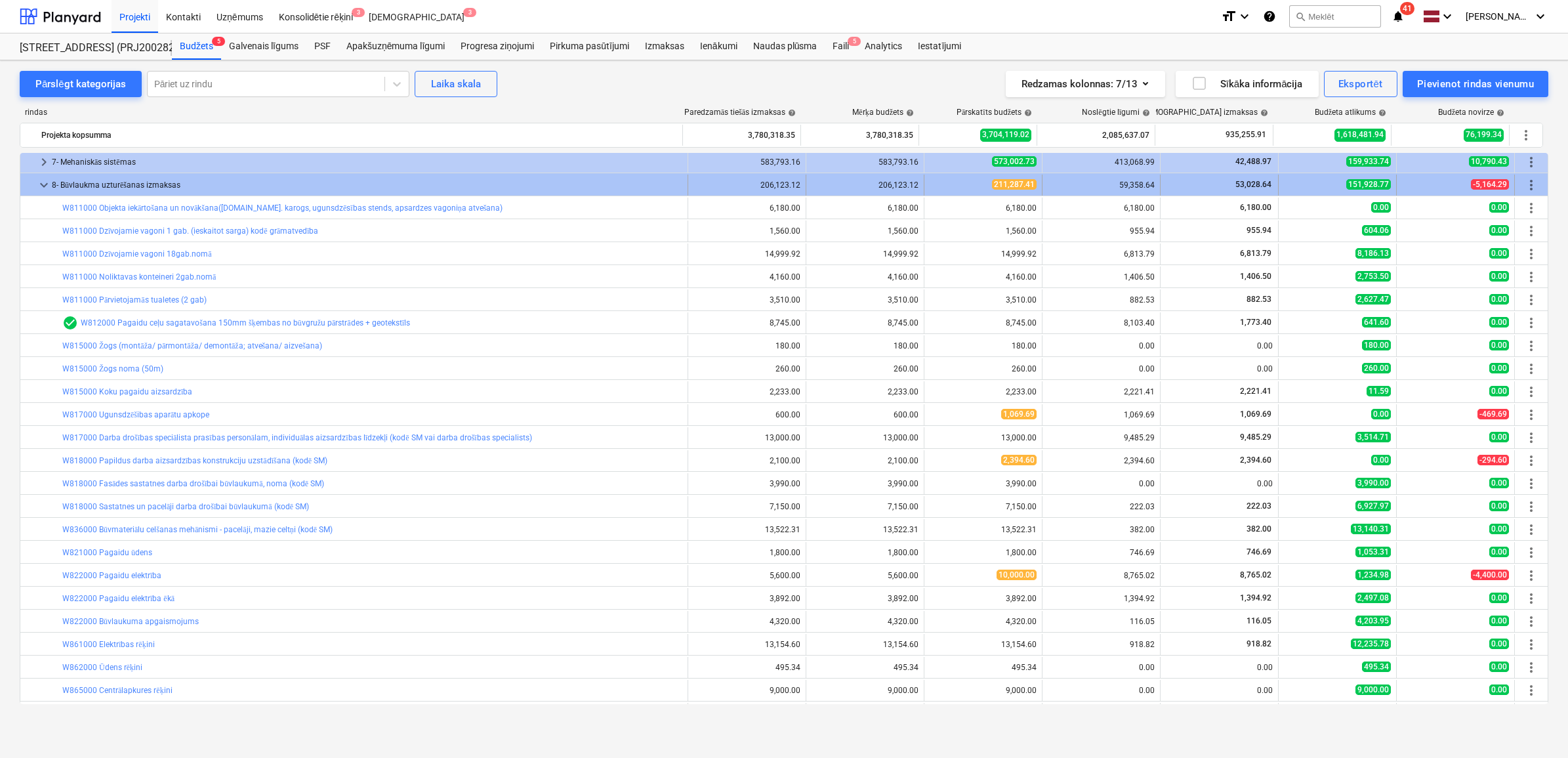
click at [41, 187] on span "keyboard_arrow_down" at bounding box center [44, 185] width 15 height 15
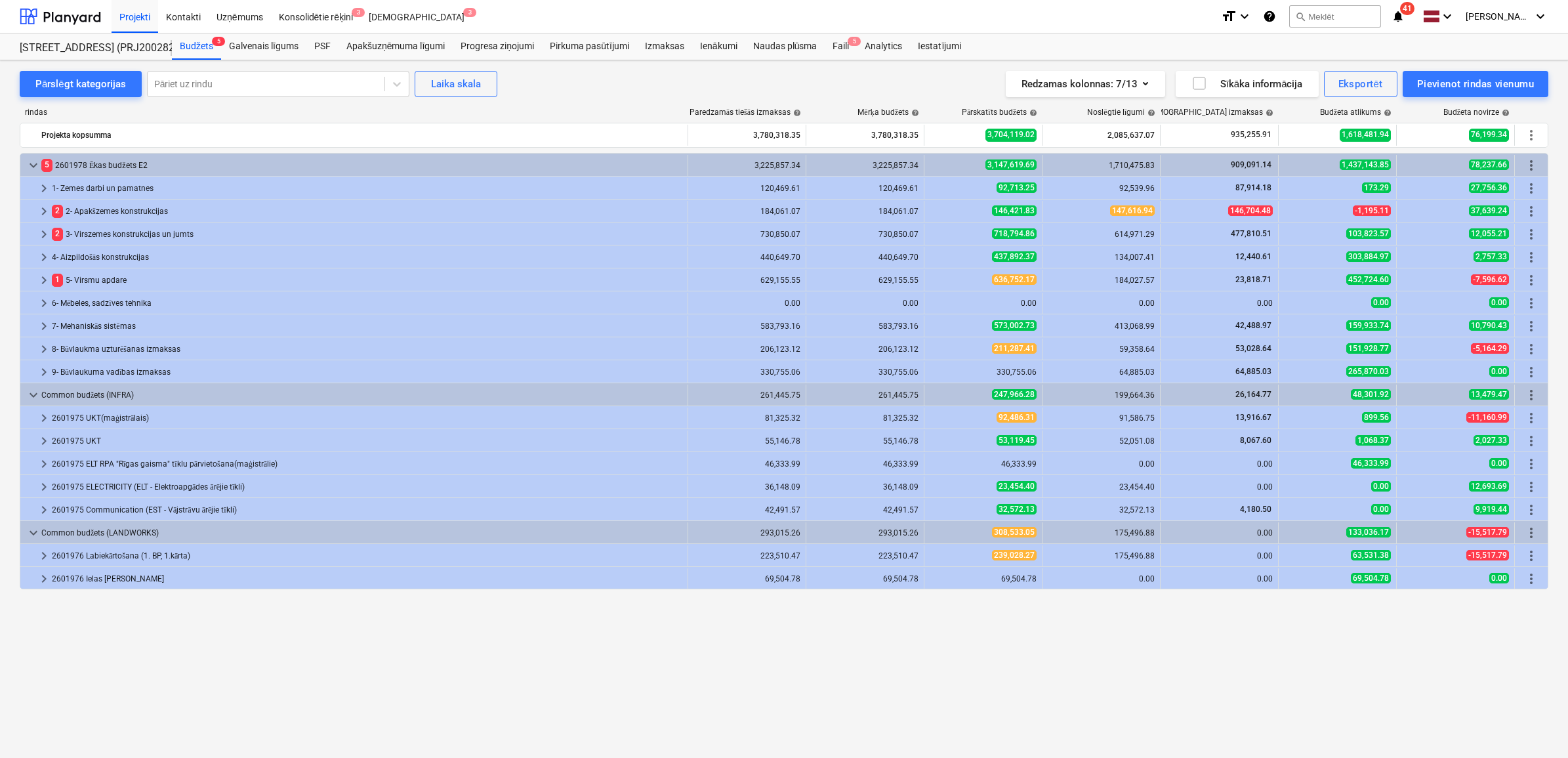
scroll to position [0, 0]
drag, startPoint x: 277, startPoint y: 732, endPoint x: 209, endPoint y: 709, distance: 71.8
click at [274, 732] on div "Pārslēgt kategorijas Pāriet uz rindu Laika skala Redzamas kolonnas : 7/13 Sīkāk…" at bounding box center [784, 409] width 1568 height 698
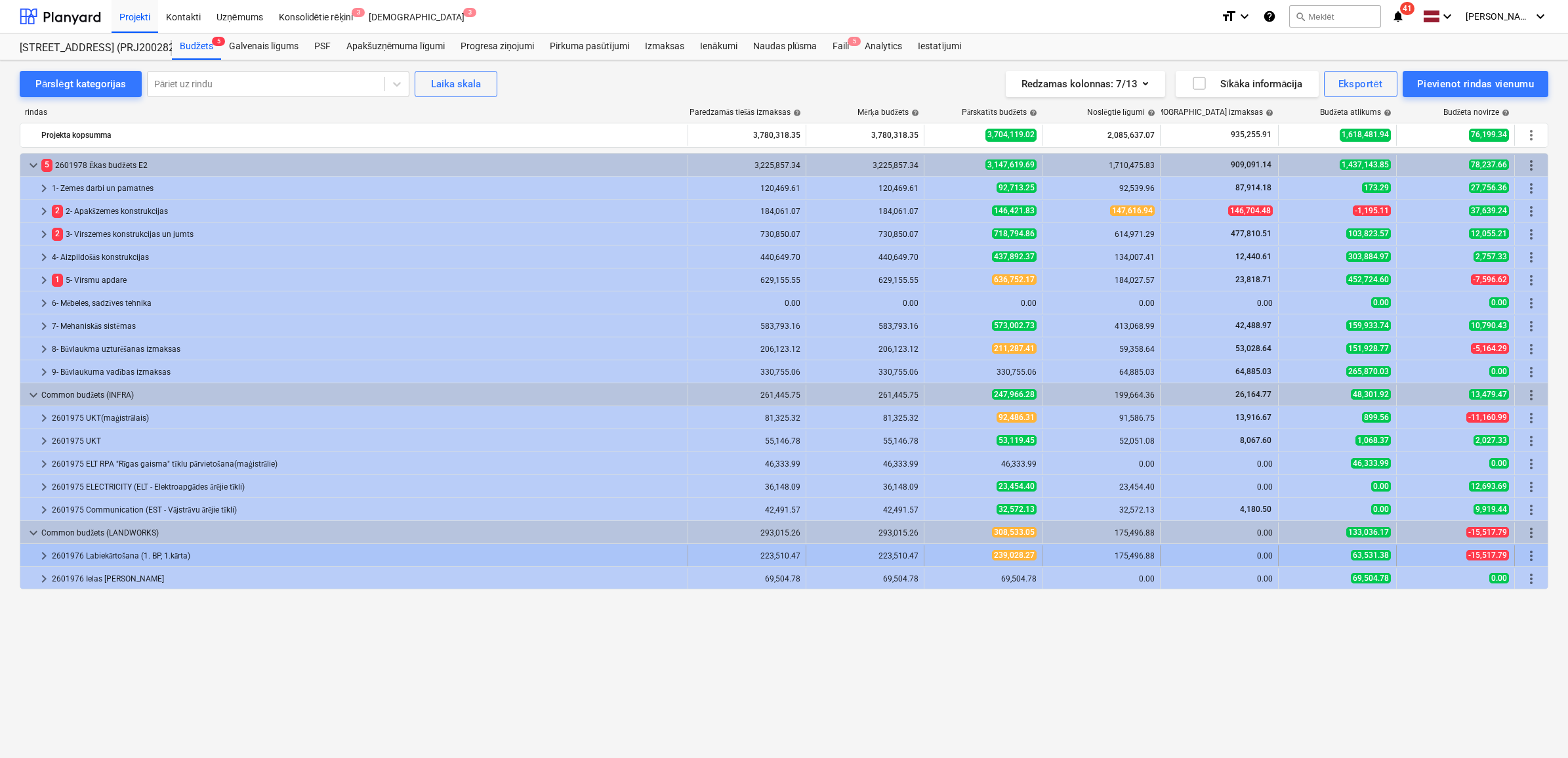
click at [42, 556] on span "keyboard_arrow_right" at bounding box center [44, 556] width 15 height 15
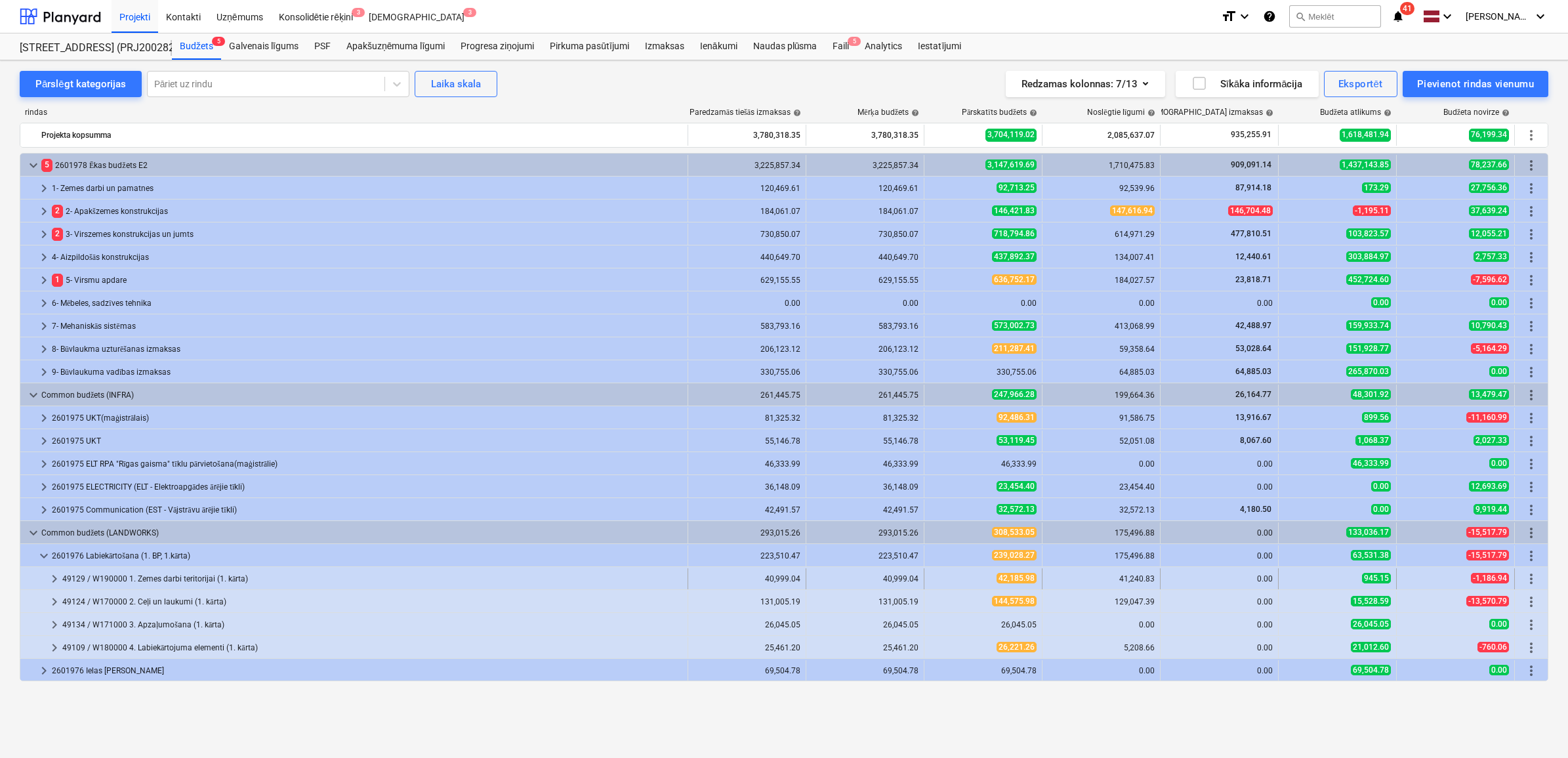
click at [54, 581] on span "keyboard_arrow_right" at bounding box center [54, 578] width 15 height 15
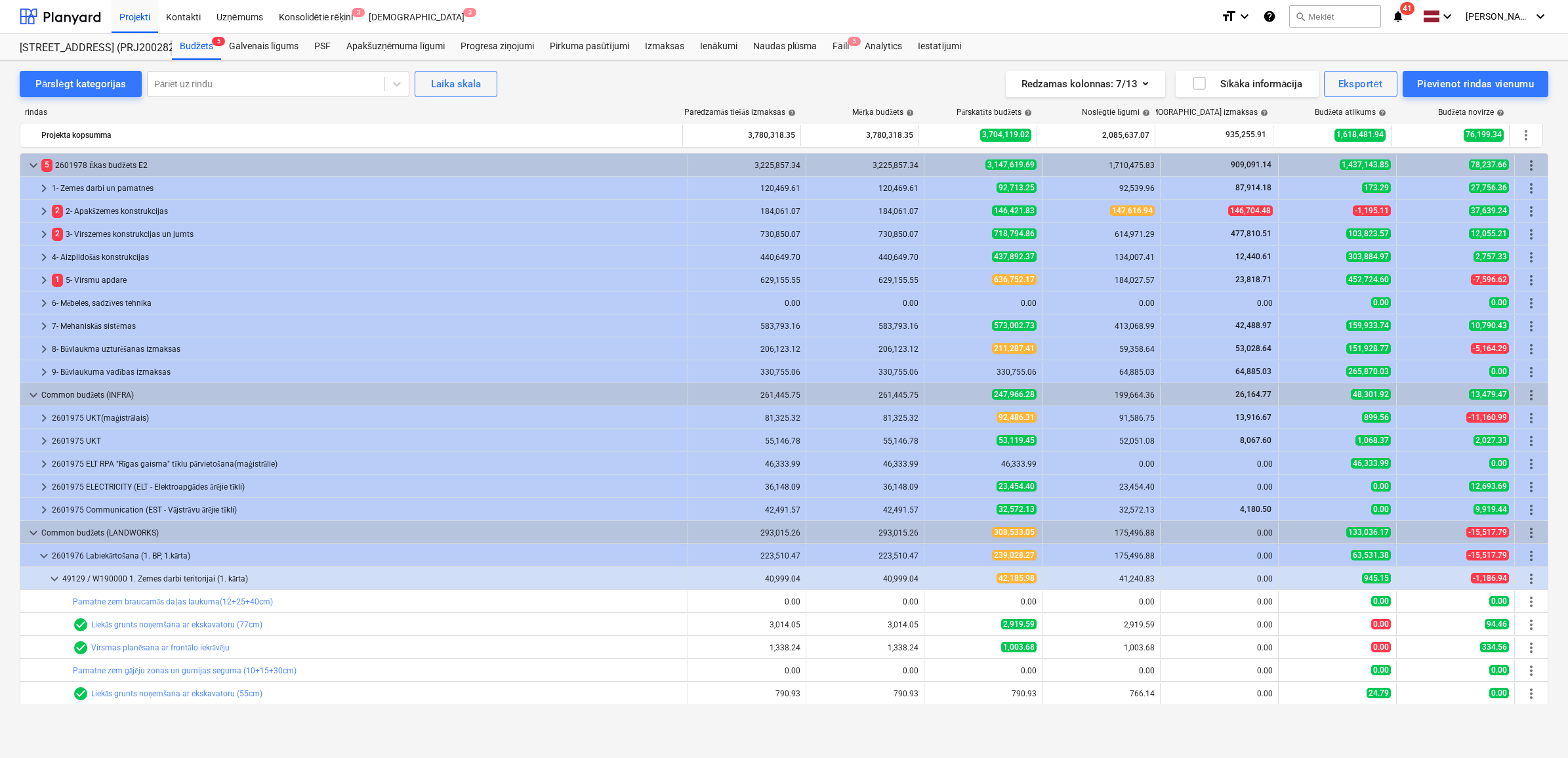
click at [54, 581] on span "keyboard_arrow_down" at bounding box center [54, 578] width 15 height 15
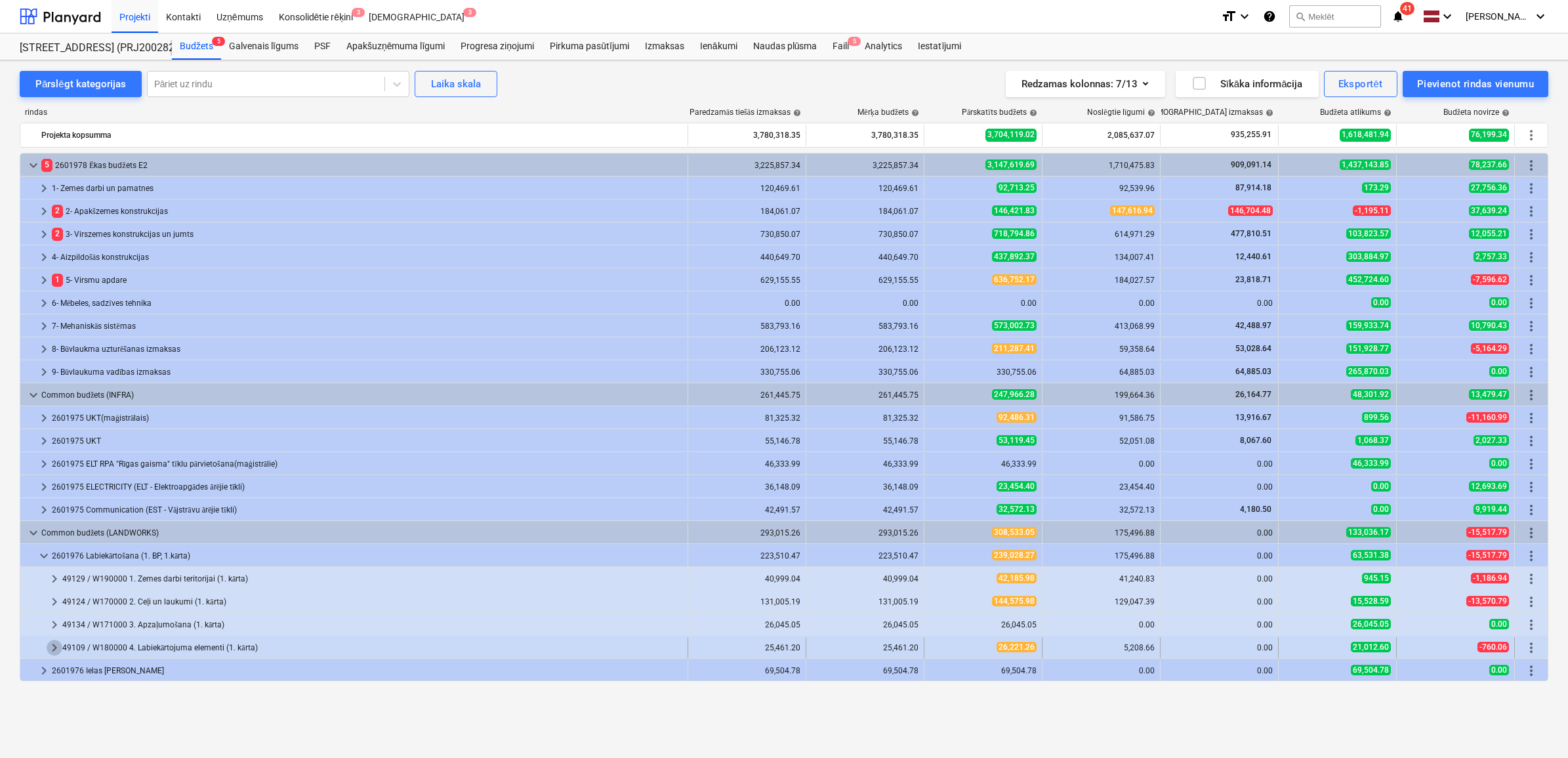
click at [52, 647] on span "keyboard_arrow_right" at bounding box center [54, 648] width 15 height 15
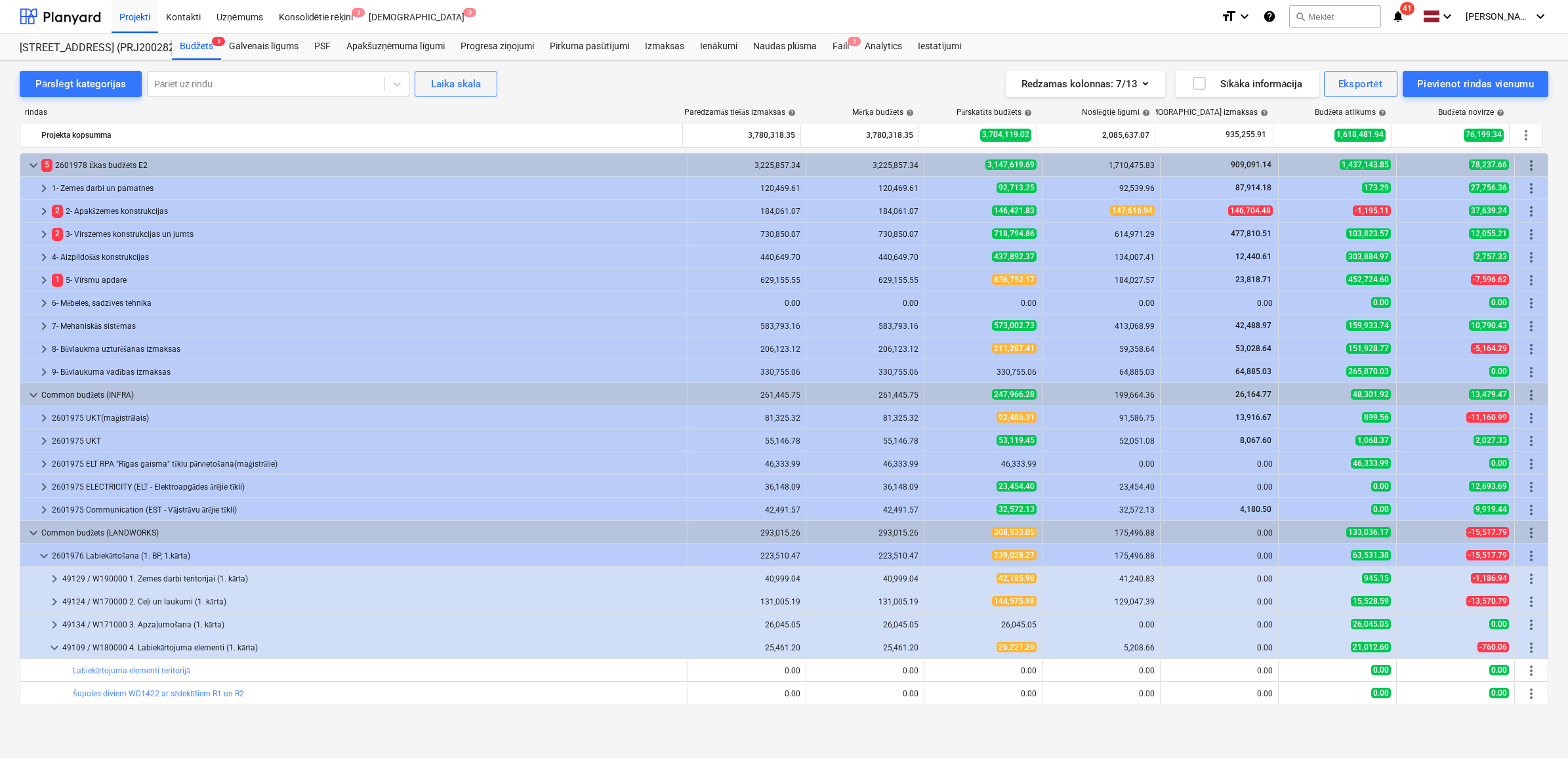
click at [52, 647] on span "keyboard_arrow_down" at bounding box center [54, 648] width 15 height 15
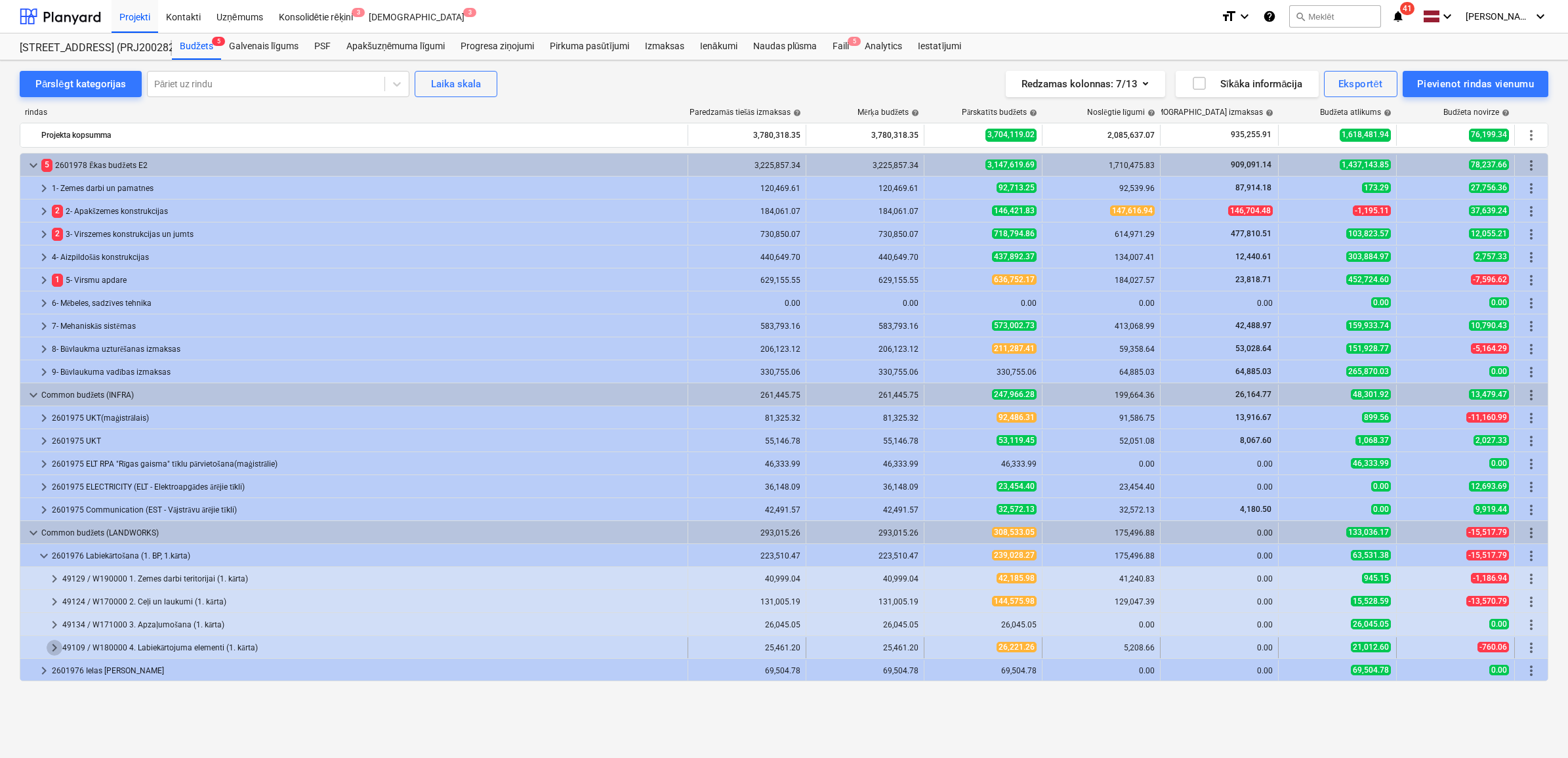
click at [57, 650] on span "keyboard_arrow_right" at bounding box center [54, 648] width 15 height 15
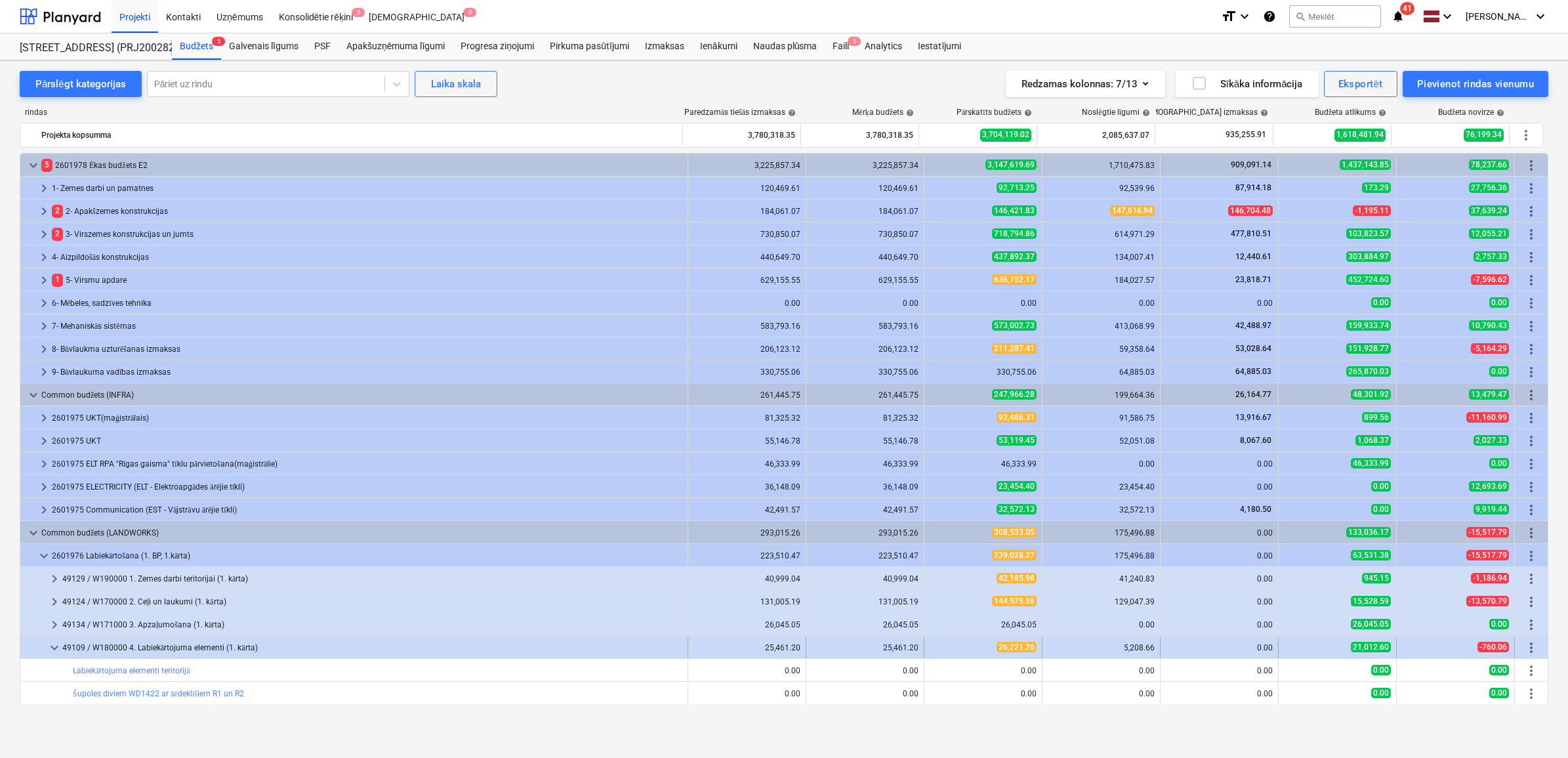
click at [45, 645] on div at bounding box center [35, 647] width 21 height 21
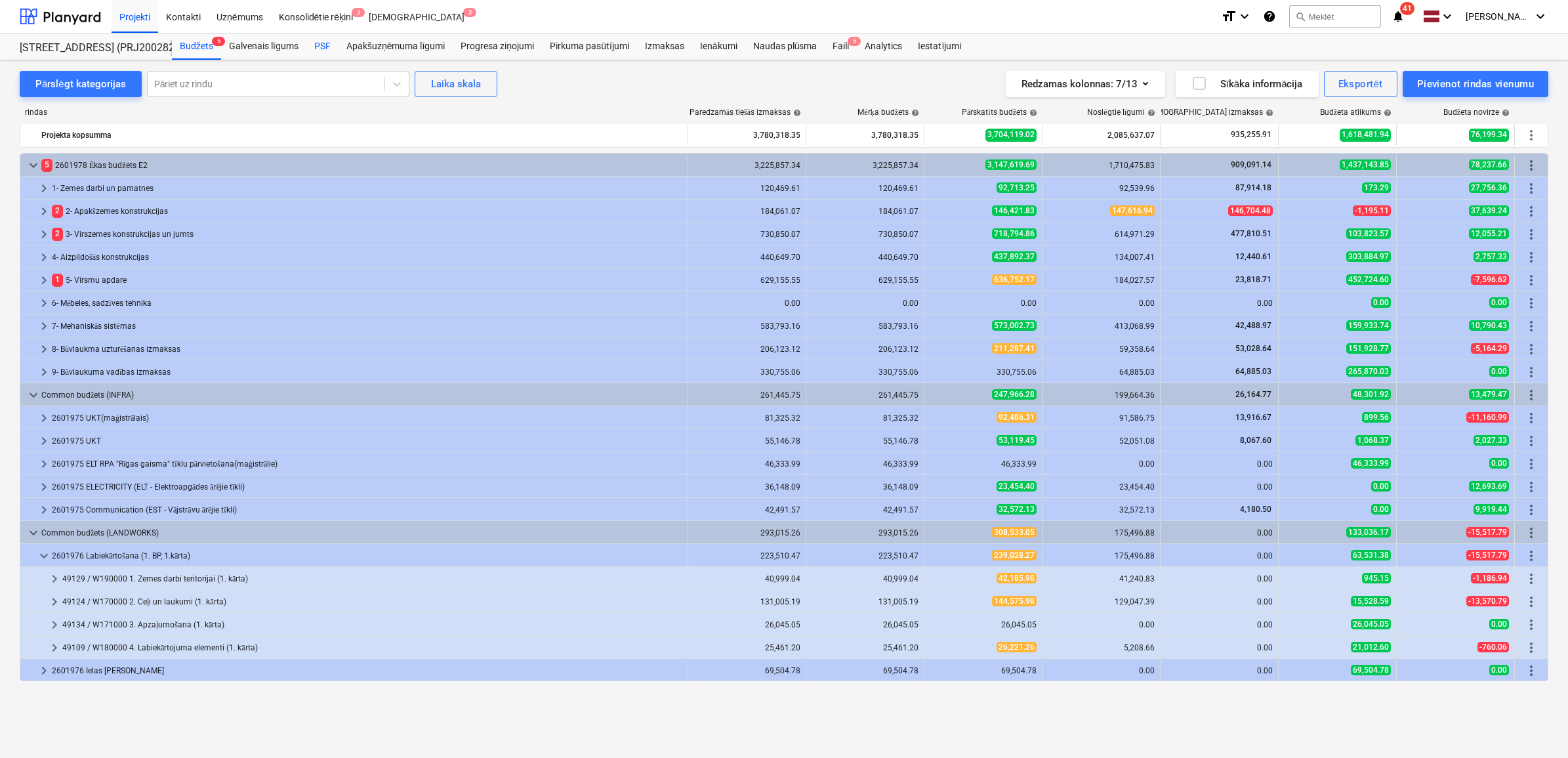
click at [332, 44] on div "PSF" at bounding box center [322, 46] width 32 height 26
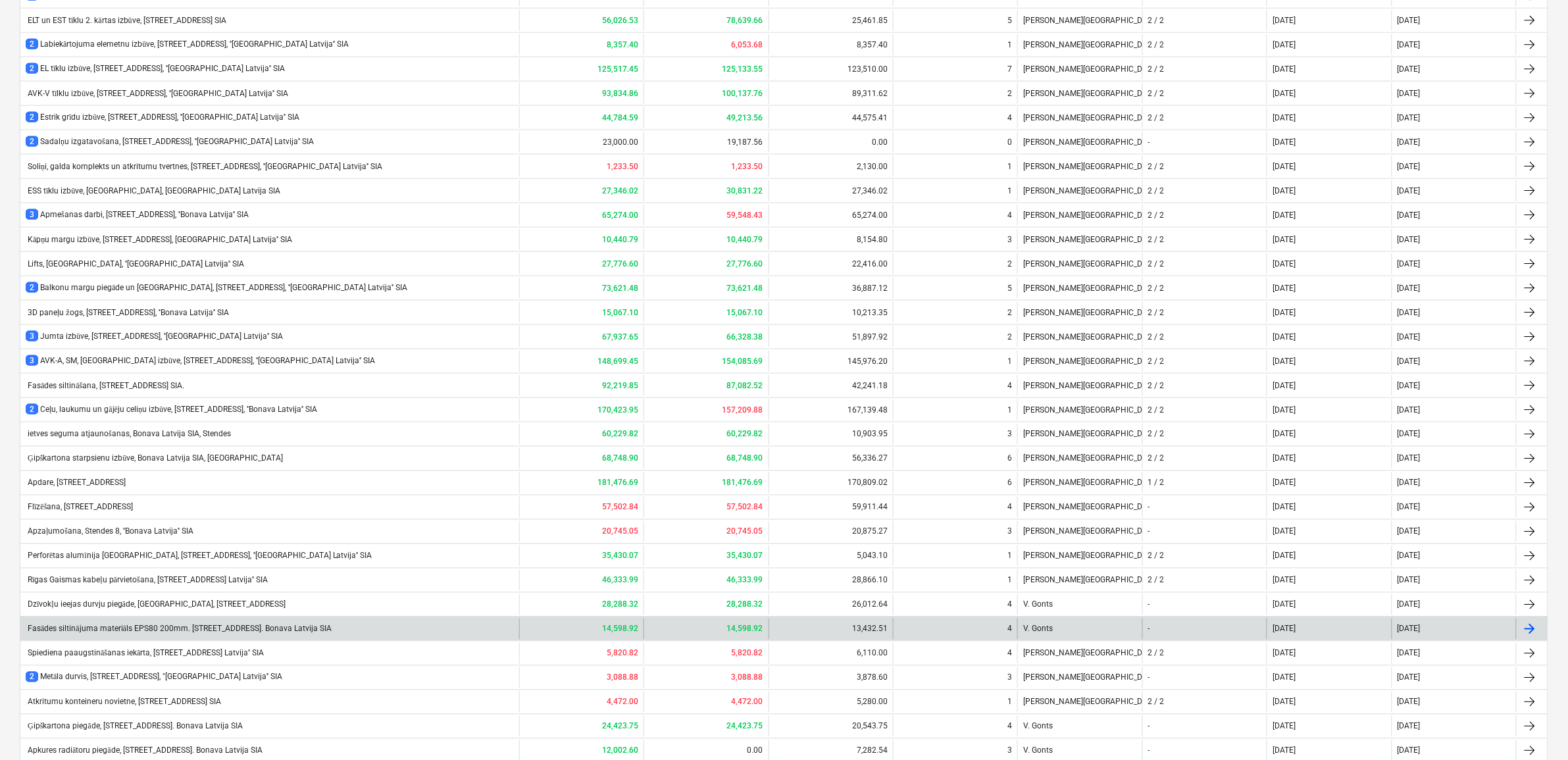
scroll to position [714, 0]
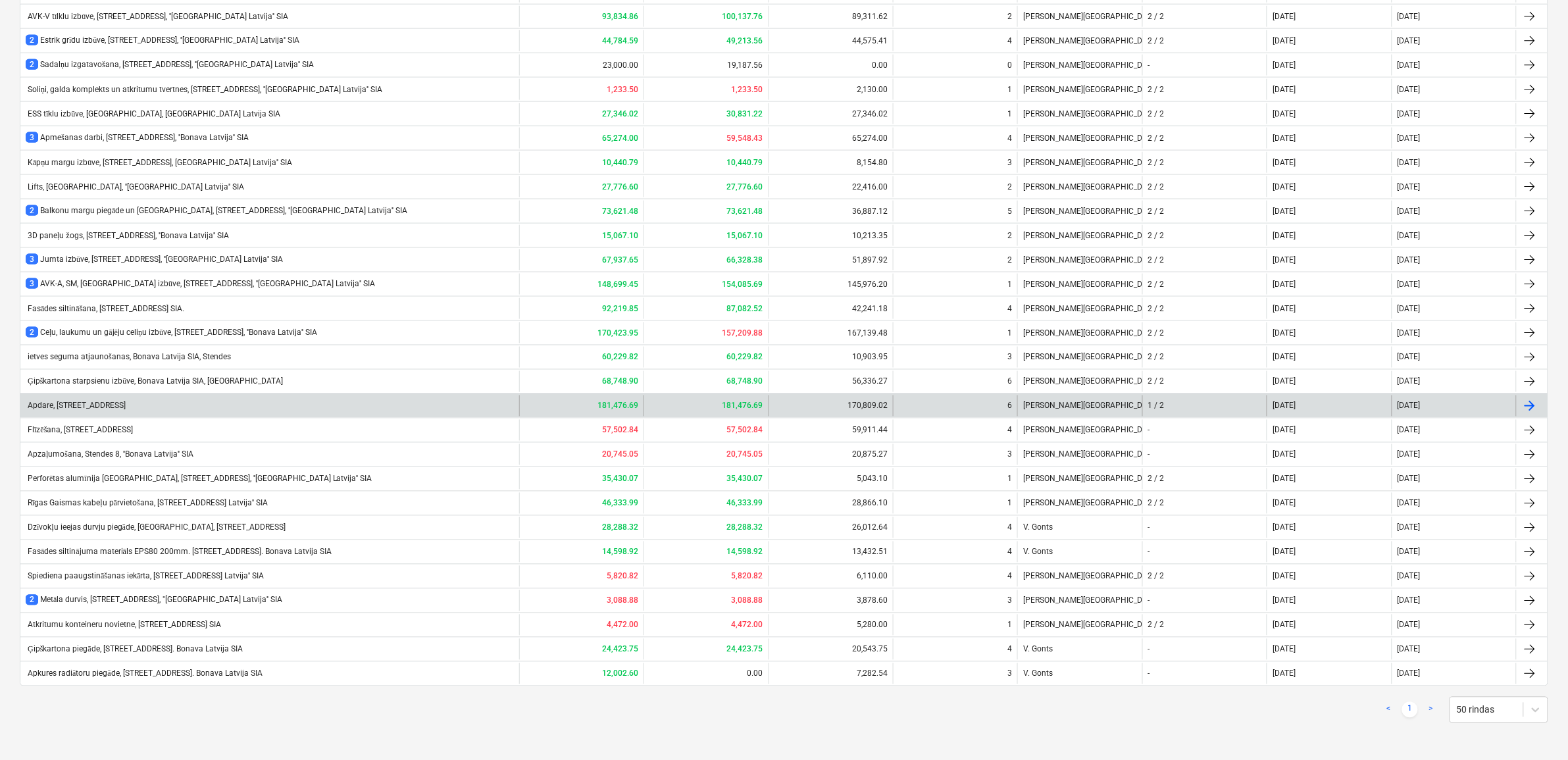
click at [291, 400] on div "Apdare, [STREET_ADDRESS]" at bounding box center [269, 406] width 499 height 21
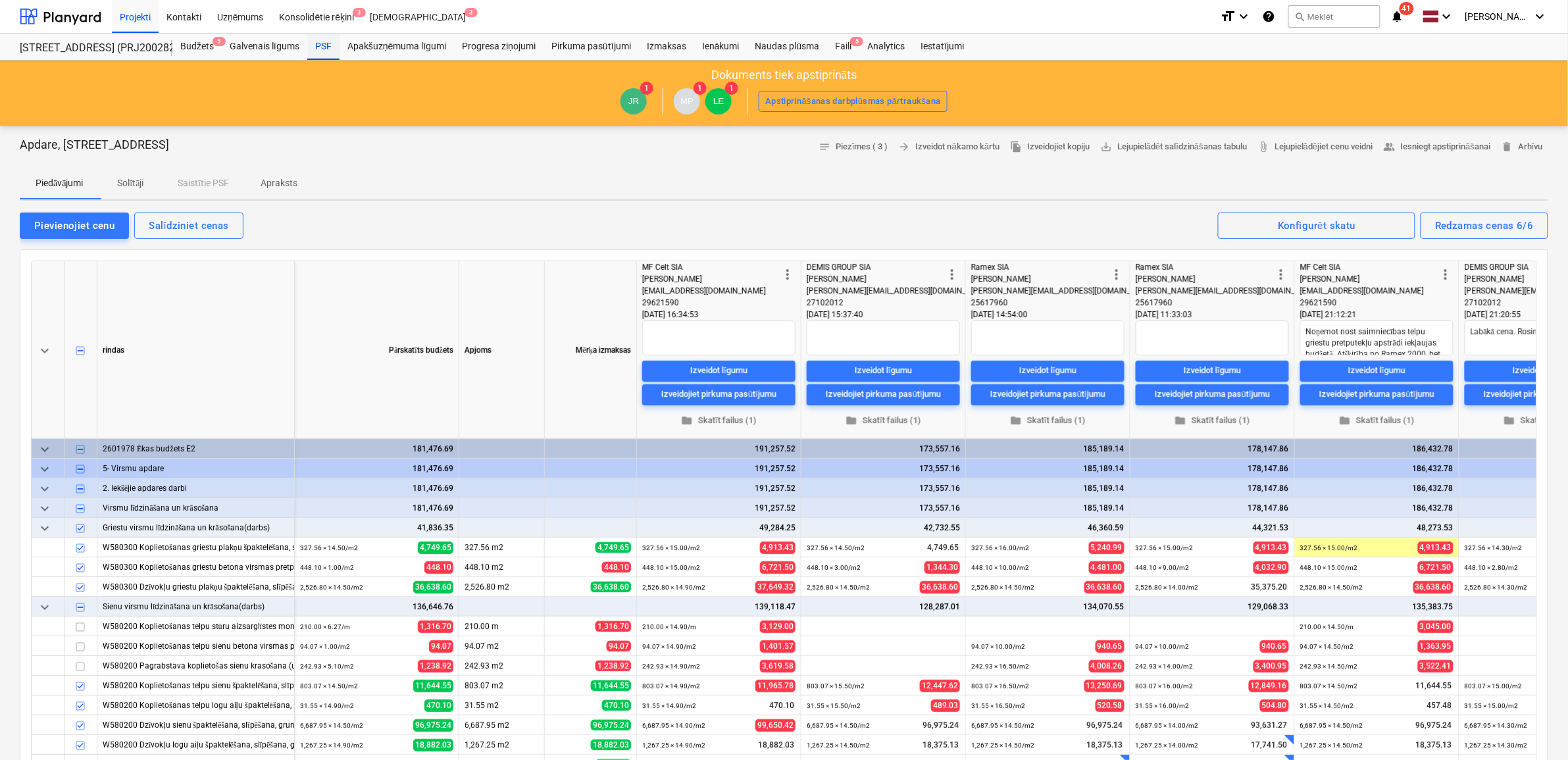
click at [318, 49] on div "PSF" at bounding box center [323, 46] width 32 height 26
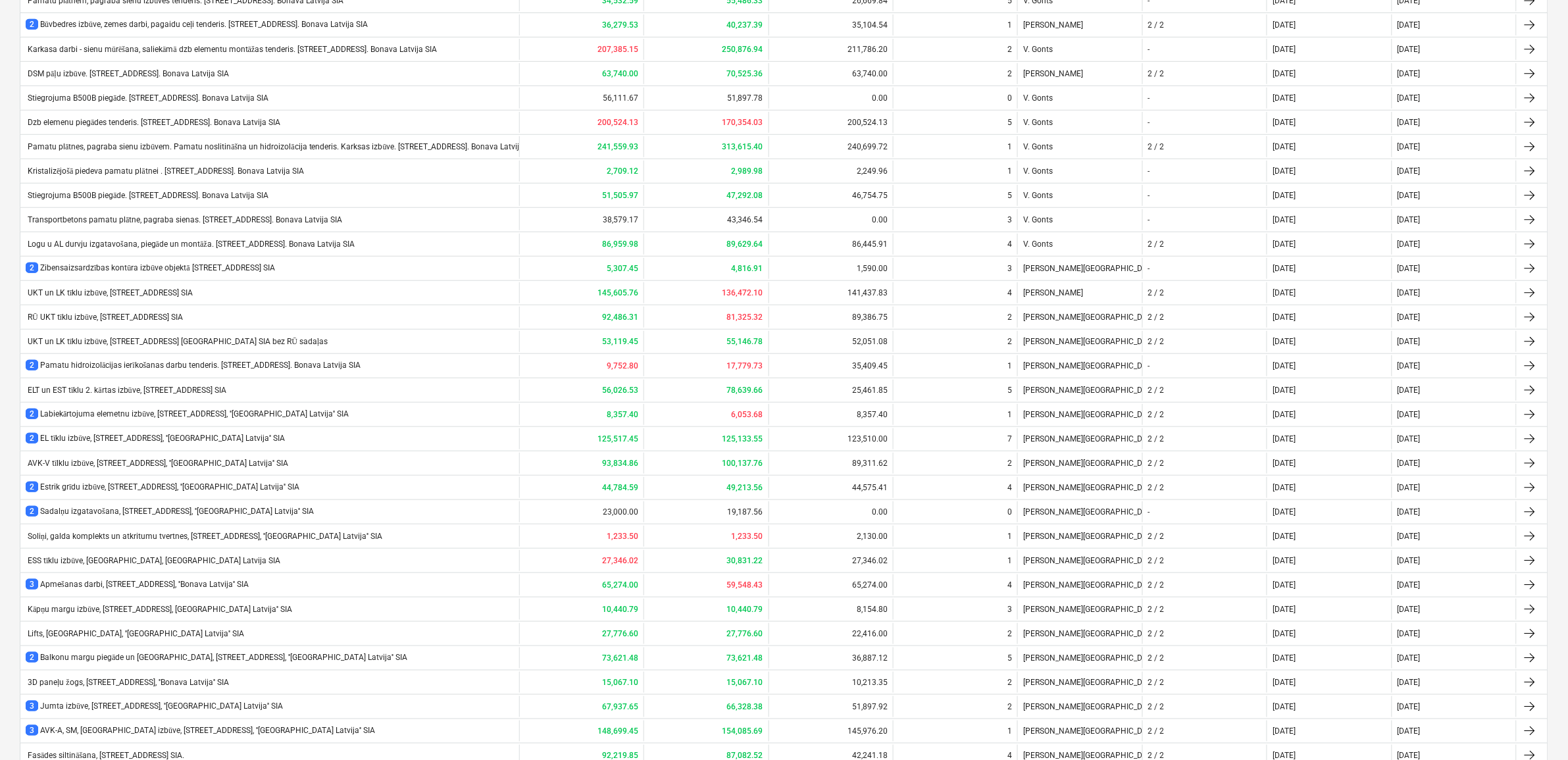
scroll to position [658, 0]
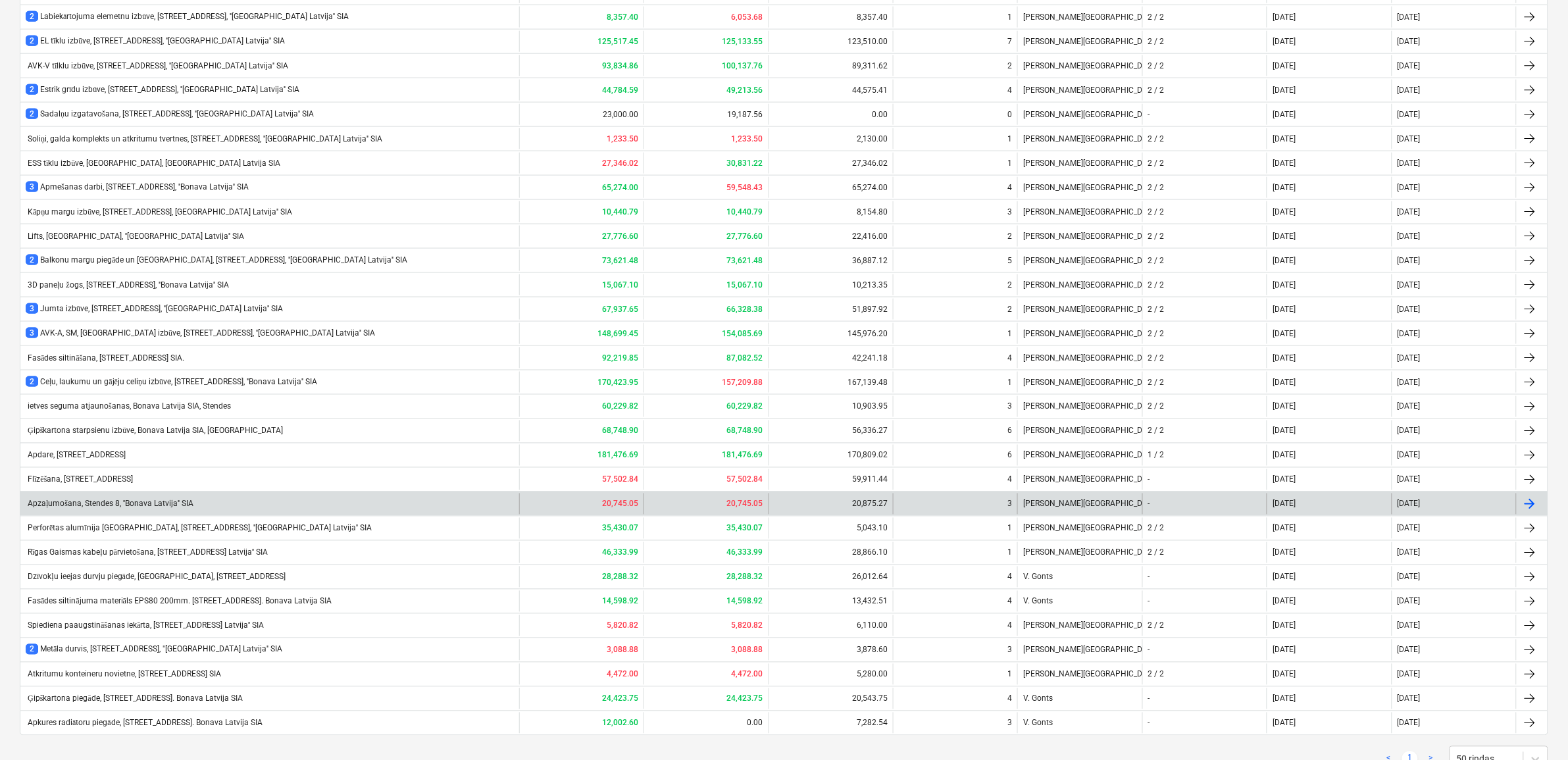
drag, startPoint x: 237, startPoint y: 510, endPoint x: 230, endPoint y: 516, distance: 9.2
click at [230, 515] on div "Apzaļumošana, Stendes 8, ''Bonava Latvija'' SIA" at bounding box center [269, 503] width 499 height 21
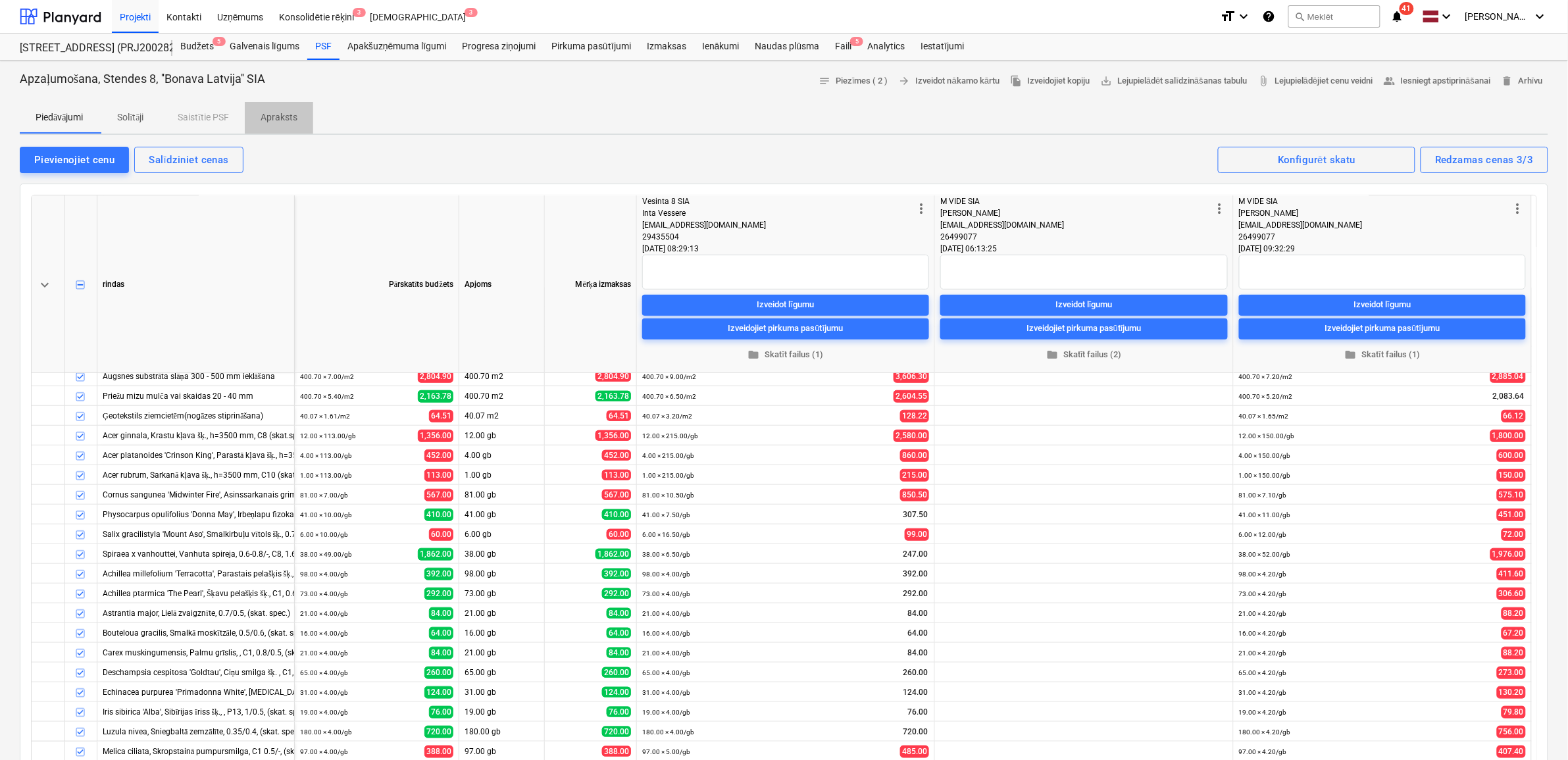
click at [285, 120] on p "Apraksts" at bounding box center [279, 118] width 37 height 14
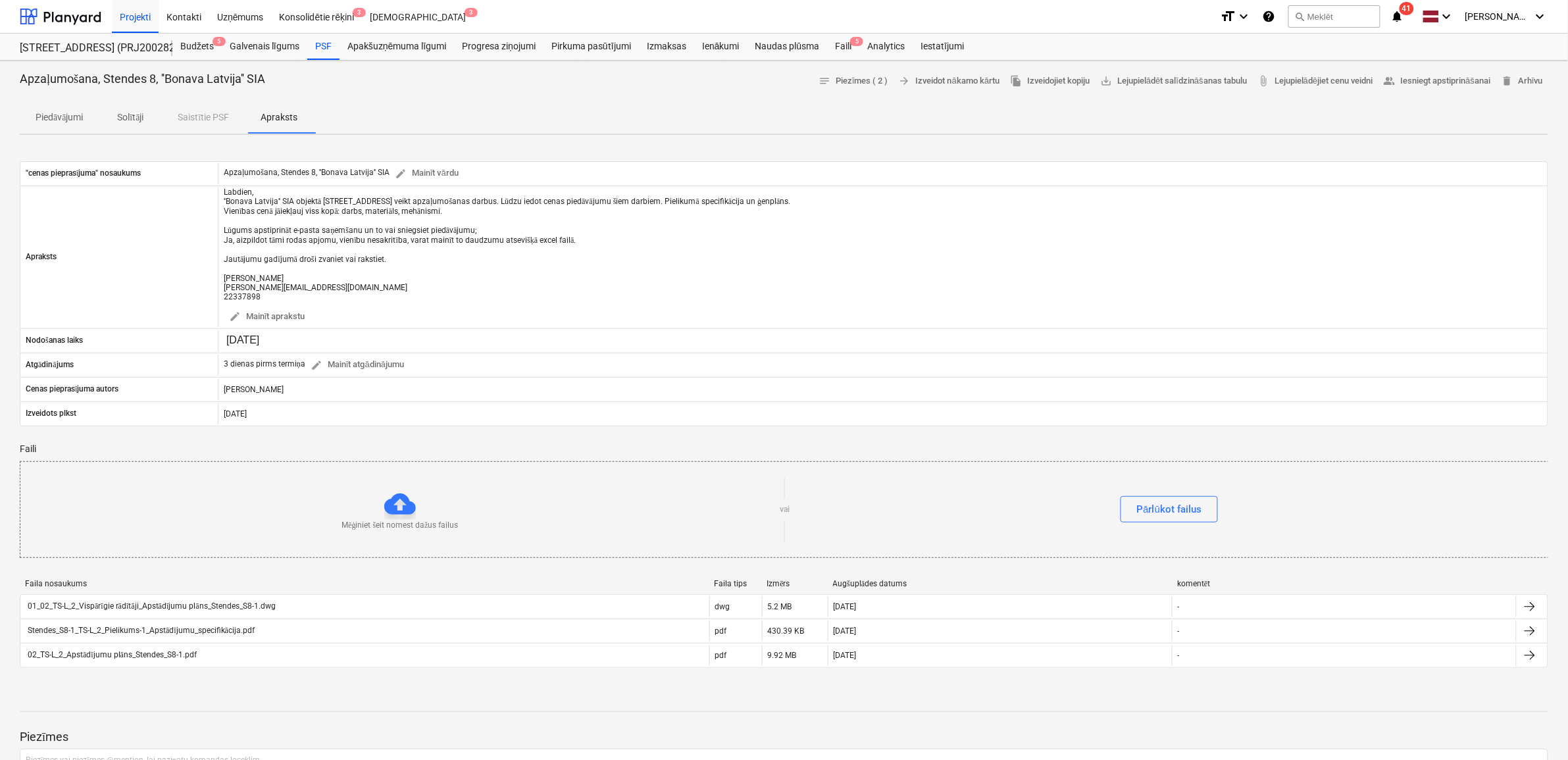
click at [134, 121] on p "Solītāji" at bounding box center [130, 118] width 32 height 14
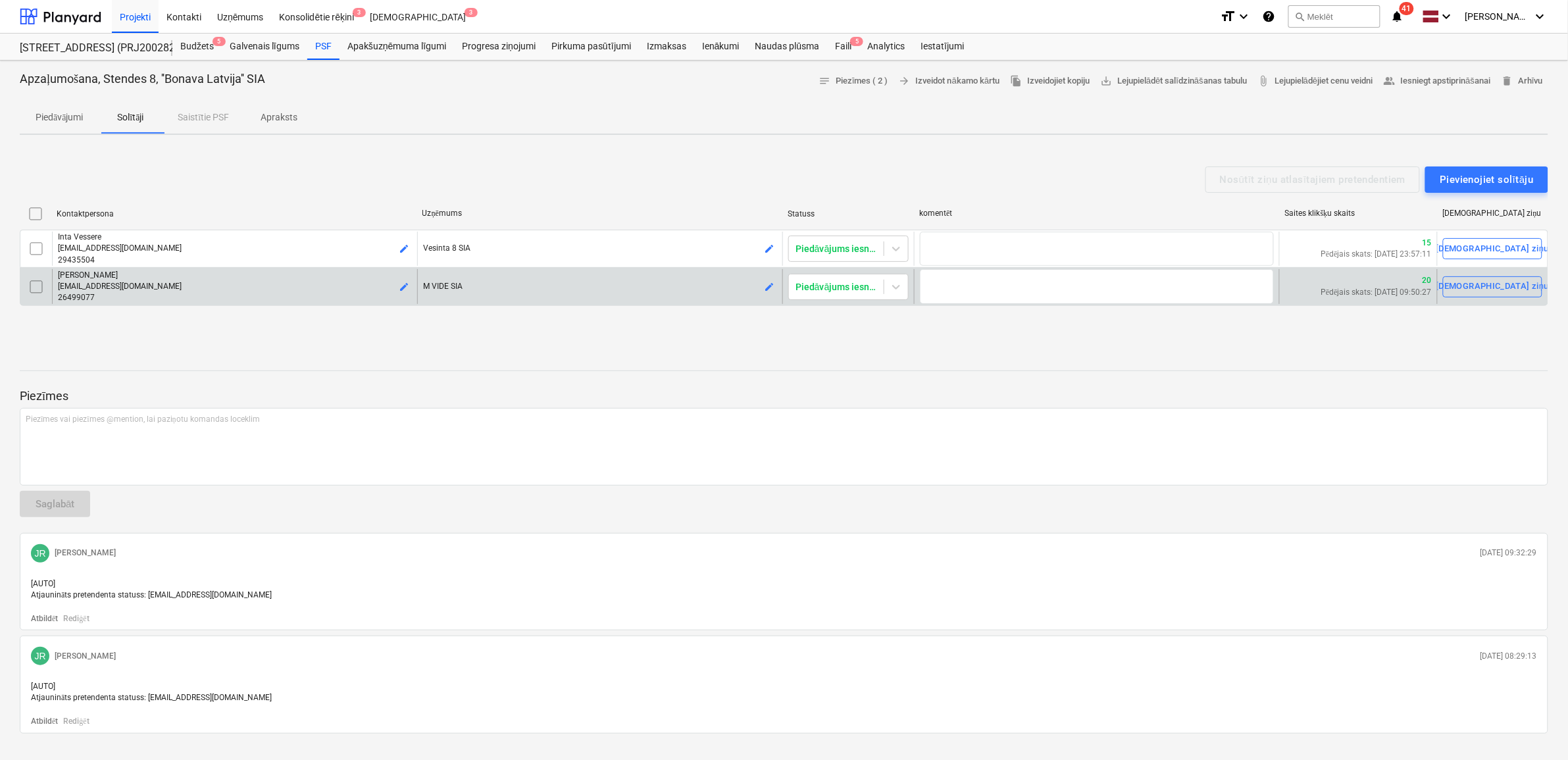
click at [36, 291] on input "checkbox" at bounding box center [36, 286] width 21 height 21
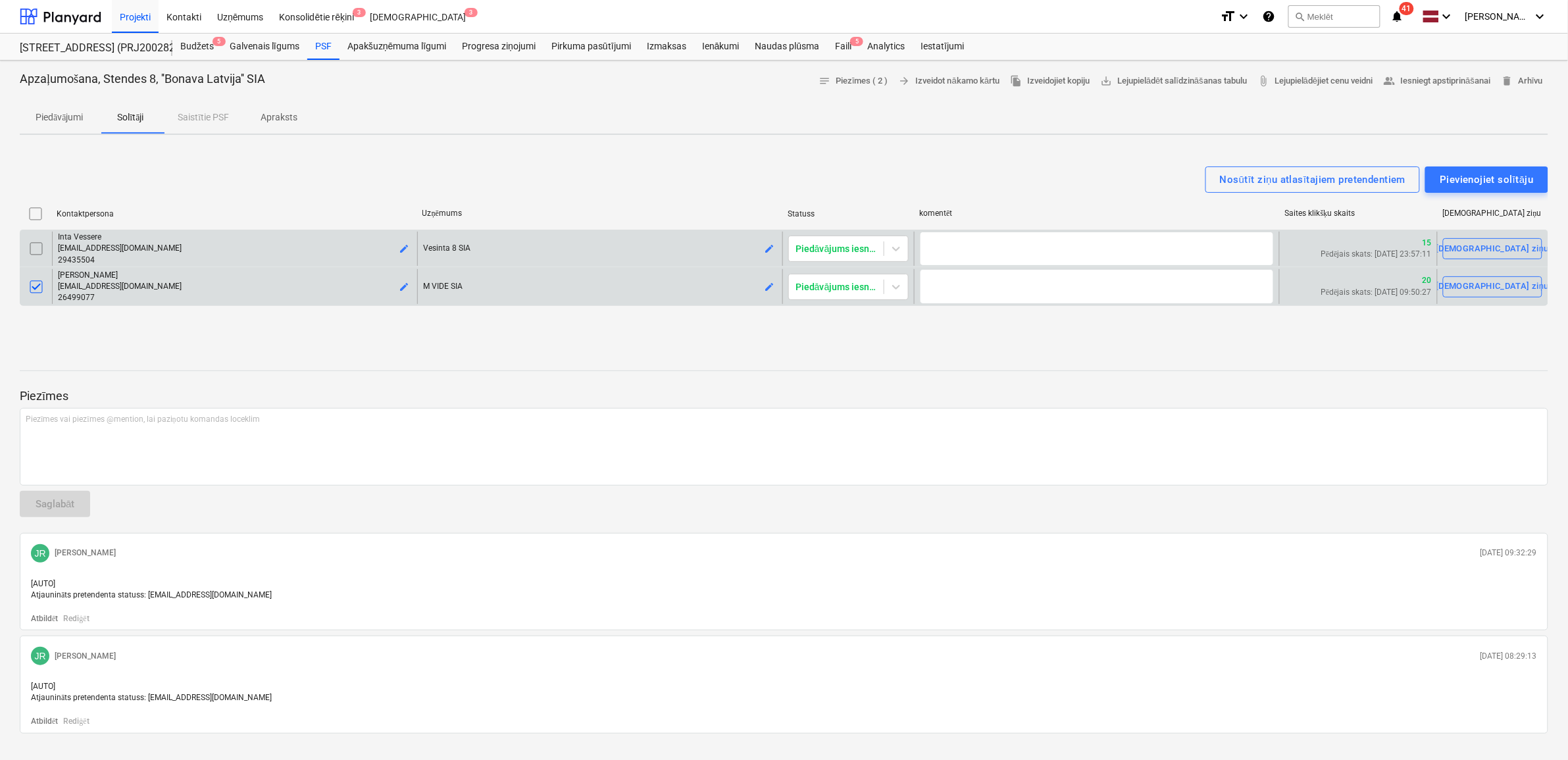
click at [33, 249] on input "checkbox" at bounding box center [36, 248] width 21 height 21
click at [1297, 173] on div "Nosūtīt ziņu atlasītajiem pretendentiem" at bounding box center [1313, 179] width 186 height 17
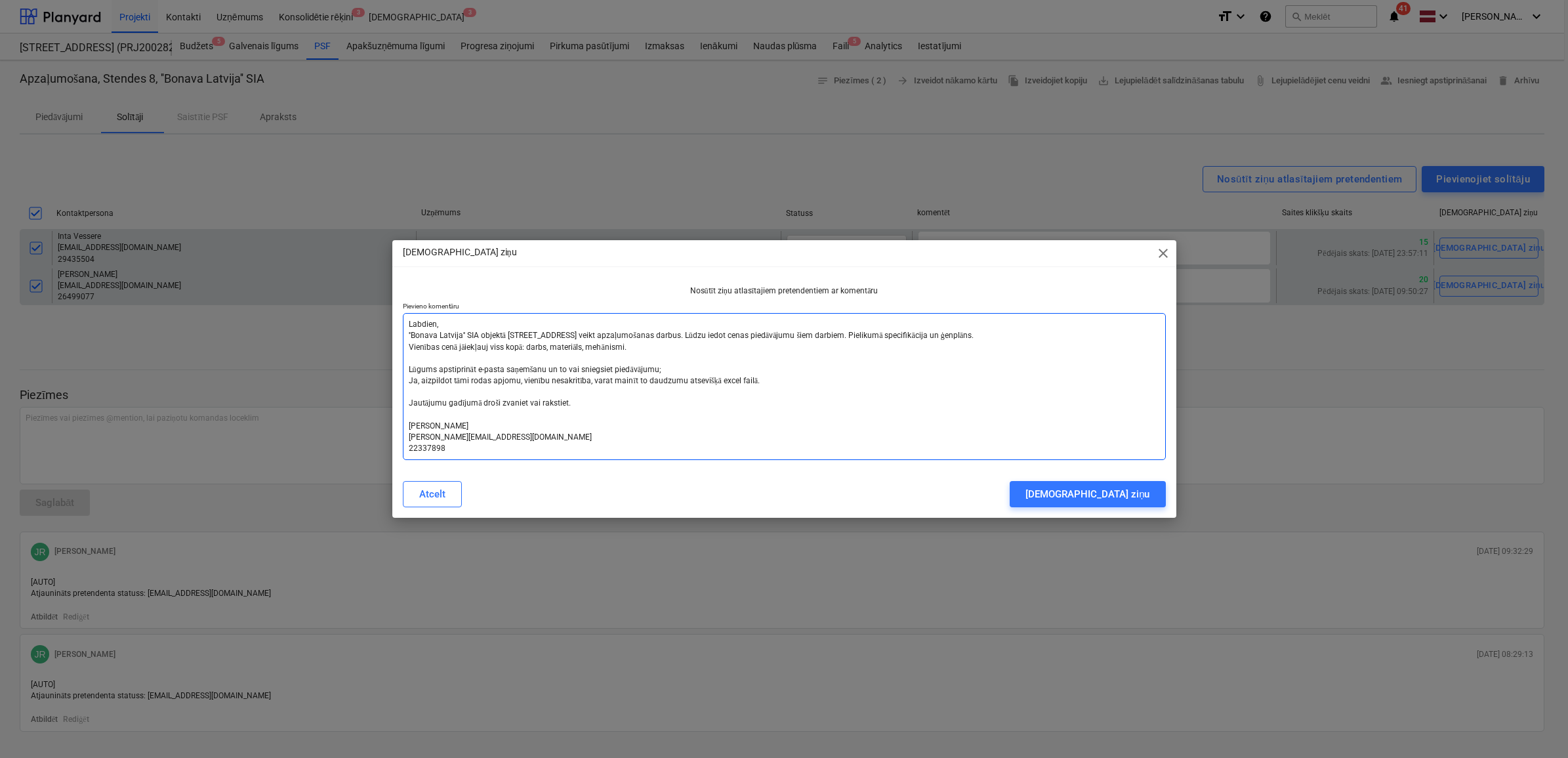
click at [405, 325] on textarea "Labdien, ''Bonava Latvija'' SIA objektā [STREET_ADDRESS] veikt apzaļumošanas da…" at bounding box center [785, 386] width 763 height 147
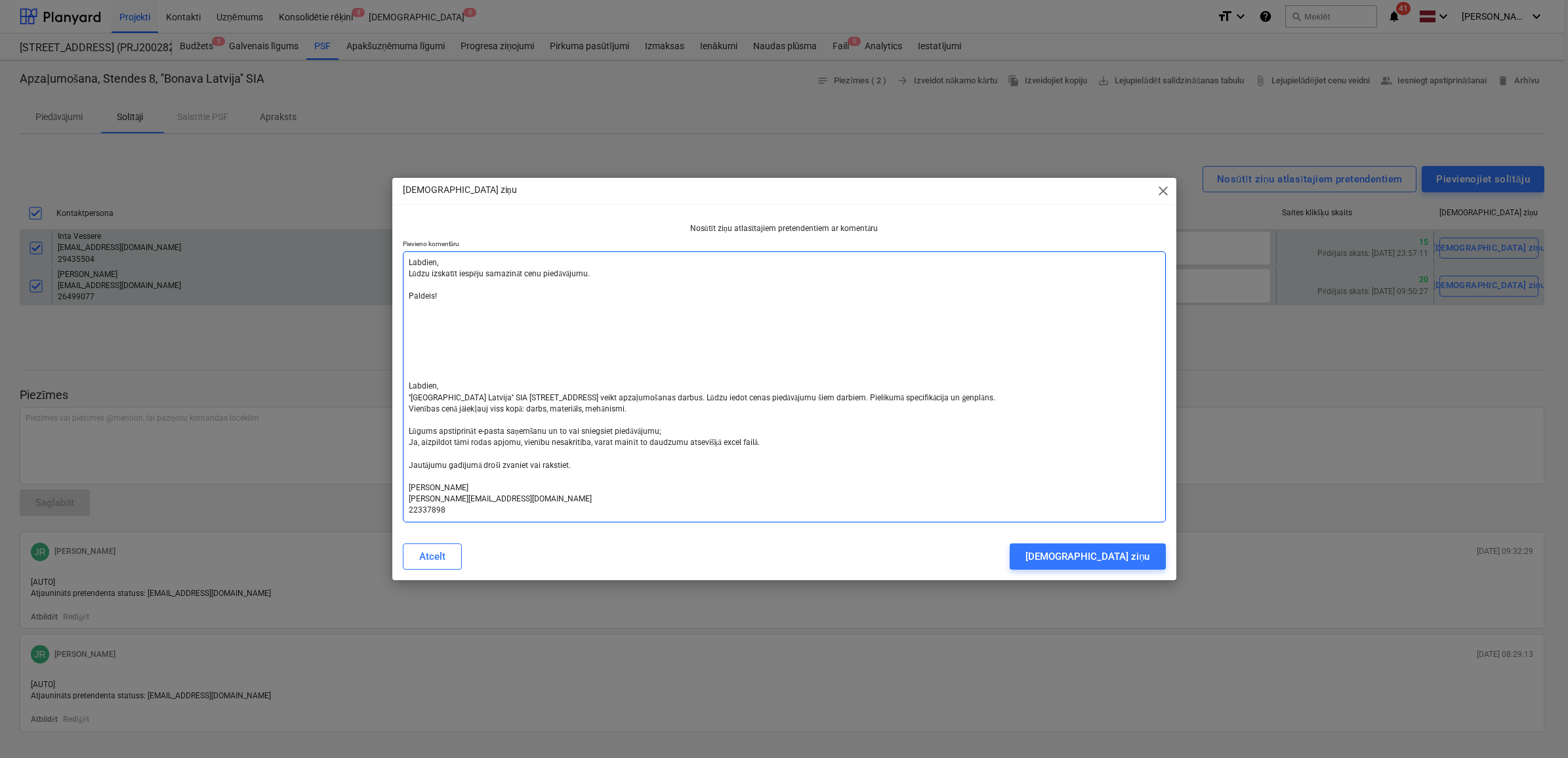
click at [407, 377] on textarea "Labdien, Lūdzu izskatīt iespēju samazināt cenu piedāvājumu. Paldeis! Labdien, '…" at bounding box center [785, 387] width 763 height 271
click at [428, 297] on textarea "Labdien, Lūdzu izskatīt iespēju samazināt cenu piedāvājumu. Paldeis! __________…" at bounding box center [785, 387] width 763 height 271
click at [421, 316] on textarea "Labdien, Lūdzu izskatīt iespēju samazināt cenu piedāvājumu. Paldies! __________…" at bounding box center [785, 387] width 763 height 271
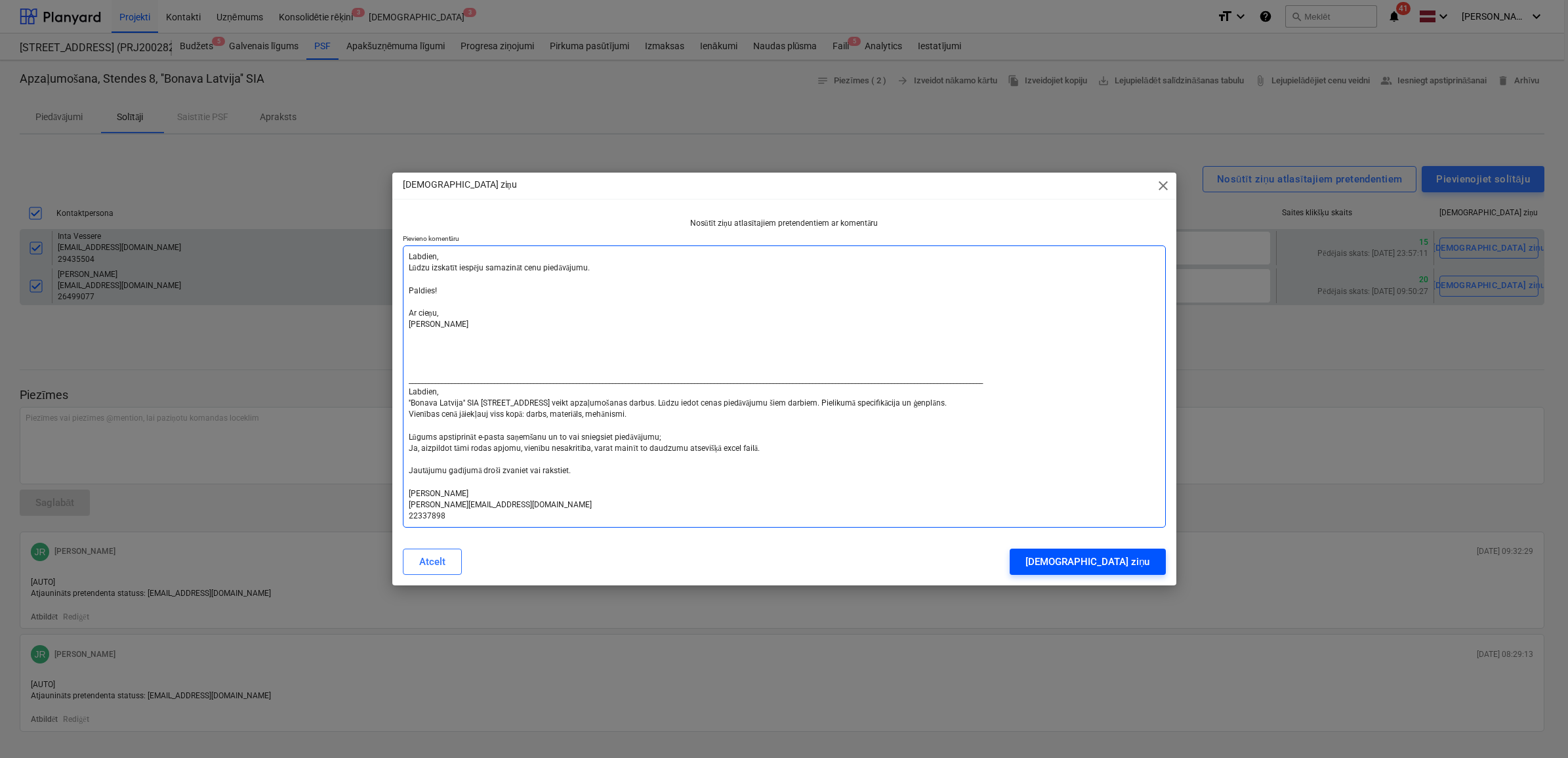
type textarea "Labdien, Lūdzu izskatīt iespēju samazināt cenu piedāvājumu. Paldies! Ar cieņu, …"
click at [1117, 558] on div "[DEMOGRAPHIC_DATA] ziņu" at bounding box center [1087, 561] width 124 height 17
